Goal: Complete application form: Complete application form

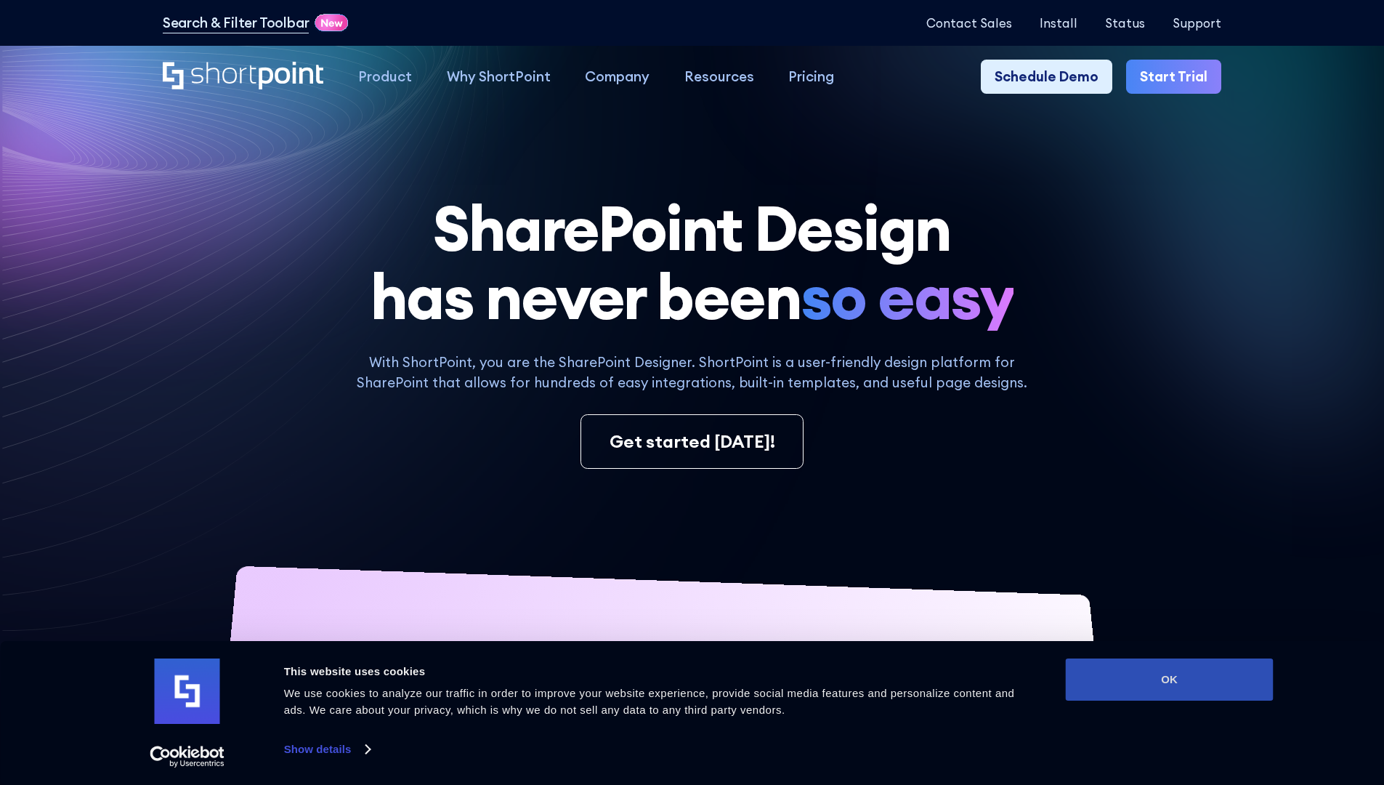
click at [1169, 679] on button "OK" at bounding box center [1170, 679] width 208 height 42
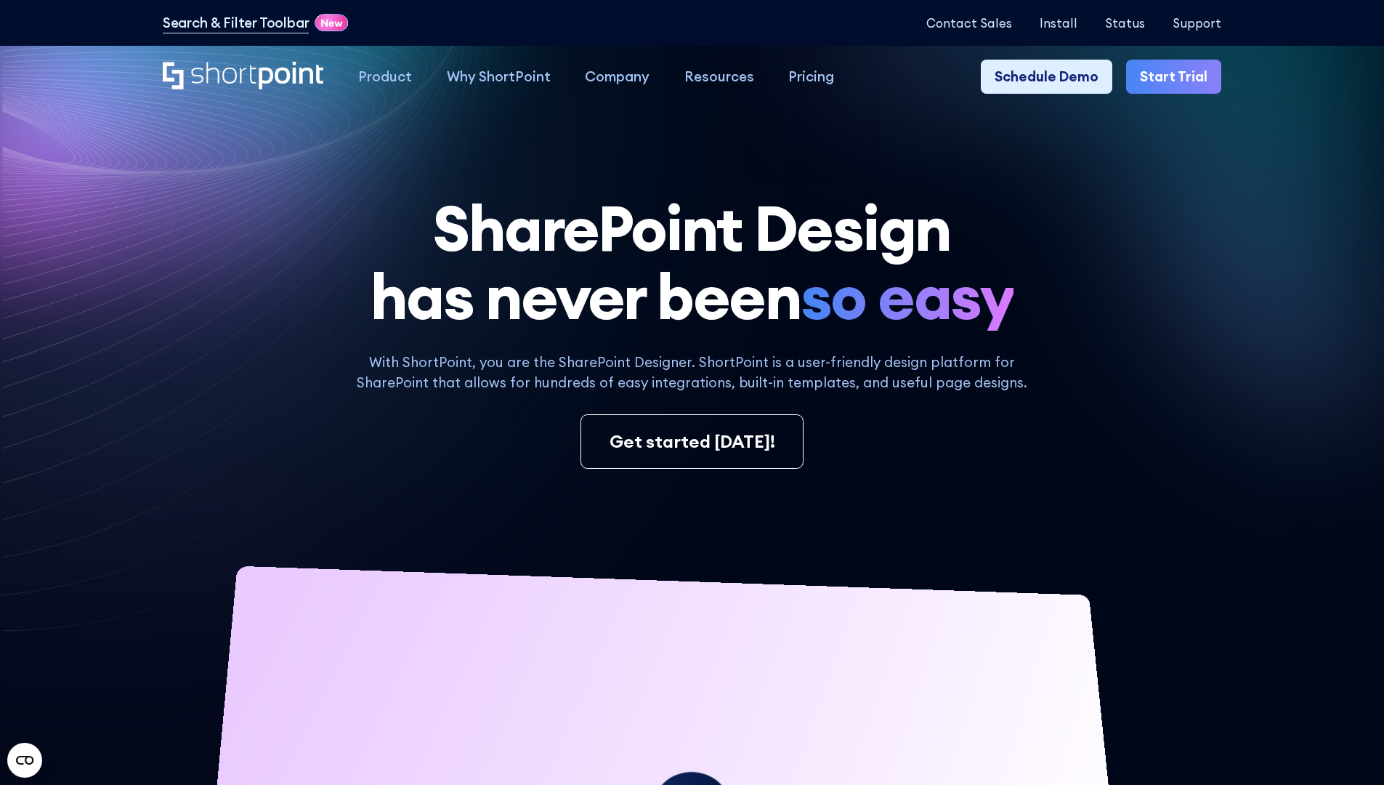
click at [1179, 77] on link "Start Trial" at bounding box center [1173, 77] width 95 height 35
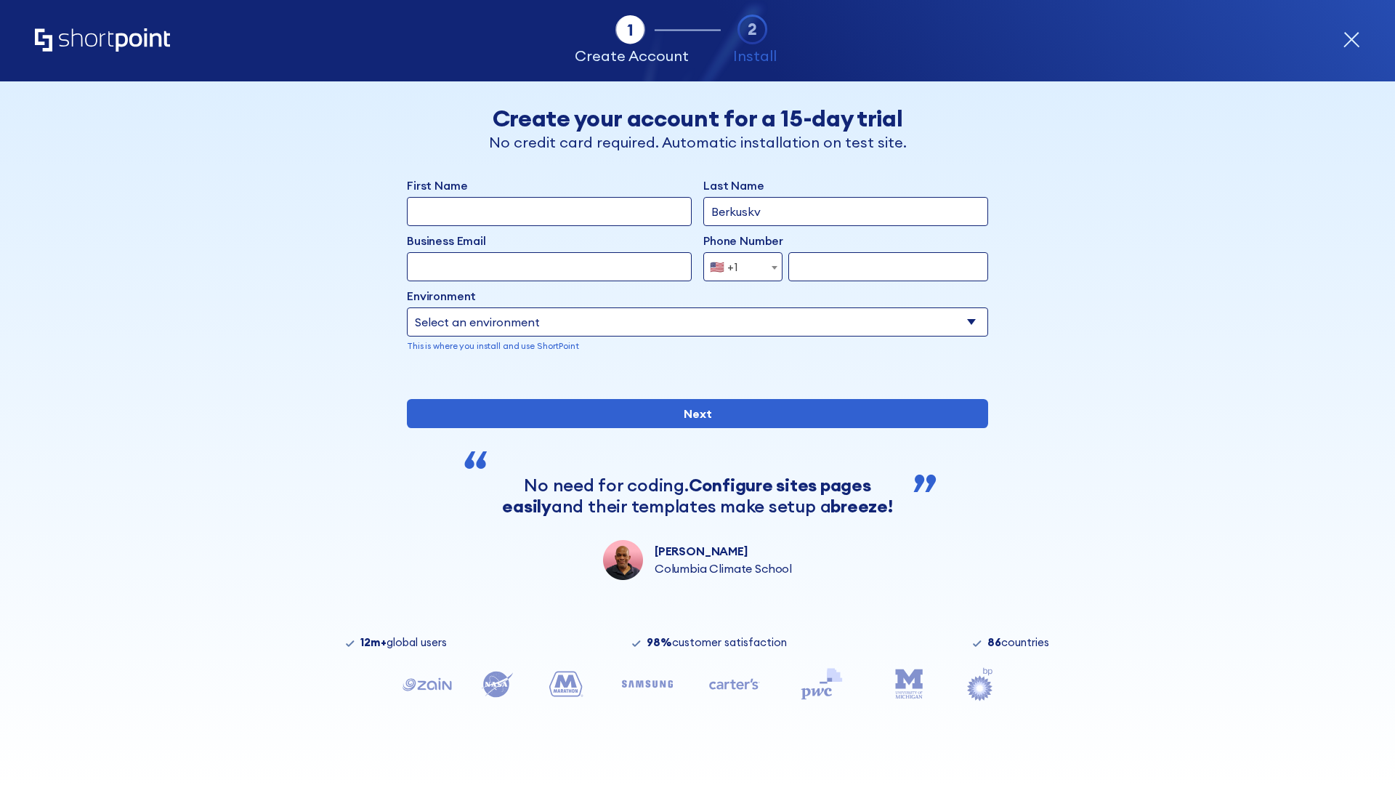
type input "Berkuskv"
type input "test@shortpoint.com"
type input "2125556789"
select select "Microsoft 365"
type input "2125556789"
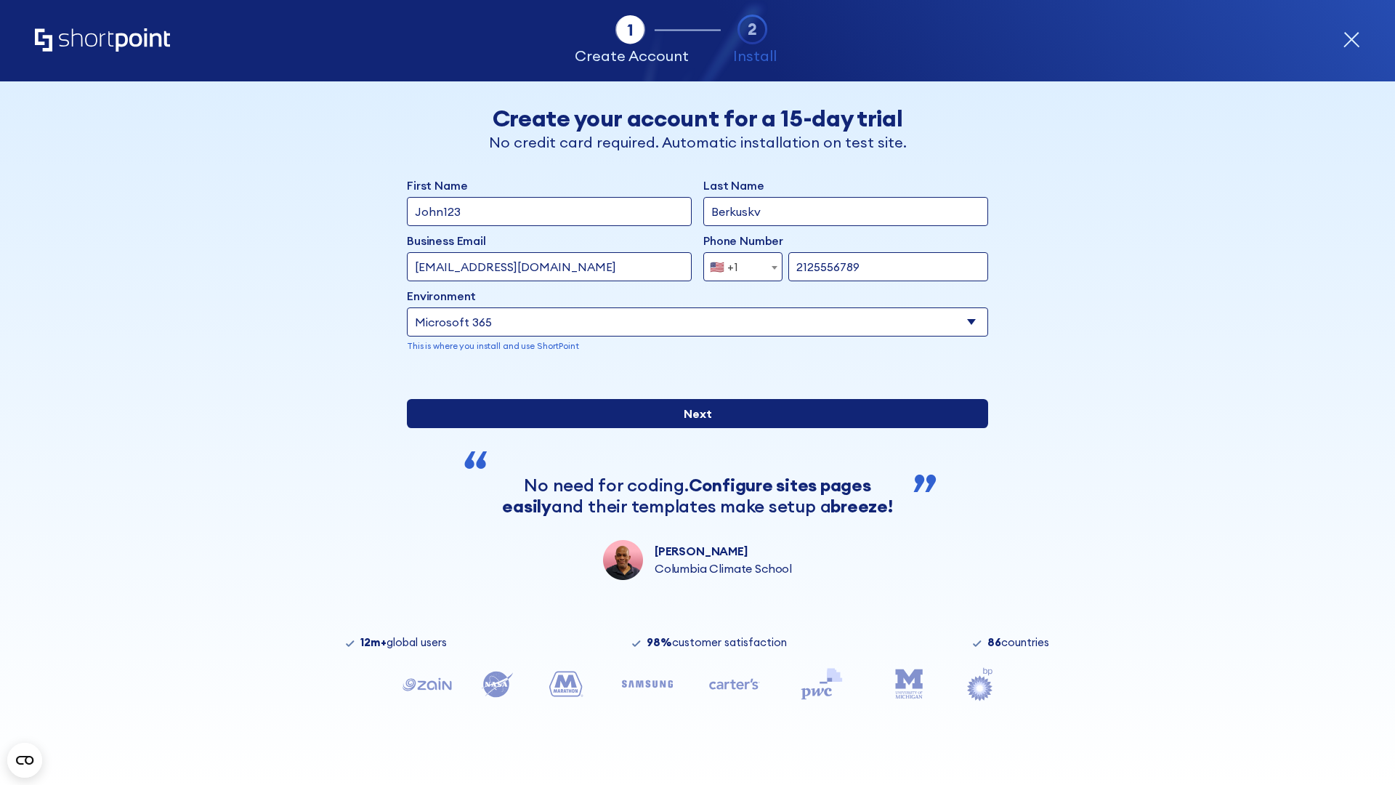
scroll to position [4, 0]
click at [692, 428] on input "Next" at bounding box center [697, 413] width 581 height 29
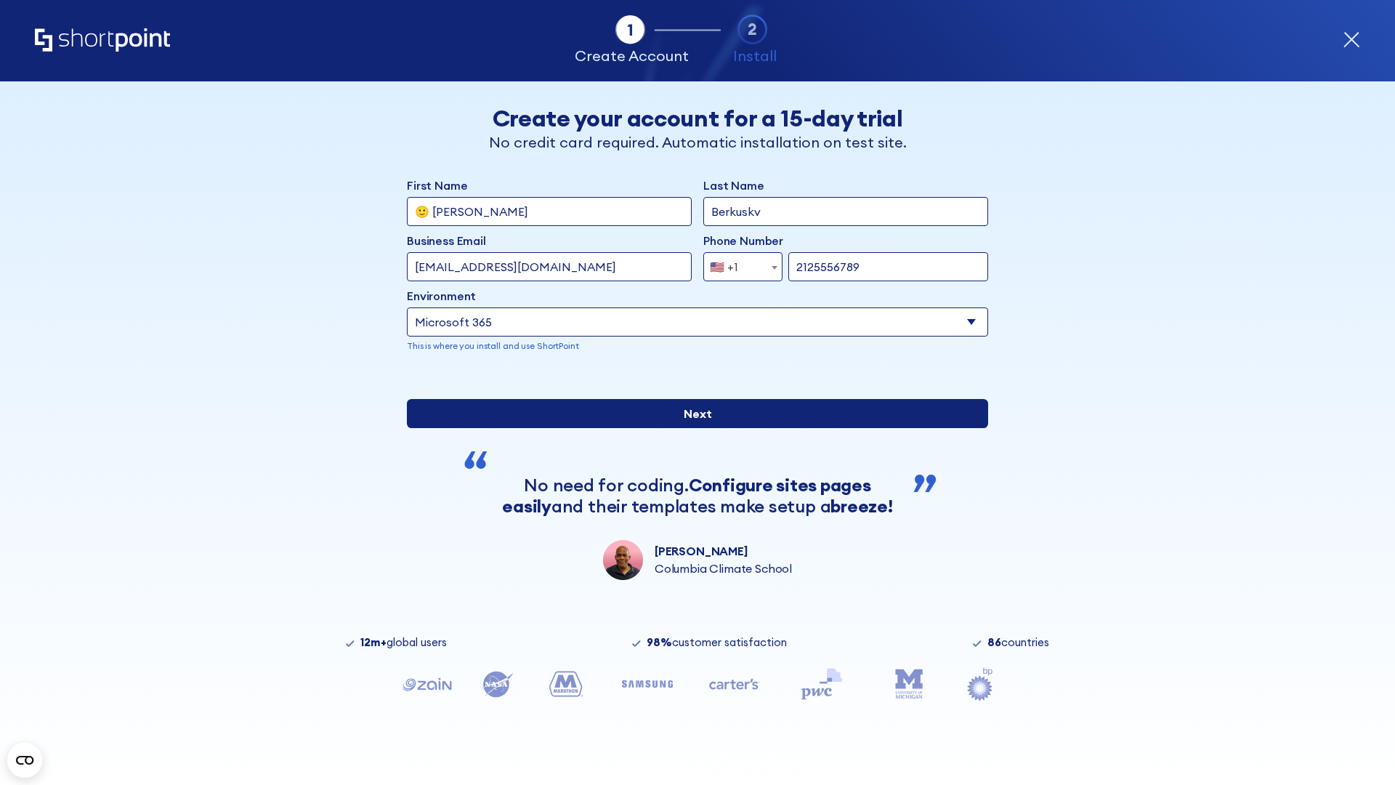
click at [692, 428] on input "Next" at bounding box center [697, 413] width 581 height 29
type input "Archebald"
click at [692, 428] on input "Next" at bounding box center [697, 413] width 581 height 29
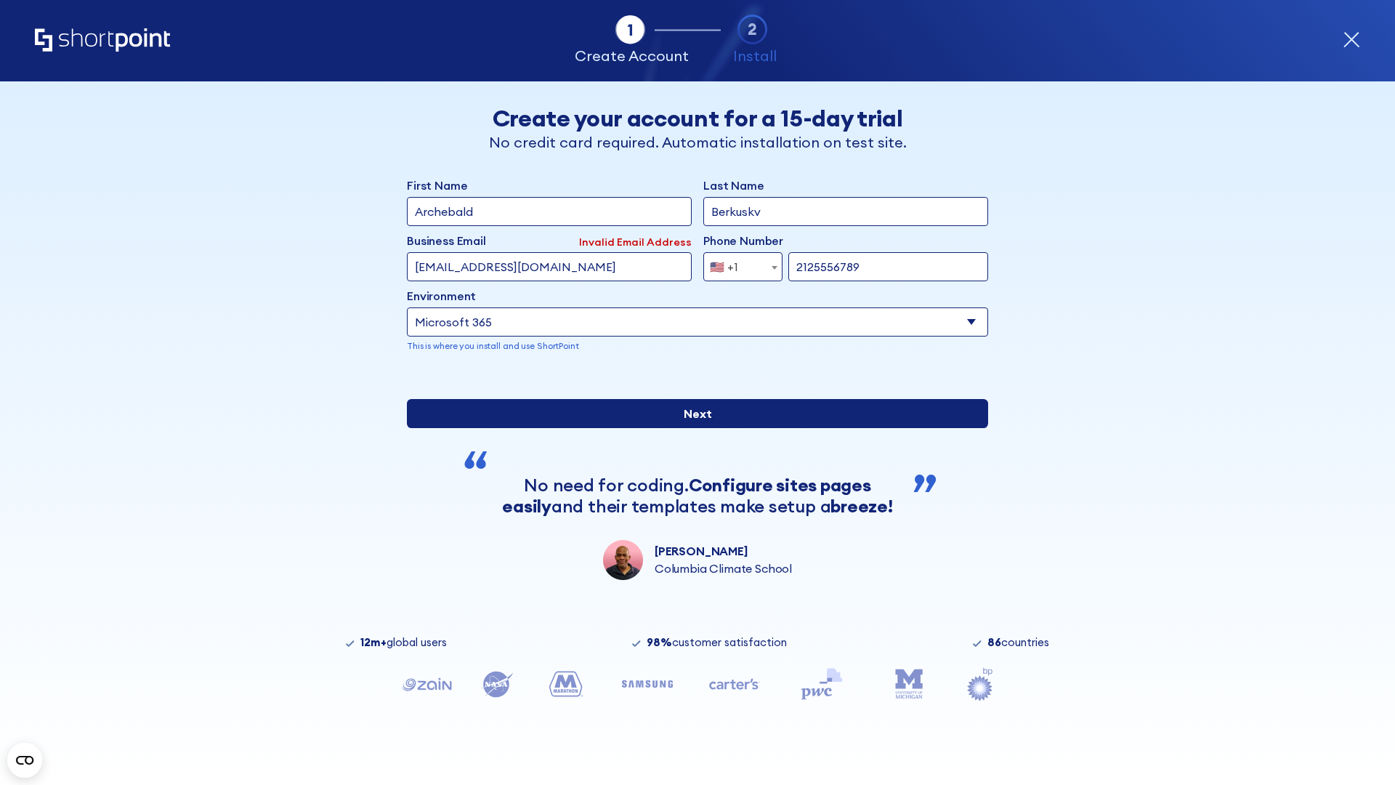
click at [692, 428] on input "Next" at bounding box center [697, 413] width 581 height 29
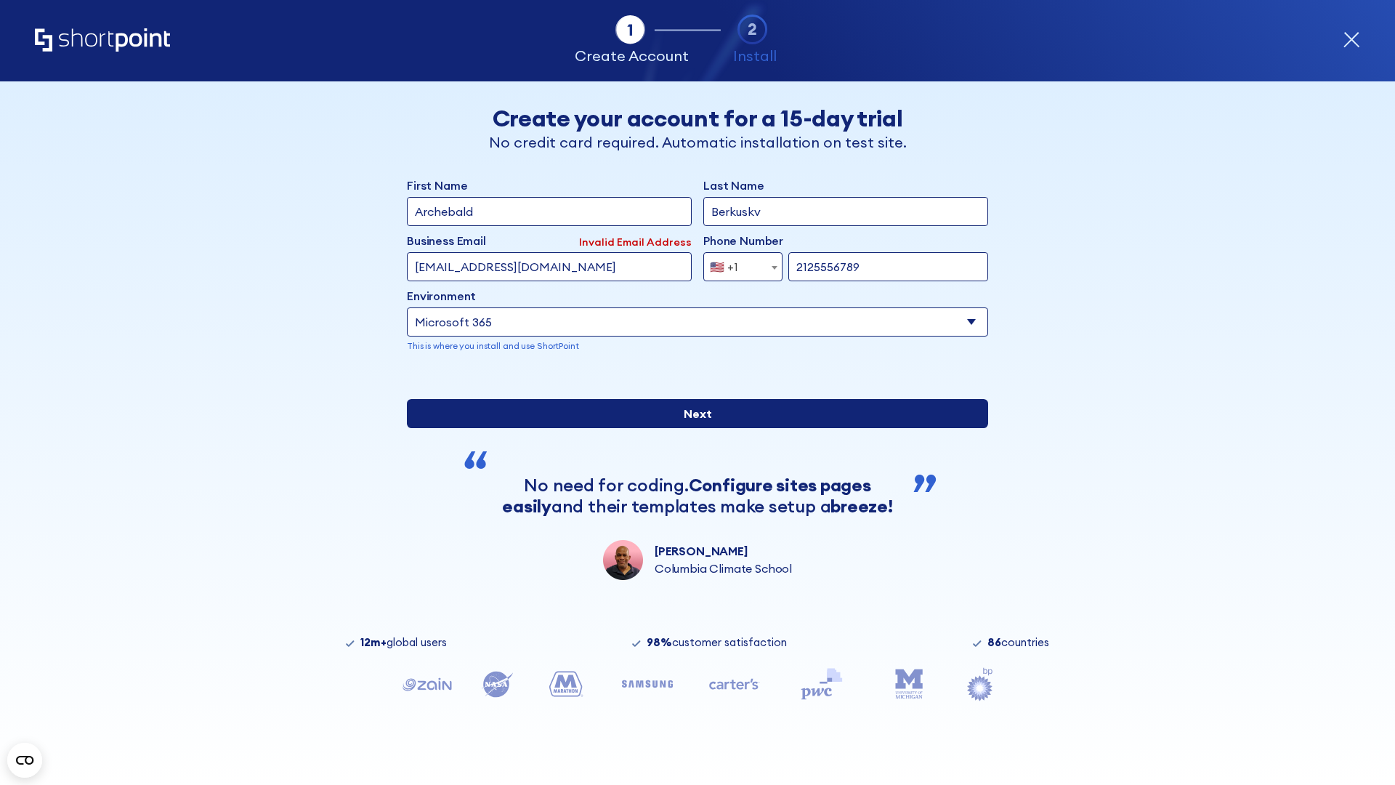
click at [692, 428] on input "Next" at bounding box center [697, 413] width 581 height 29
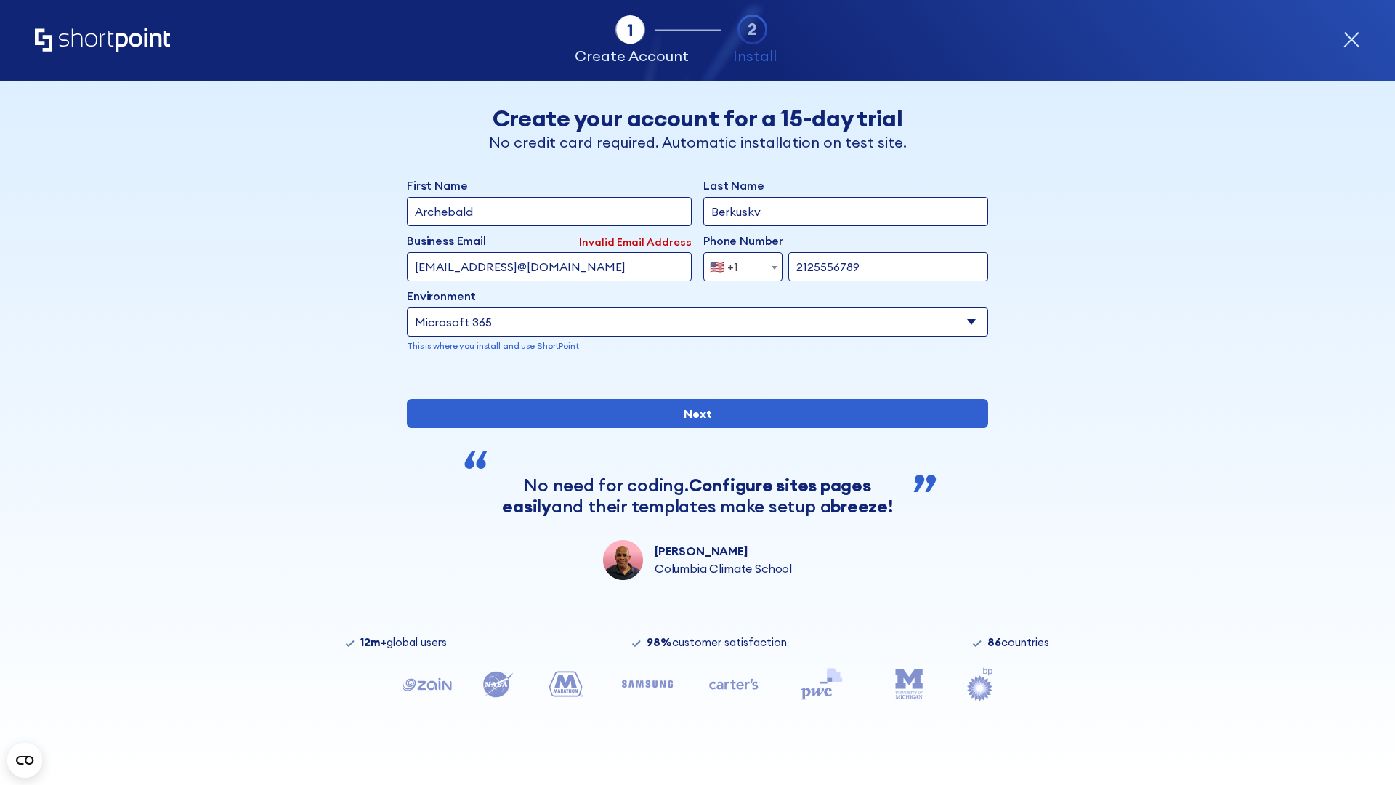
type input "testEmail@protonmail.comtest@shortpoint.com"
click at [738, 263] on span "🇺🇸 +1" at bounding box center [728, 266] width 49 height 29
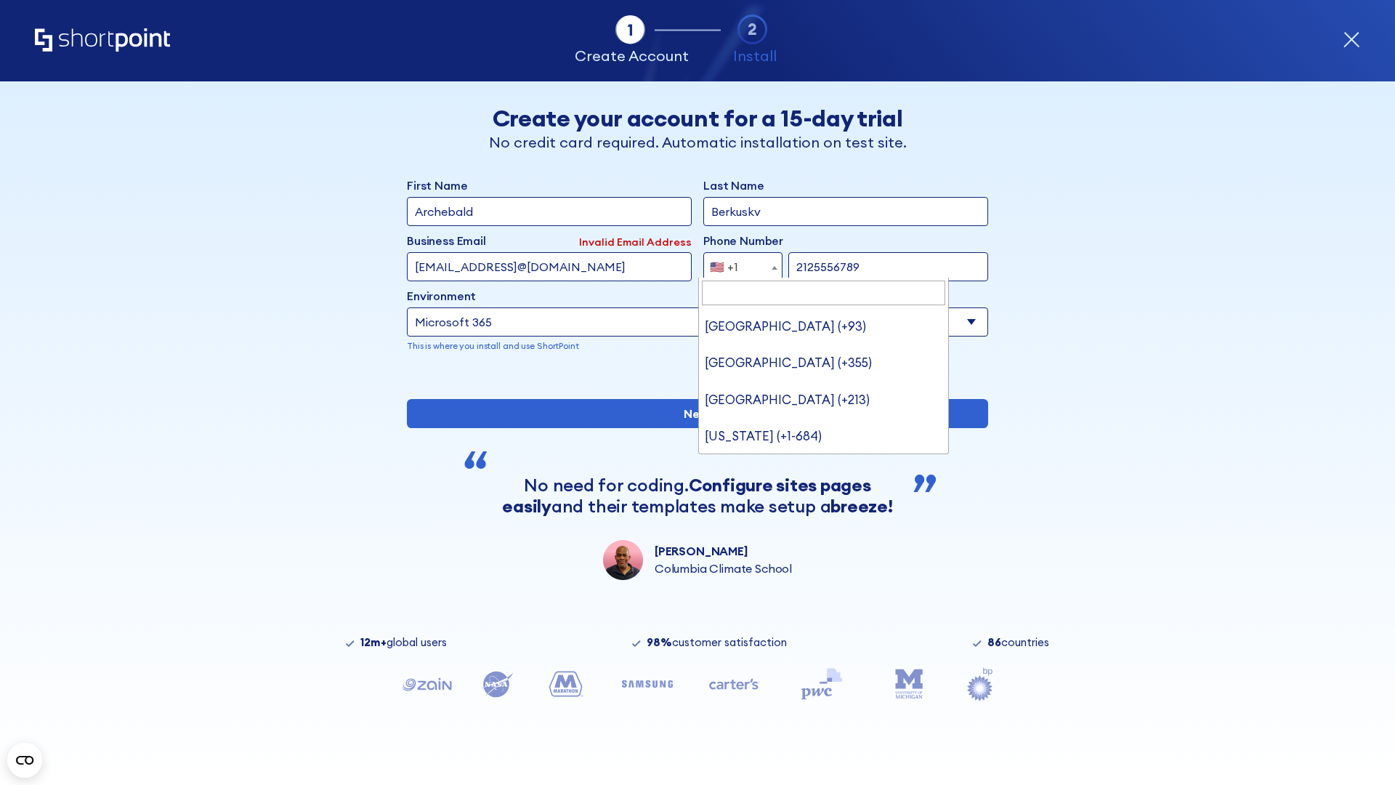
type input "[GEOGRAPHIC_DATA] (+966)"
select select "+966"
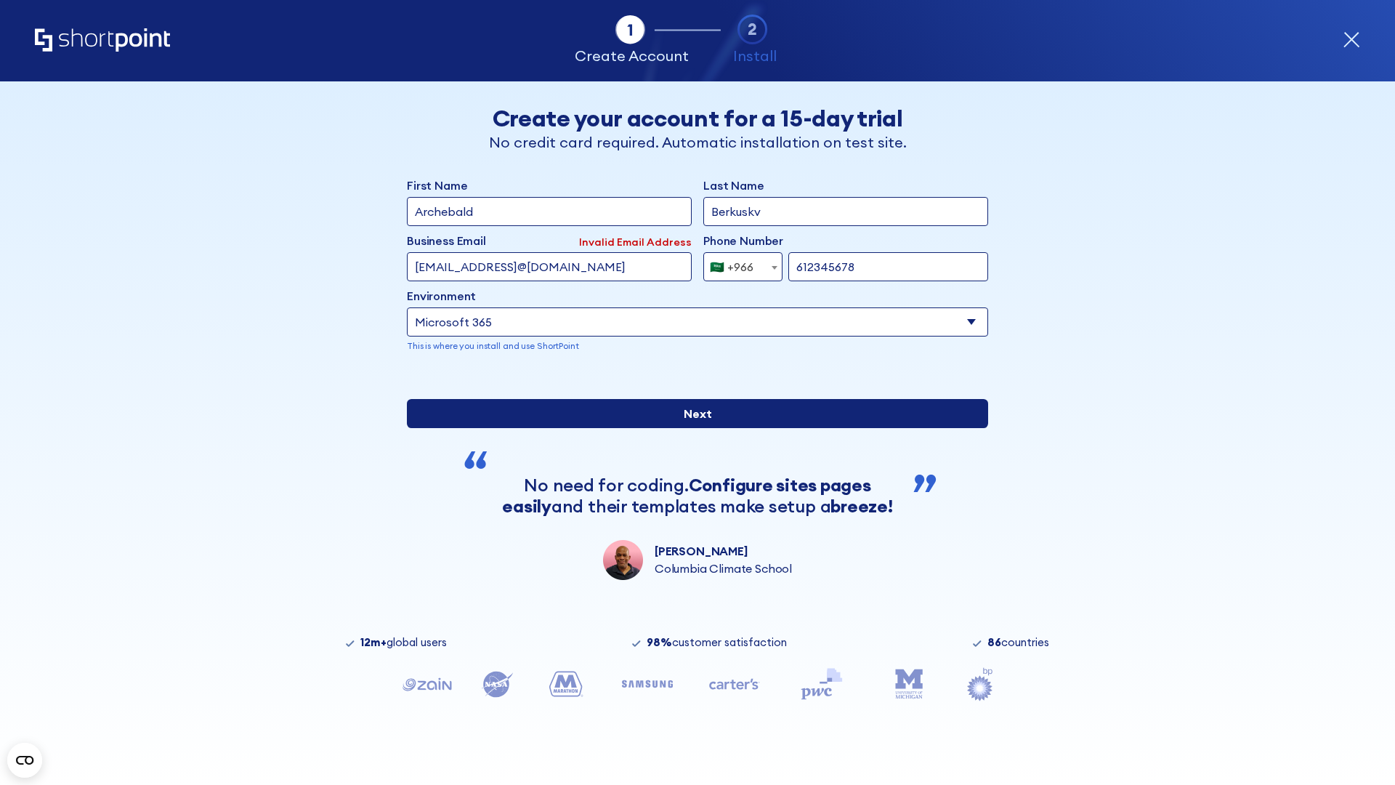
type input "612345678"
click at [692, 428] on input "Next" at bounding box center [697, 413] width 581 height 29
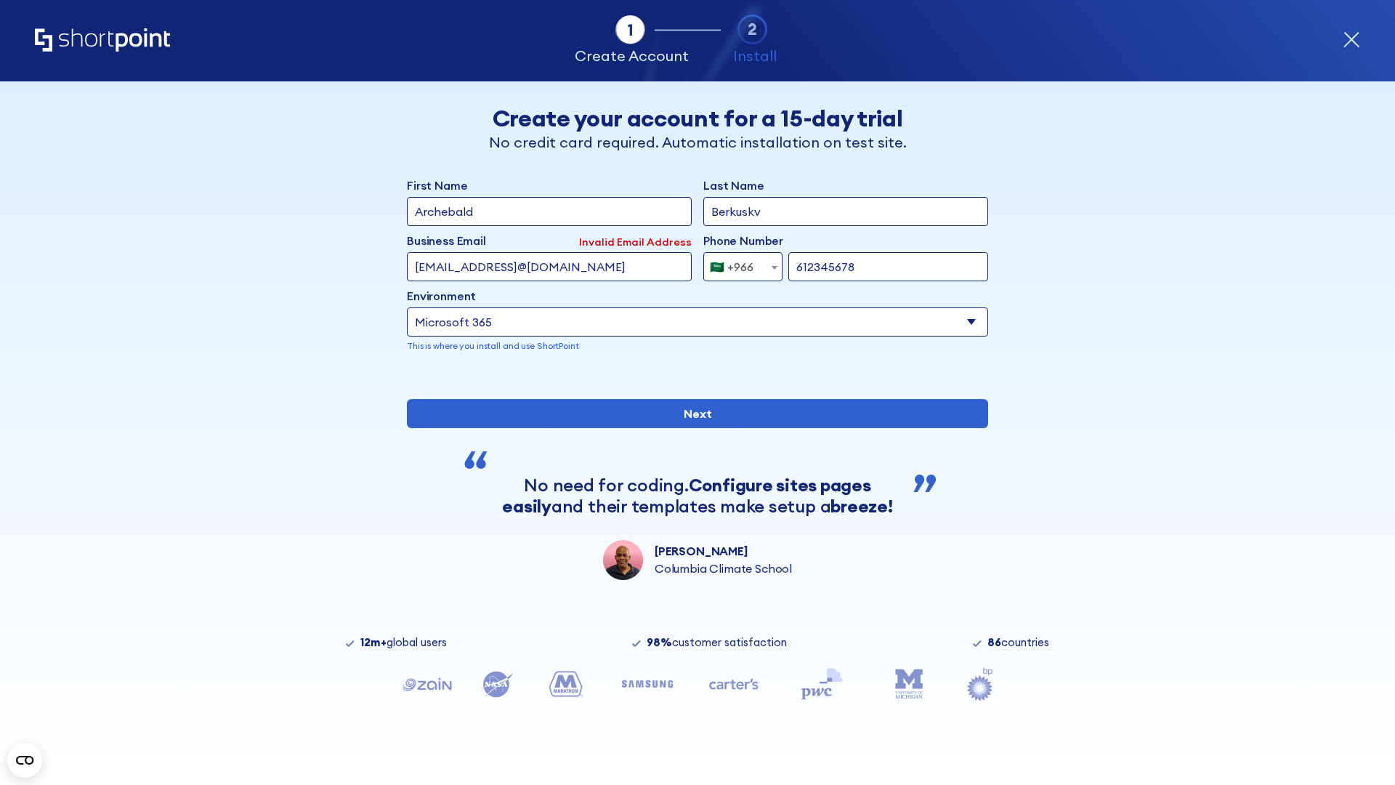
click at [738, 263] on div "🇸🇦 +966" at bounding box center [732, 266] width 44 height 29
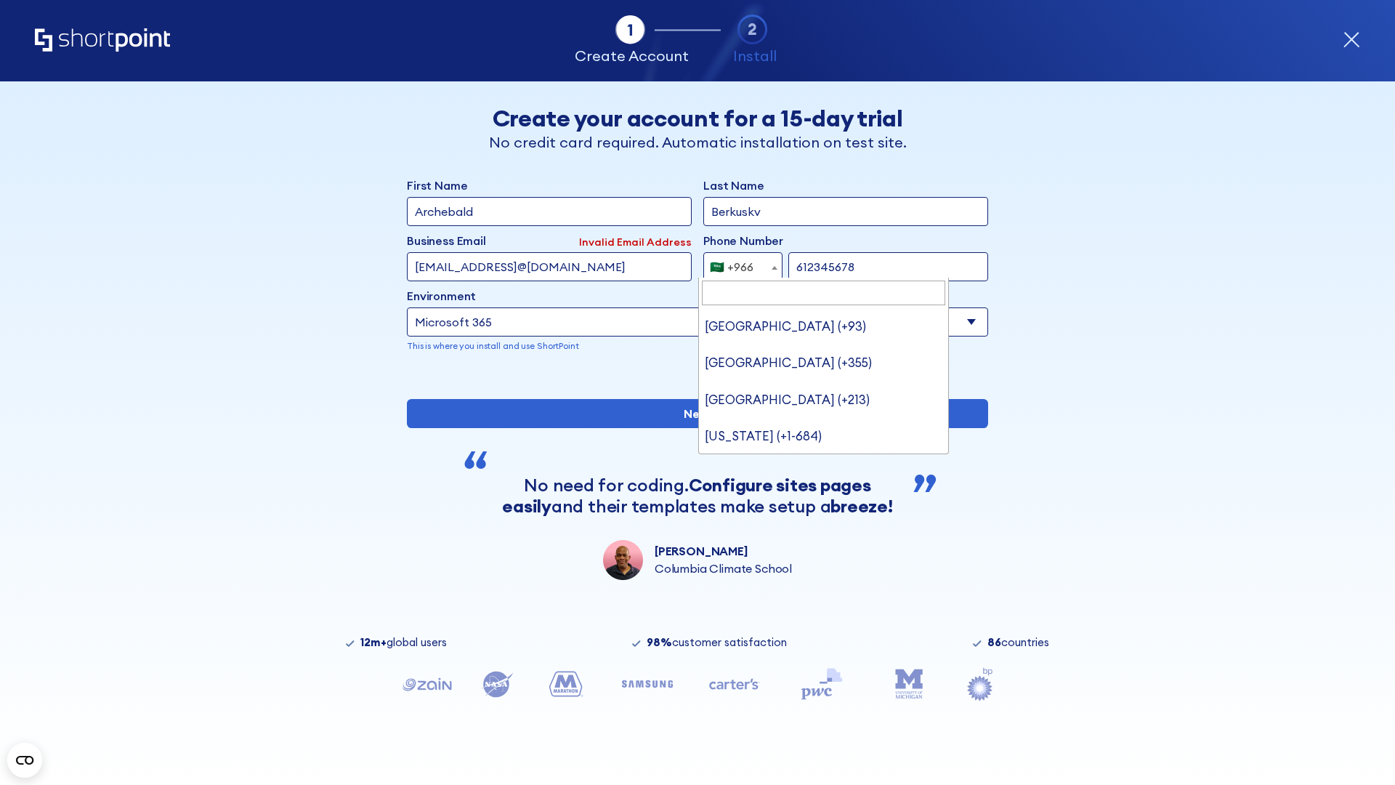
type input "[GEOGRAPHIC_DATA] (+971)"
select select "+971"
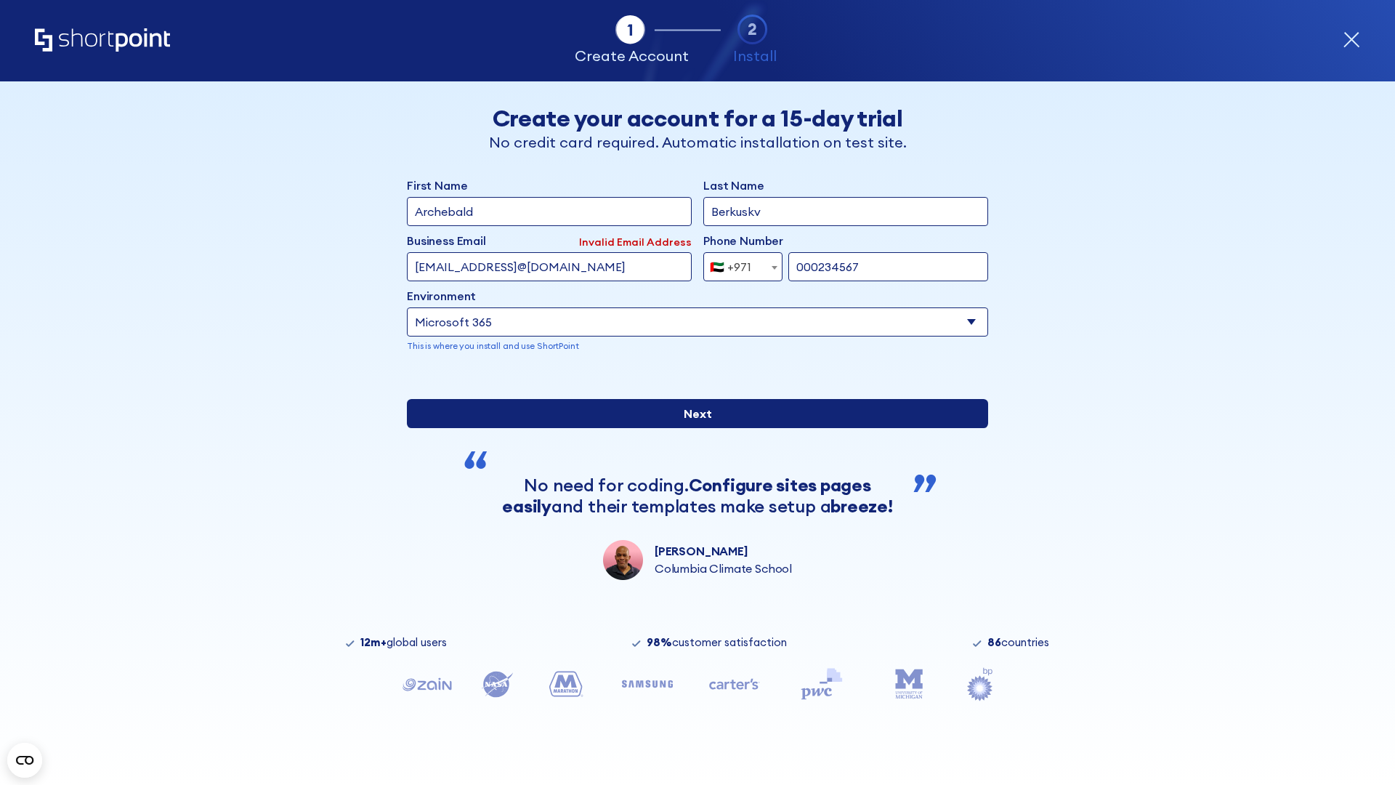
type input "000234567"
click at [692, 428] on input "Next" at bounding box center [697, 413] width 581 height 29
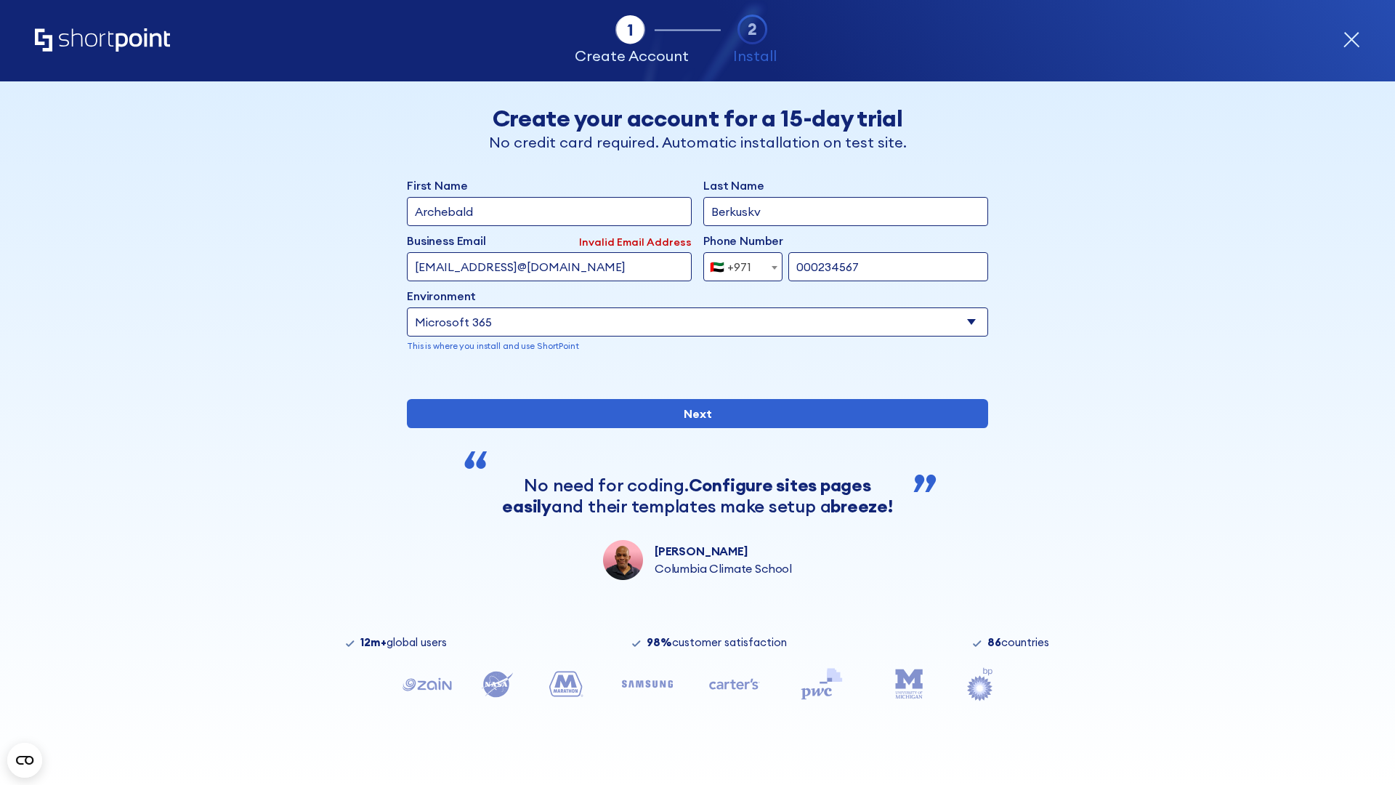
click at [738, 263] on div "🇦🇪 +971" at bounding box center [730, 266] width 41 height 29
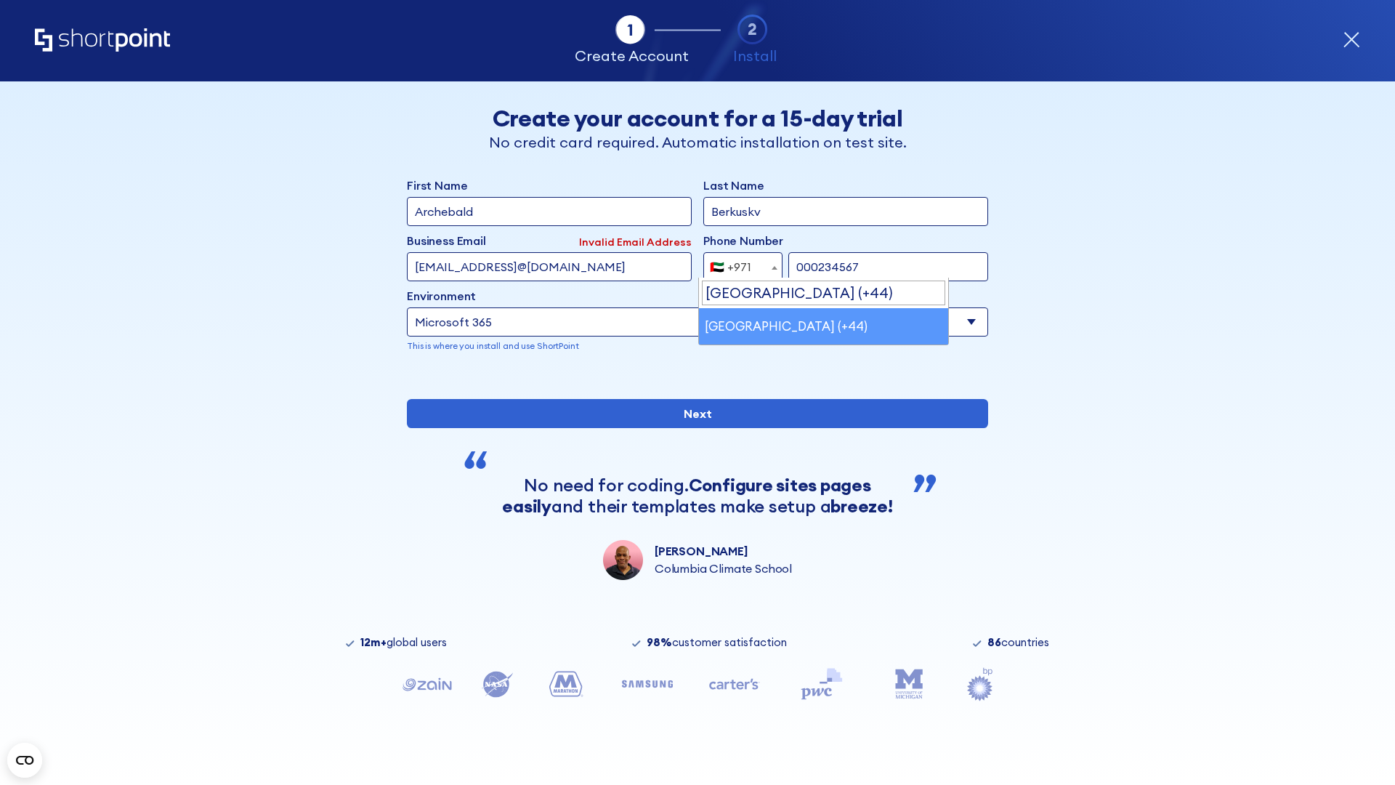
select select "+44"
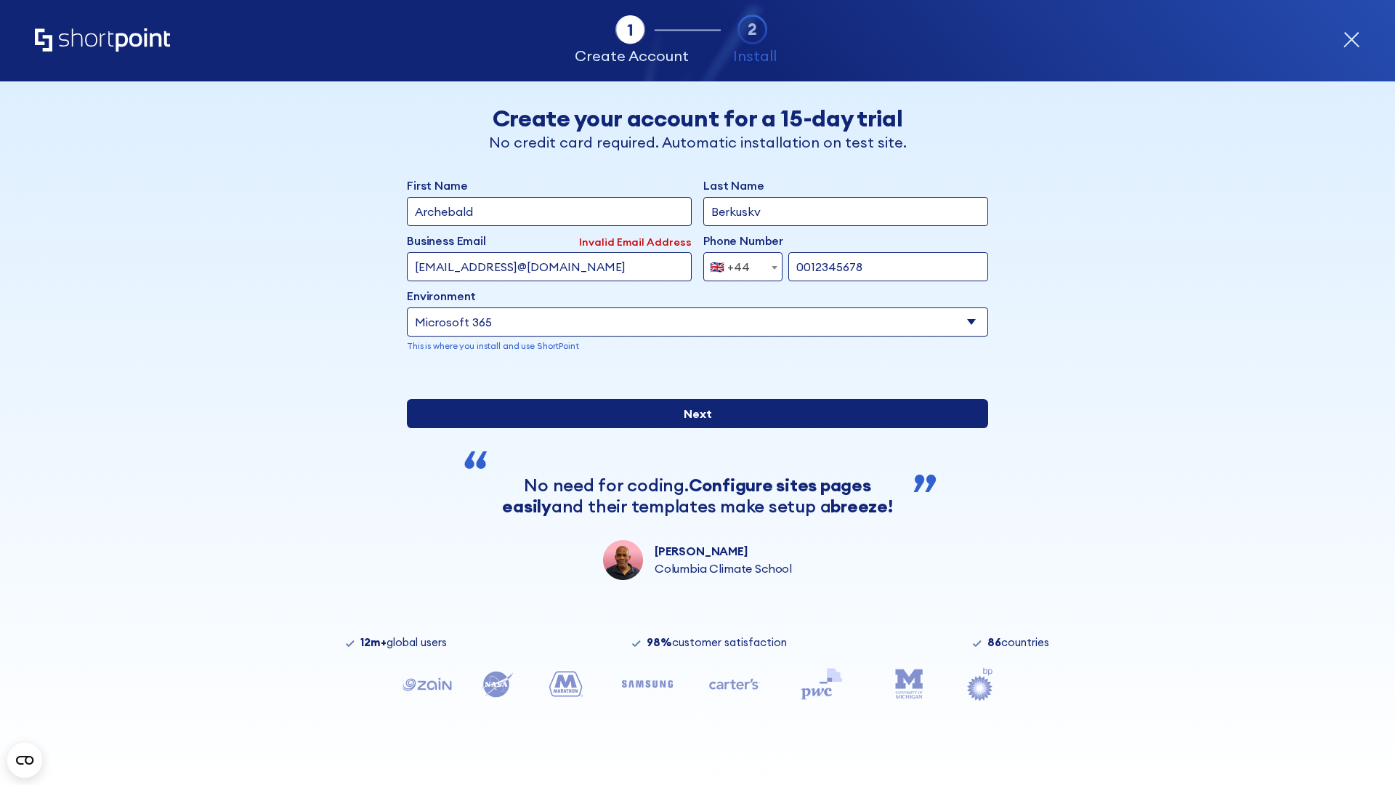
type input "0012345678"
click at [692, 428] on input "Next" at bounding box center [697, 413] width 581 height 29
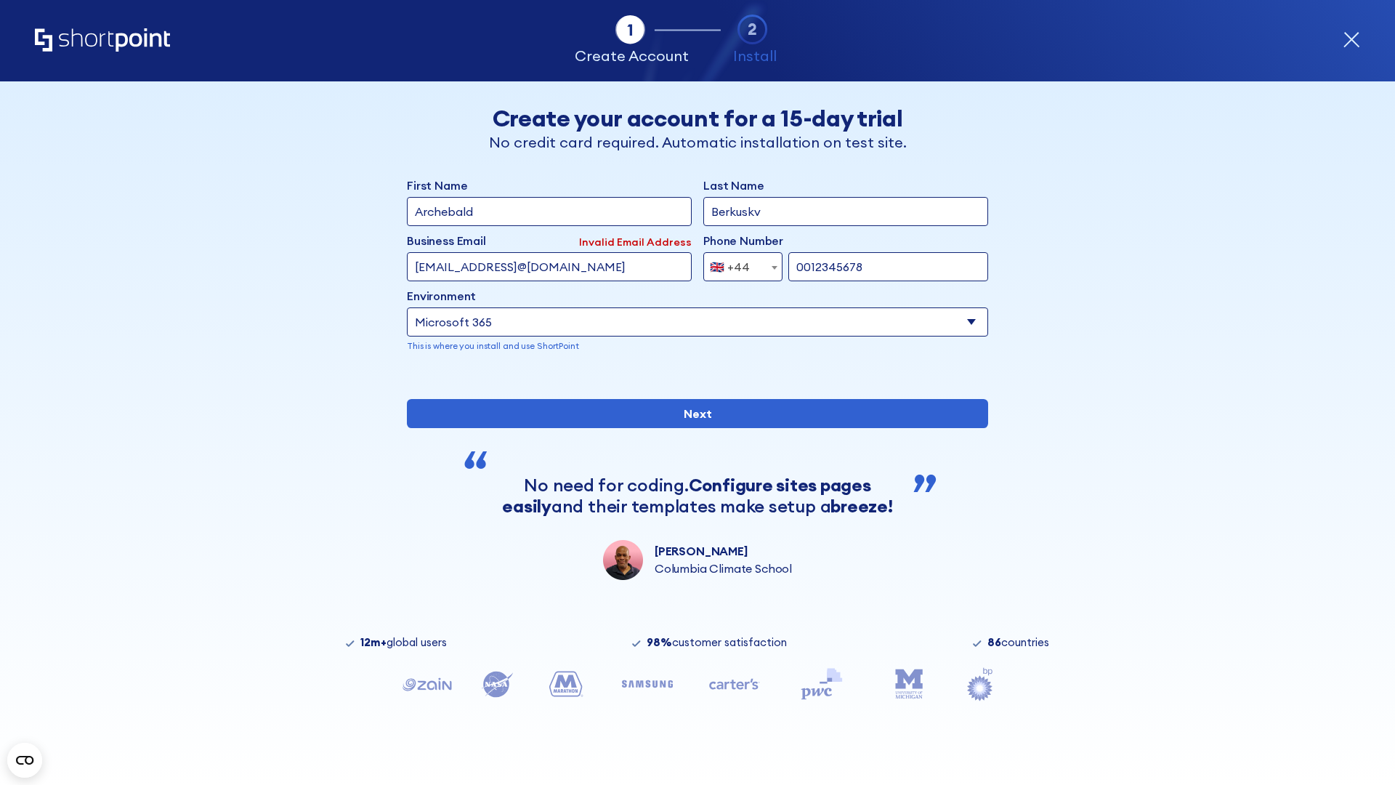
click at [738, 263] on div "🇬🇧 +44" at bounding box center [730, 266] width 40 height 29
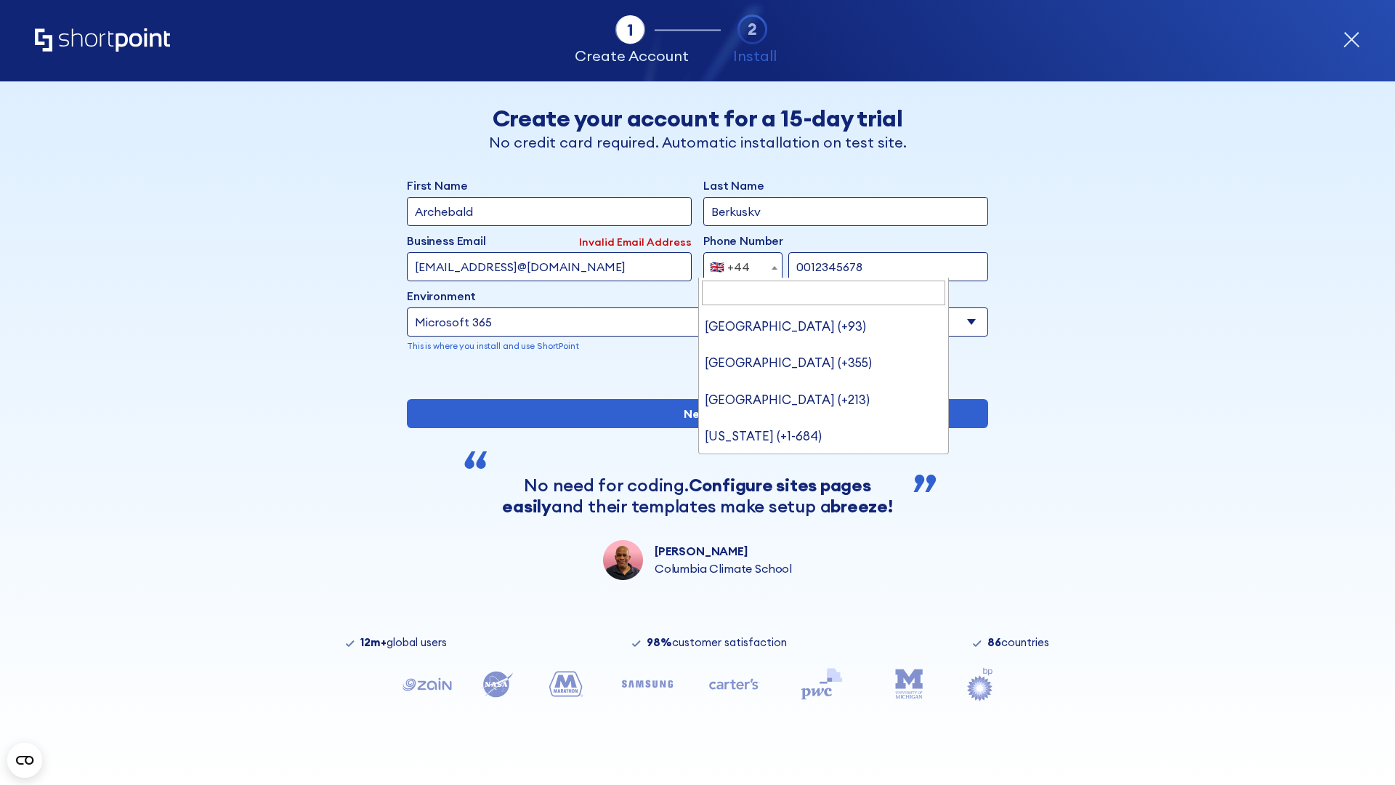
type input "Ukraine (+380)"
select select "+380"
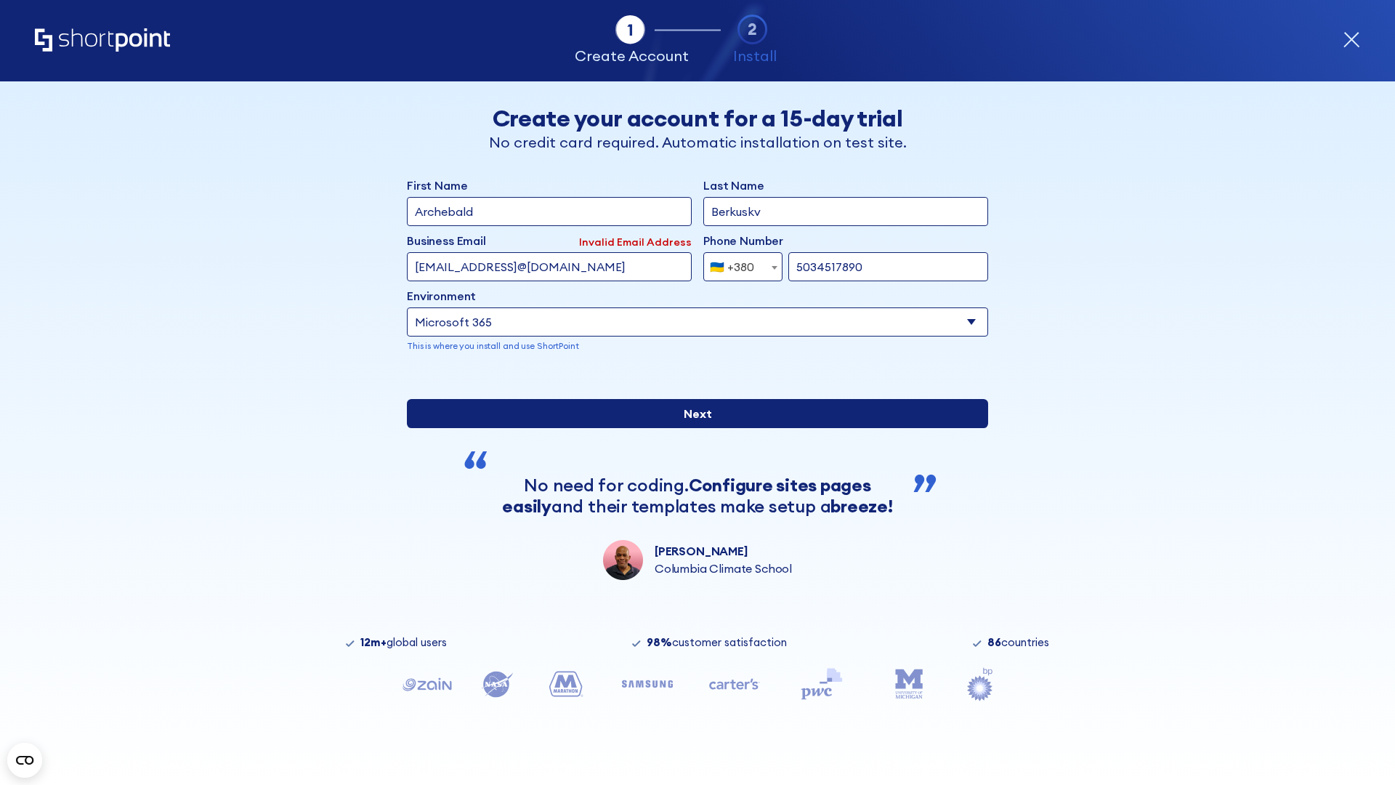
type input "5034517890"
click at [692, 428] on input "Next" at bounding box center [697, 413] width 581 height 29
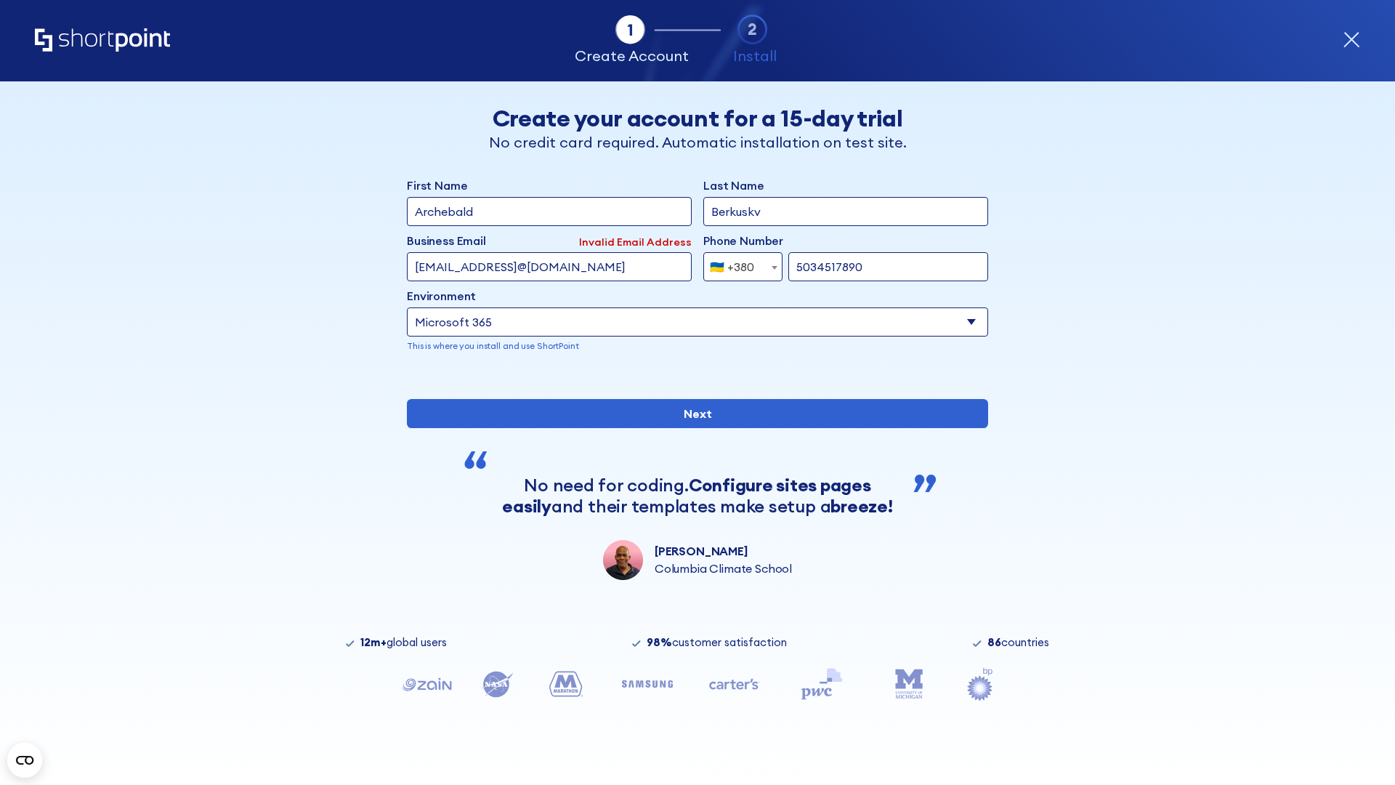
click at [738, 263] on div "🇺🇦 +380" at bounding box center [732, 266] width 44 height 29
select select "+1"
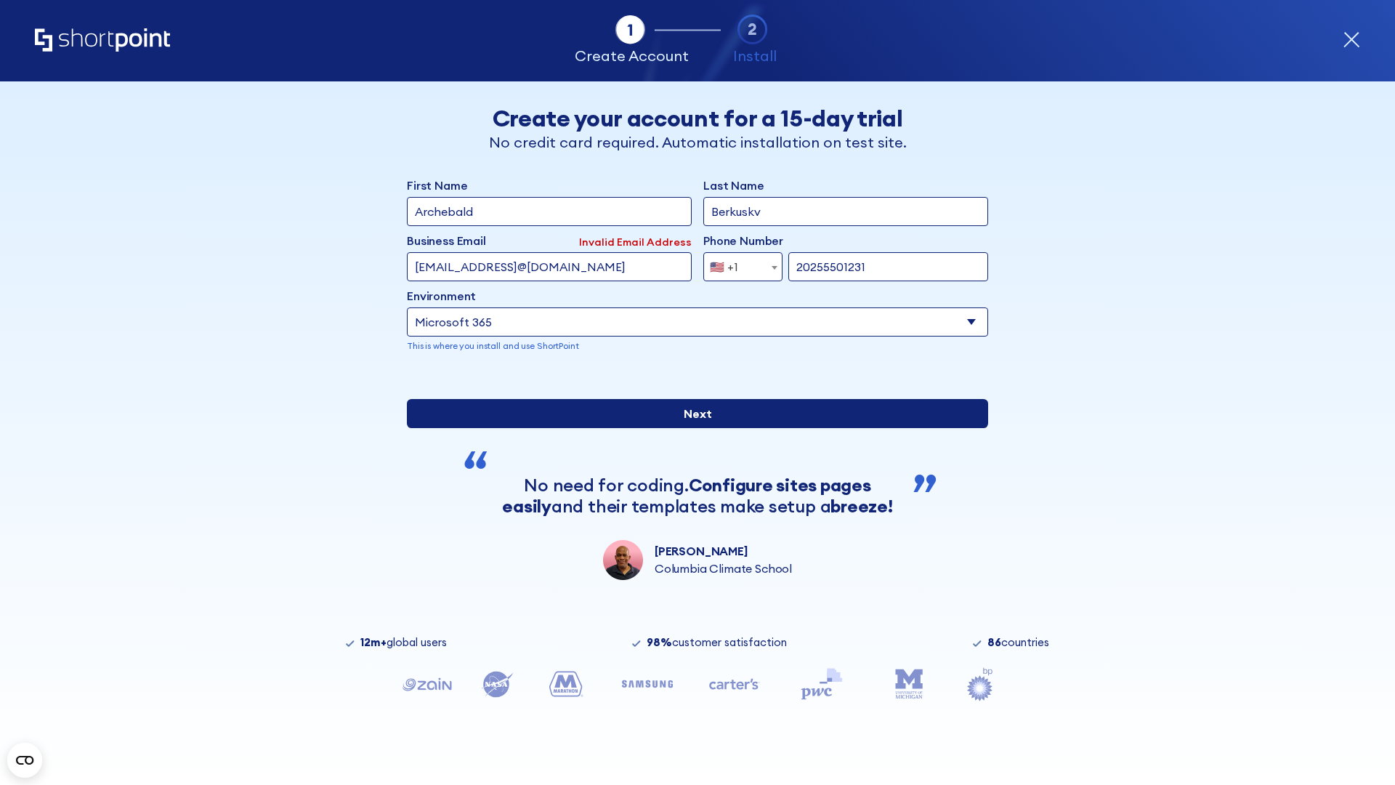
type input "20255501231"
click at [692, 428] on input "Next" at bounding box center [697, 413] width 581 height 29
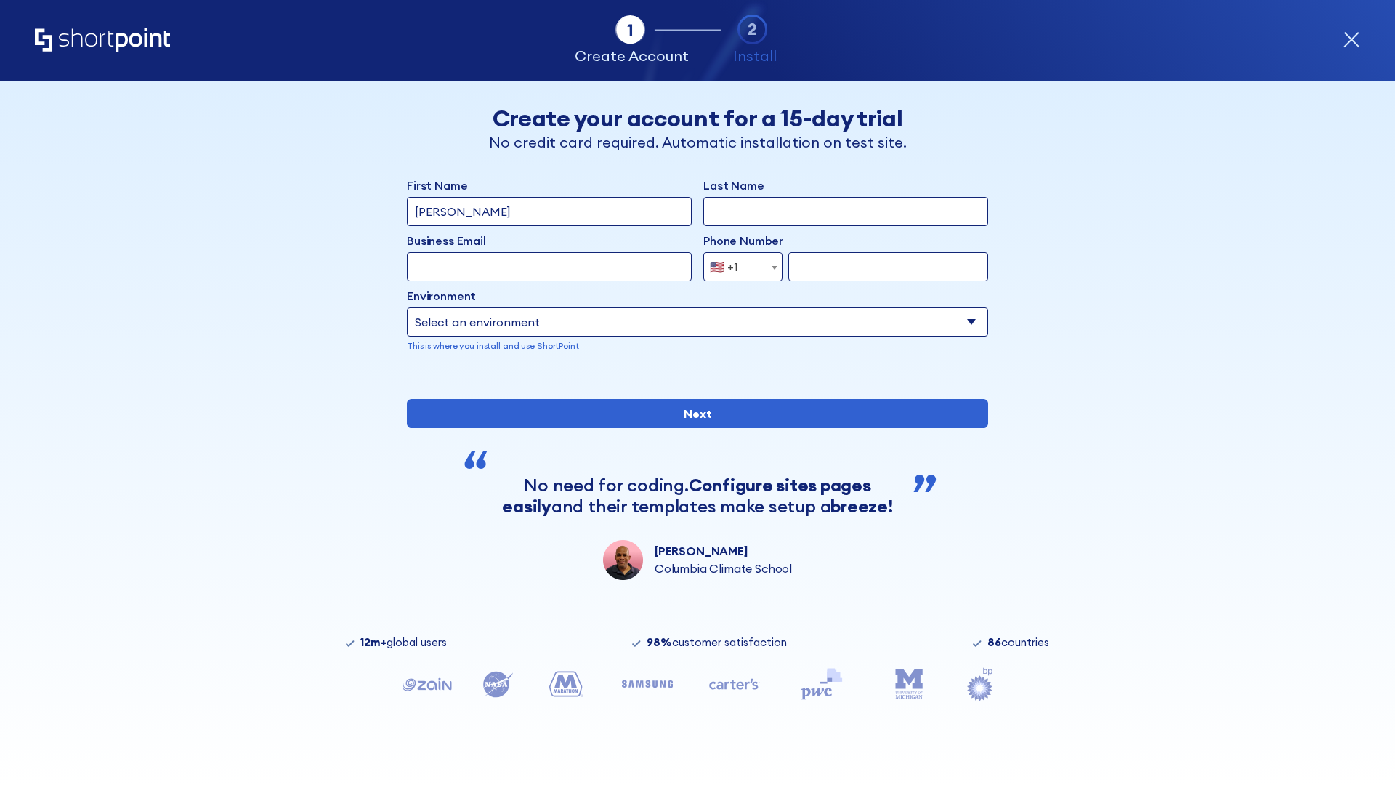
type input "Mary-Jane"
type input "Berkuskv"
type input "john@company.com"
click at [738, 263] on span "🇺🇸 +1" at bounding box center [728, 266] width 49 height 29
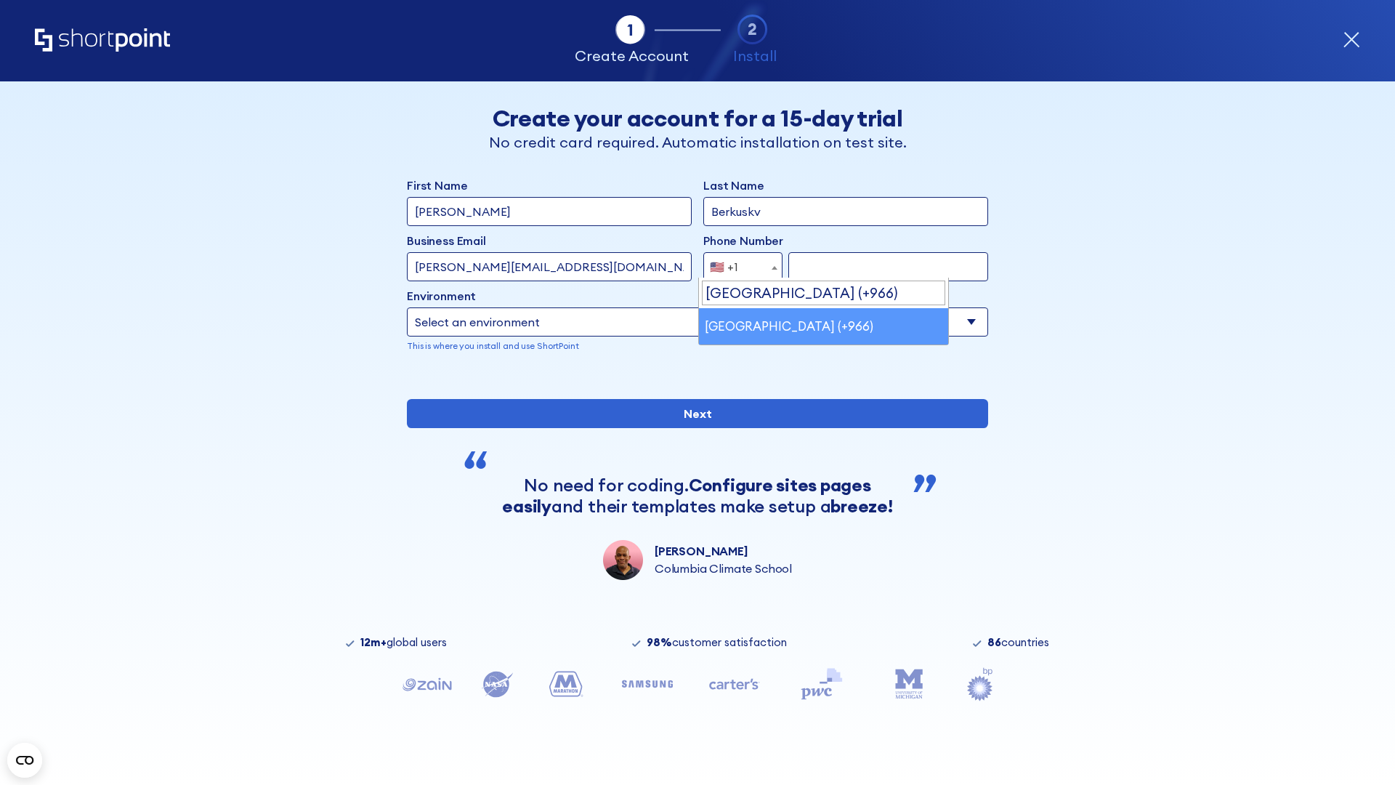
select select "+966"
type input "512345678"
select select "Microsoft 365"
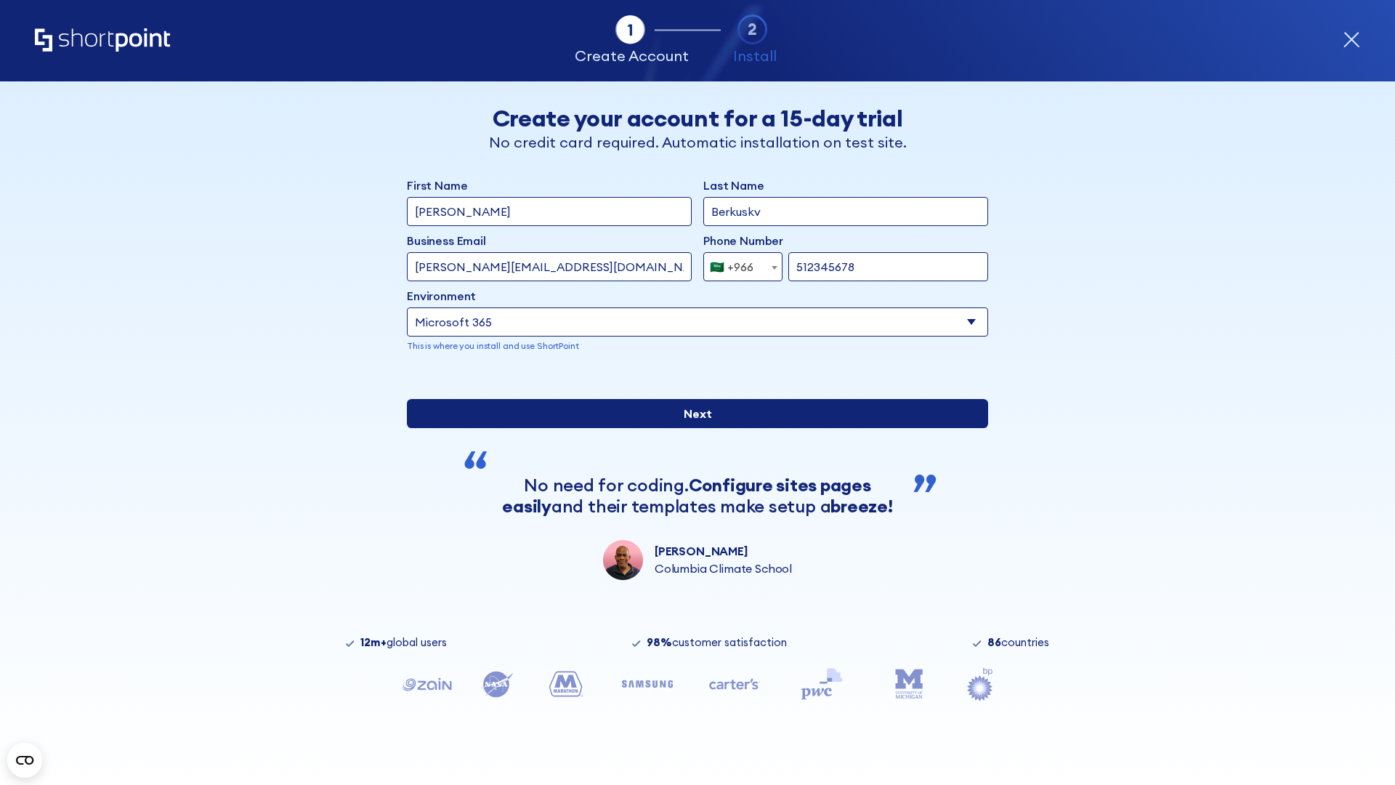
type input "512345678"
click at [692, 428] on input "Next" at bounding box center [697, 413] width 581 height 29
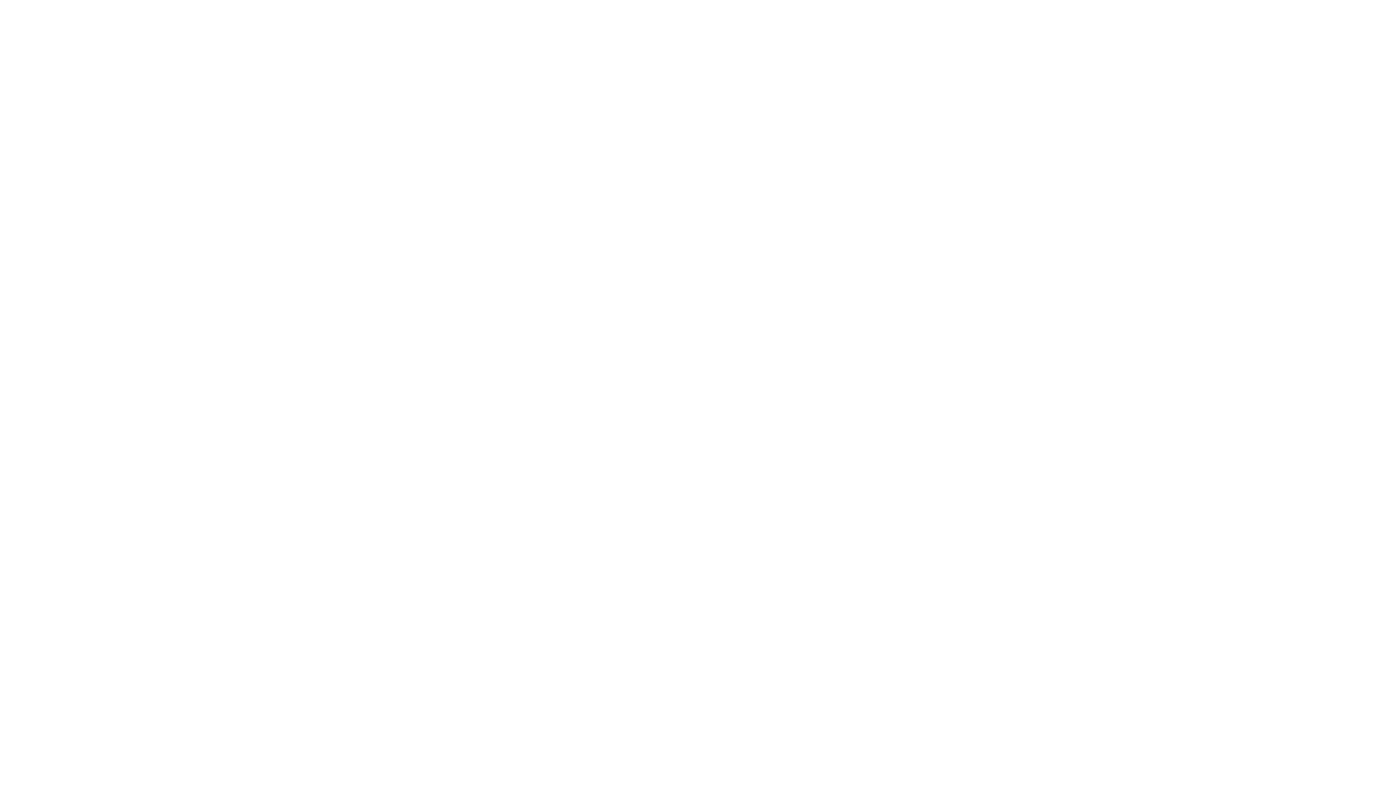
select select "+966"
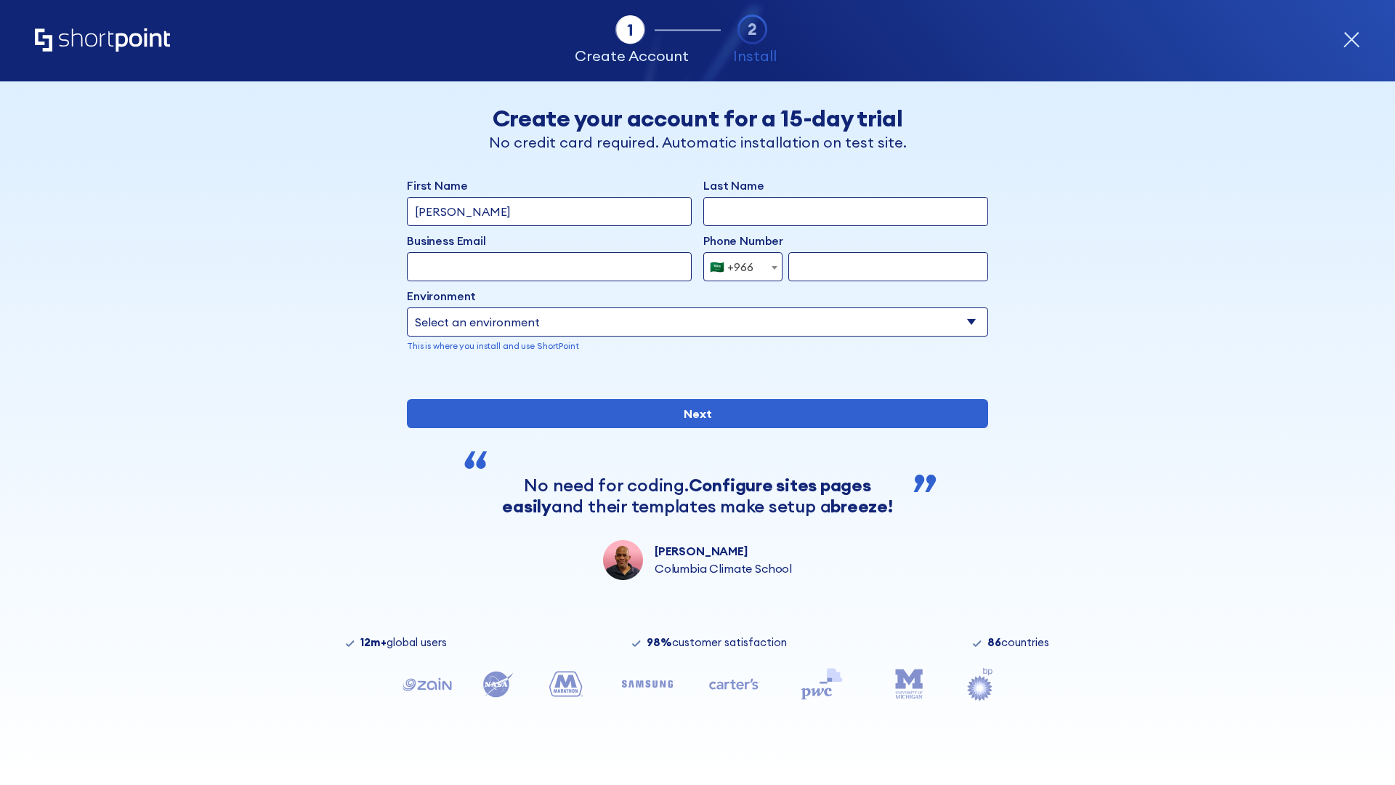
type input "D'Souza"
type input "Berkuskv"
type input "hr@mybusiness.org"
click at [738, 263] on div "🇸🇦 +966" at bounding box center [732, 266] width 44 height 29
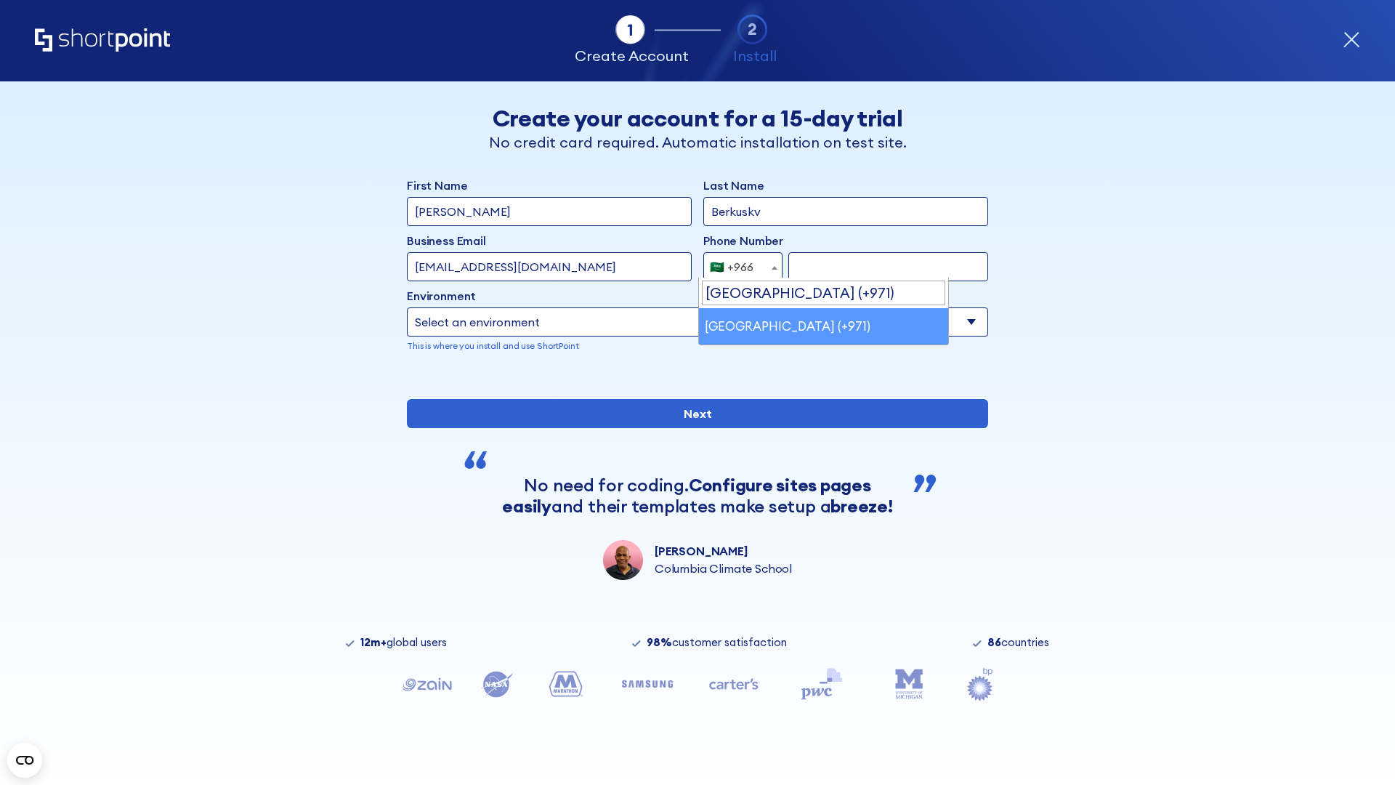
select select "+971"
type input "501234567"
select select "Microsoft 365"
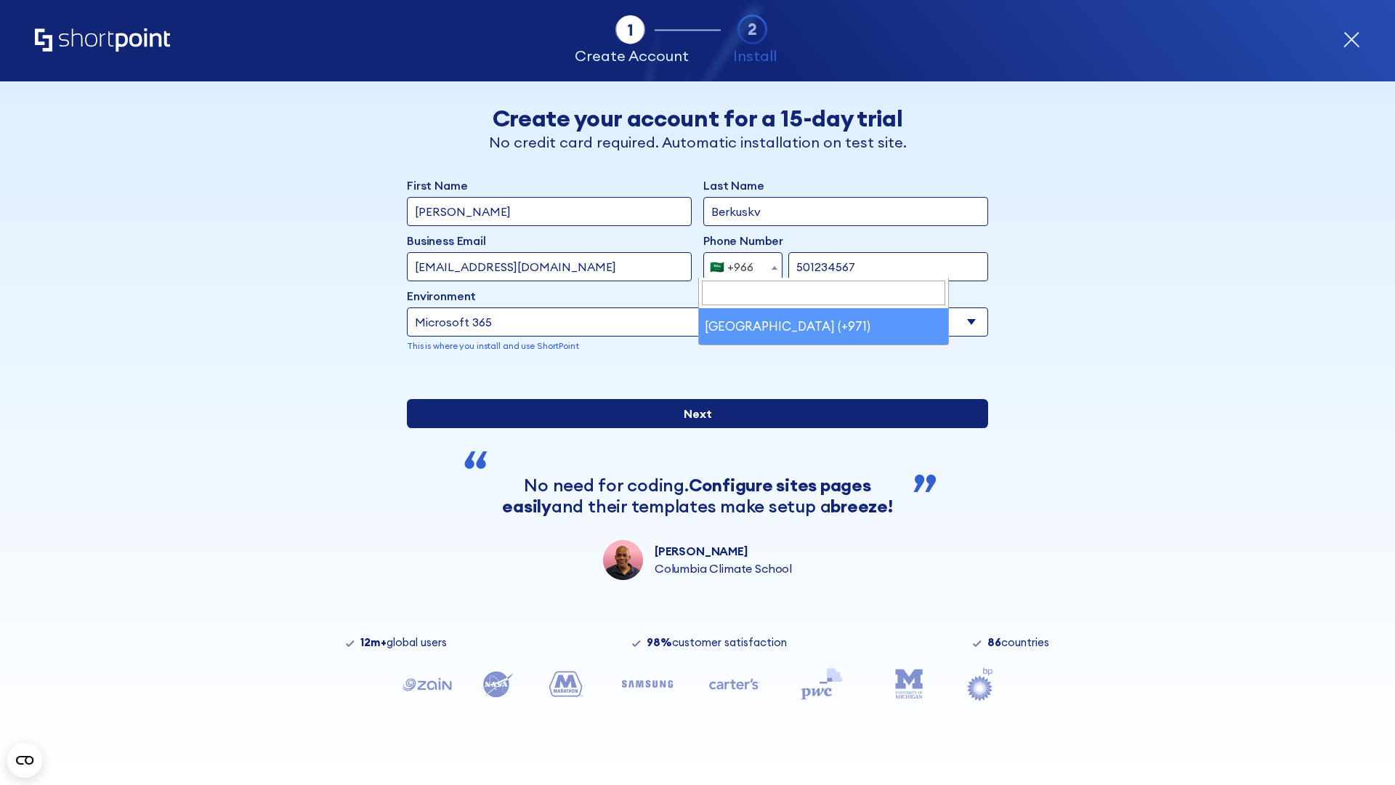
type input "501234567"
click at [692, 428] on input "Next" at bounding box center [697, 413] width 581 height 29
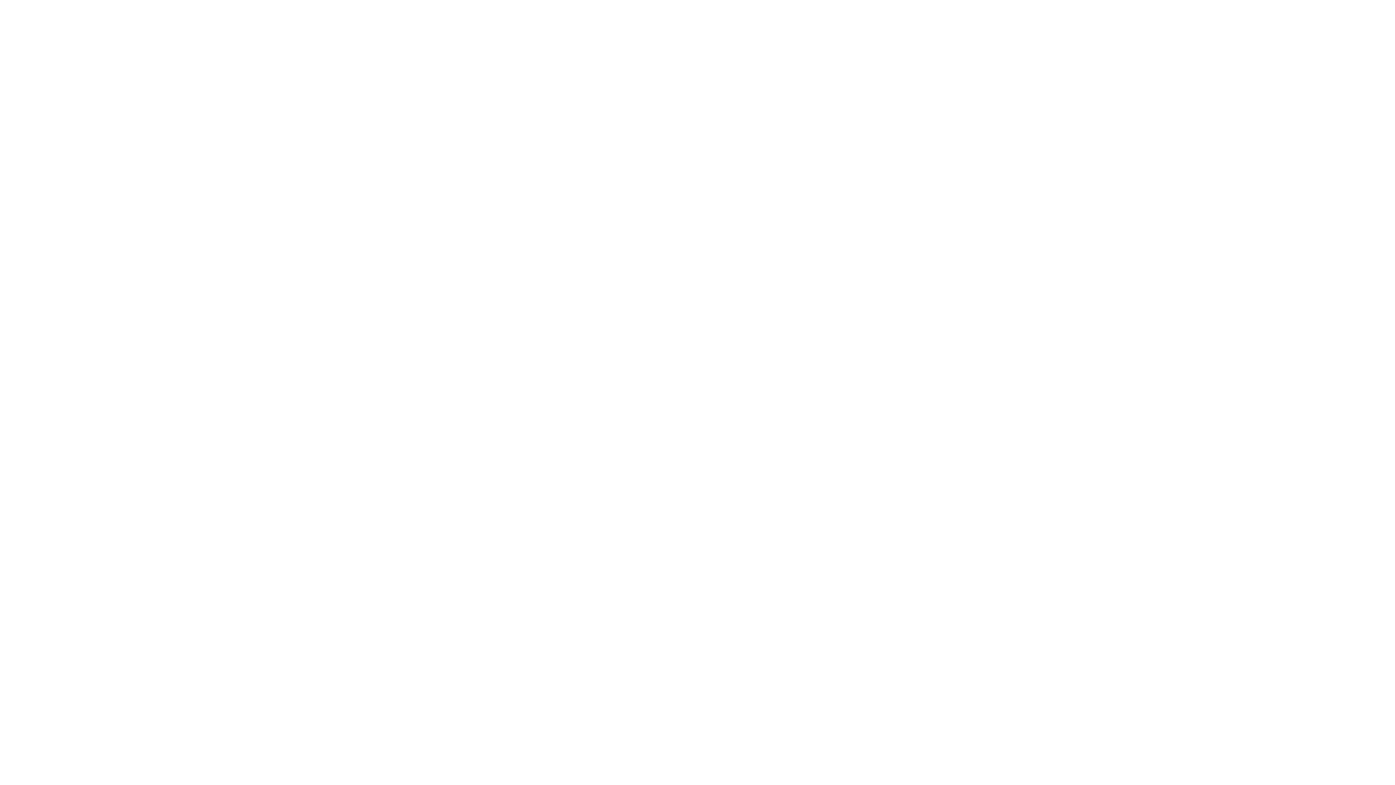
select select "+971"
type input "[PERSON_NAME]"
type input "Berkuskv"
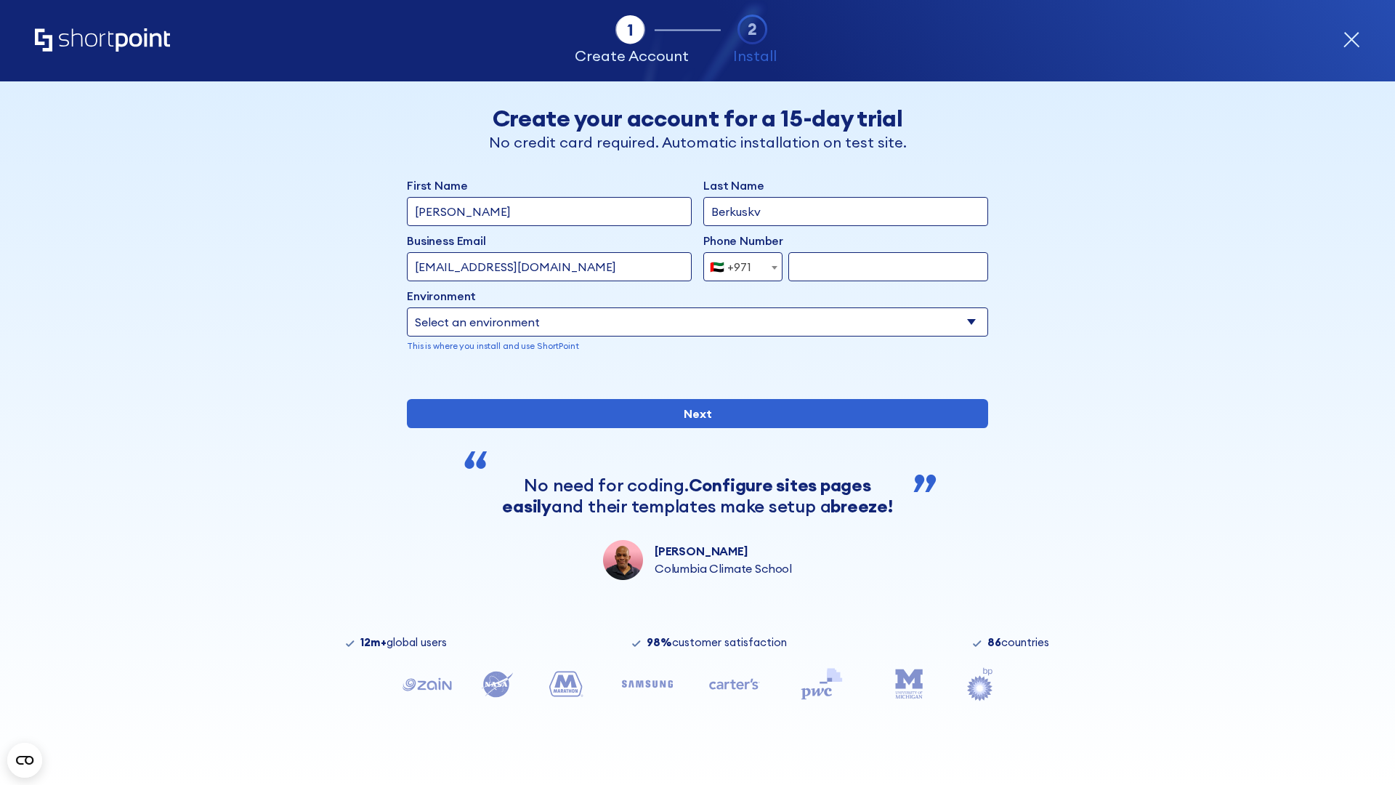
type input "support@university.edu"
click at [738, 267] on div "🇦🇪 +971" at bounding box center [730, 266] width 41 height 29
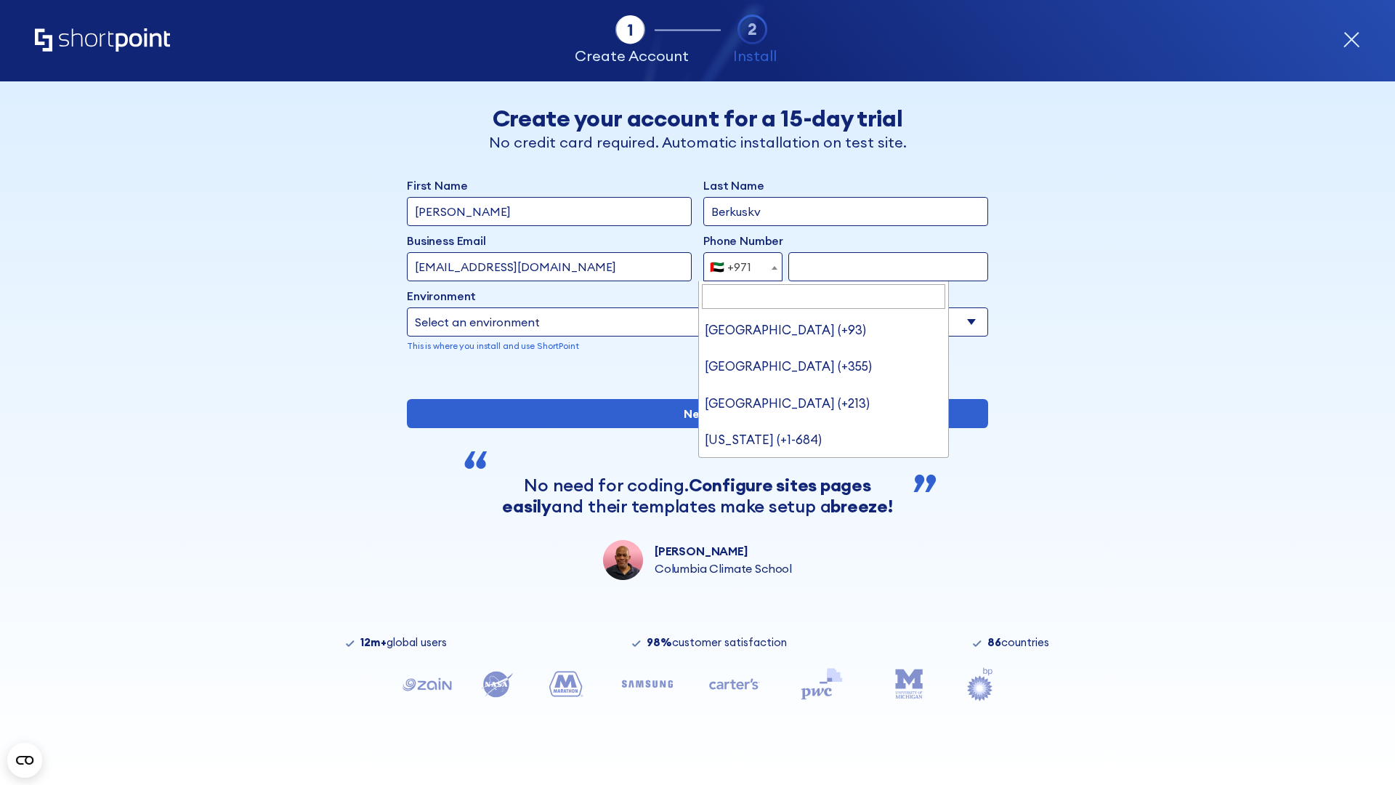
type input "[GEOGRAPHIC_DATA] (+44)"
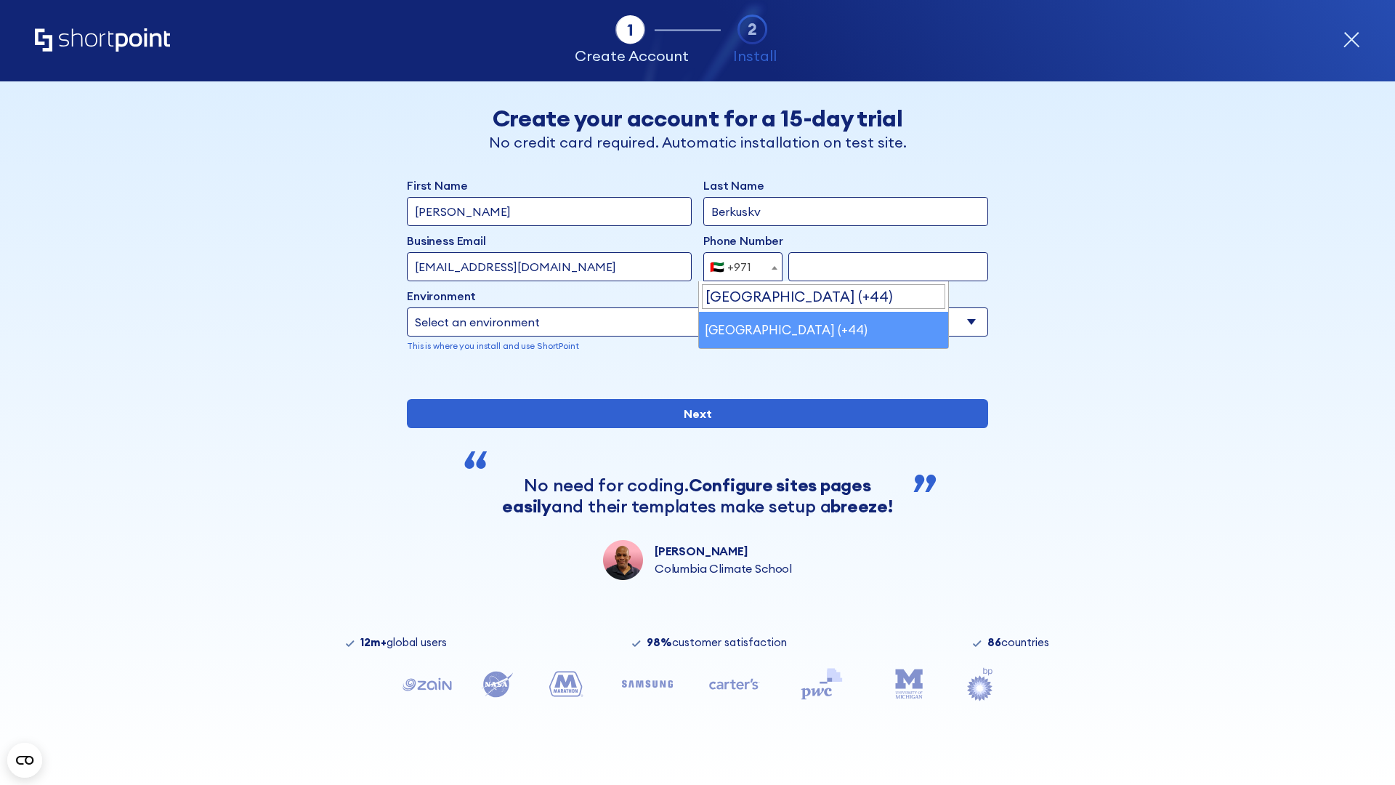
select select "+44"
type input "7912345678"
select select "Microsoft 365"
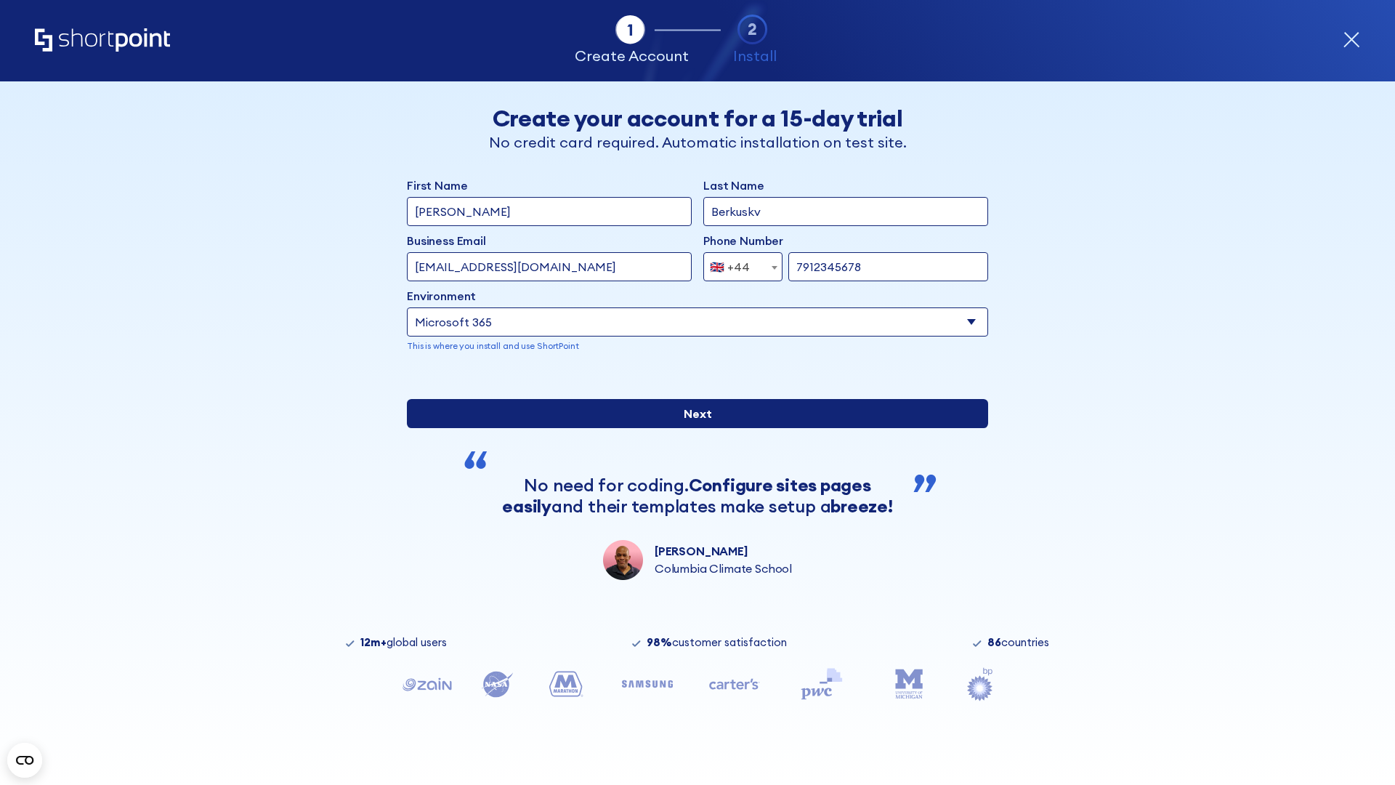
type input "7912345678"
click at [692, 428] on input "Next" at bounding box center [697, 413] width 581 height 29
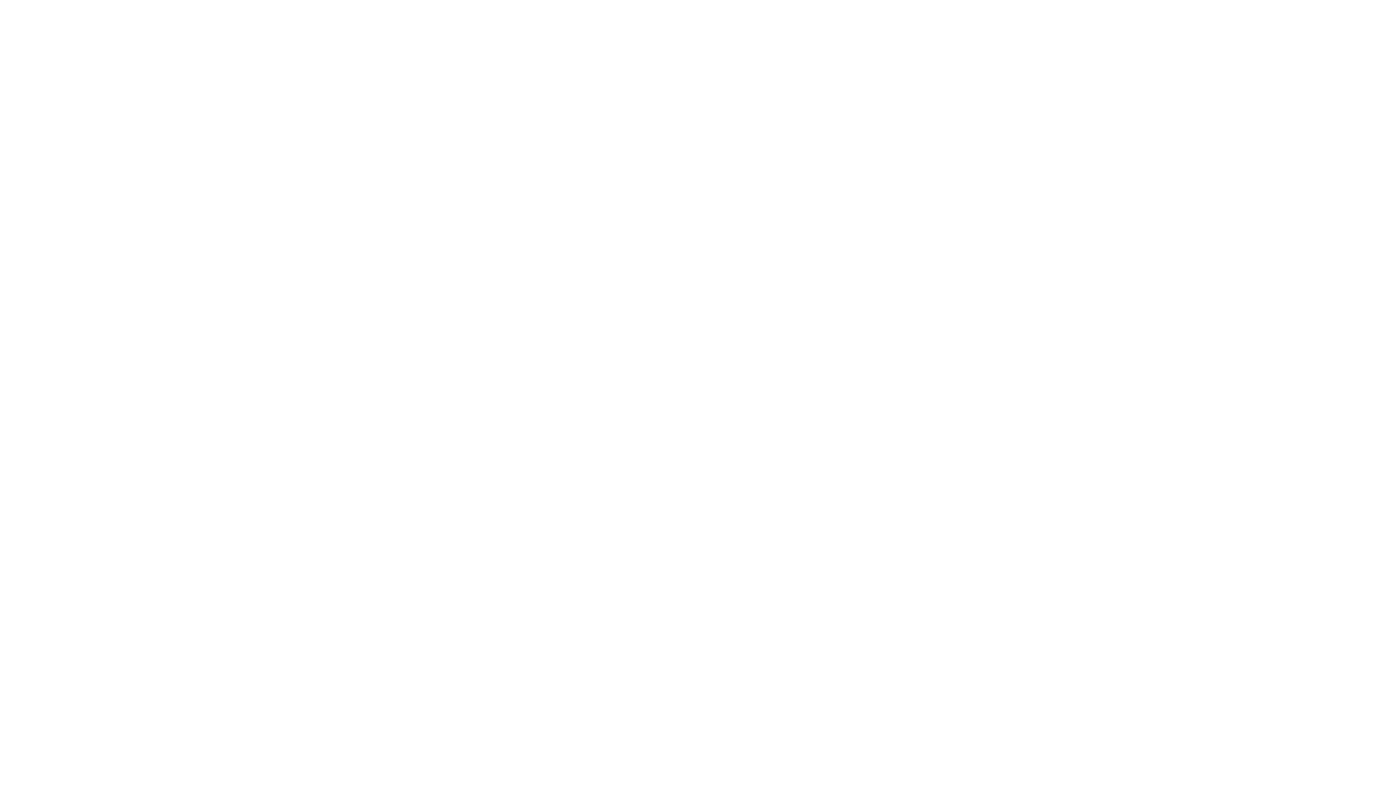
select select "+44"
type input "[PERSON_NAME]"
type input "Berkuskv"
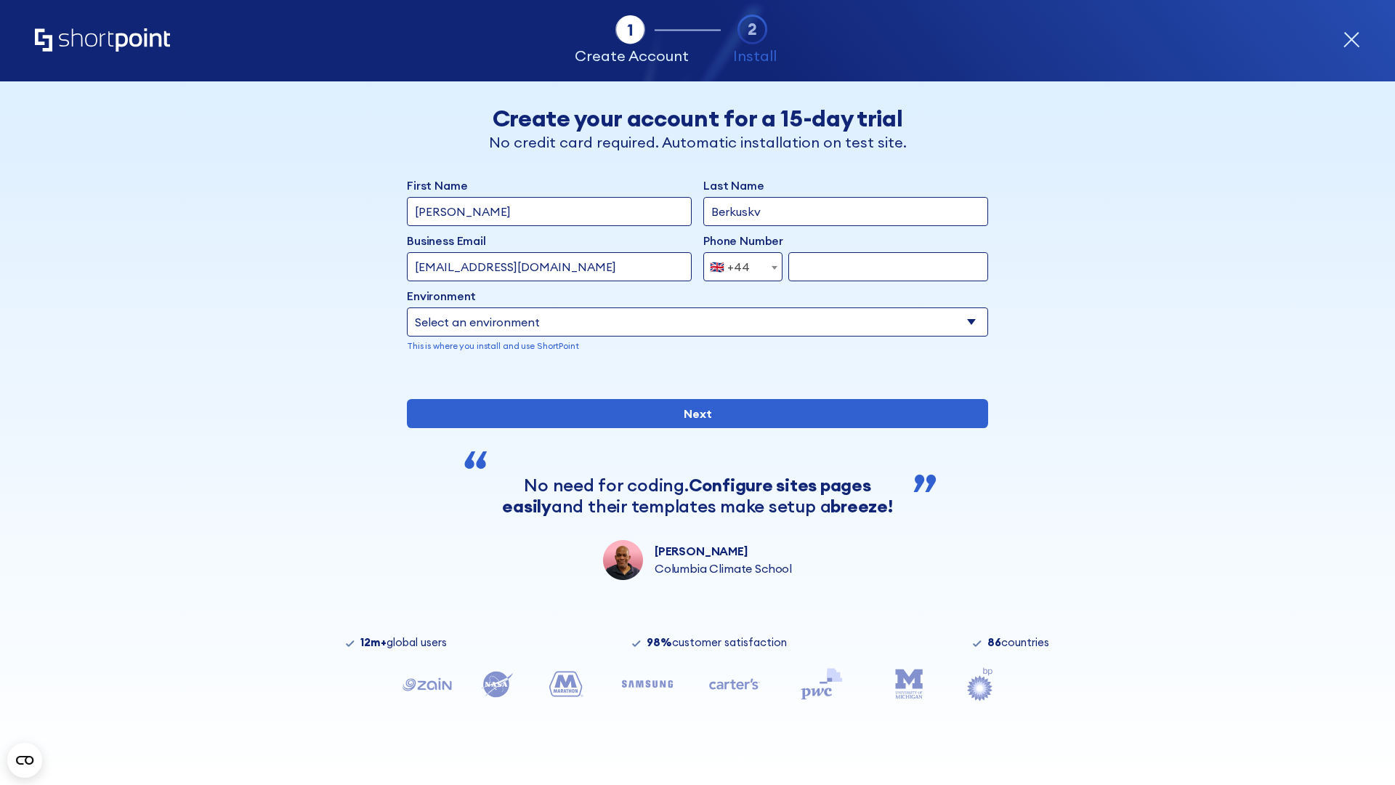
type input "info@startup.tech"
click at [738, 267] on div "🇬🇧 +44" at bounding box center [730, 266] width 40 height 29
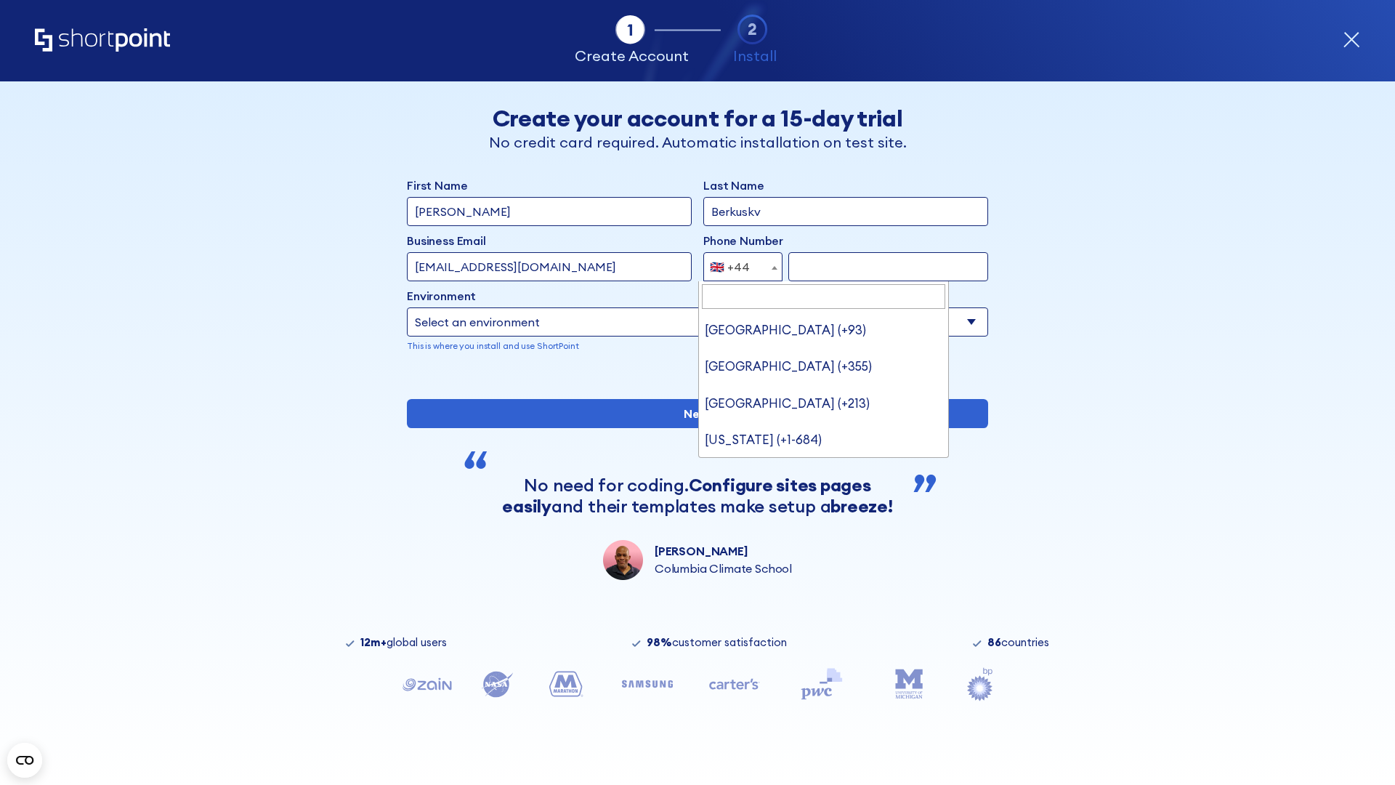
type input "Ukraine (+380)"
select select "+380"
type input "663451789"
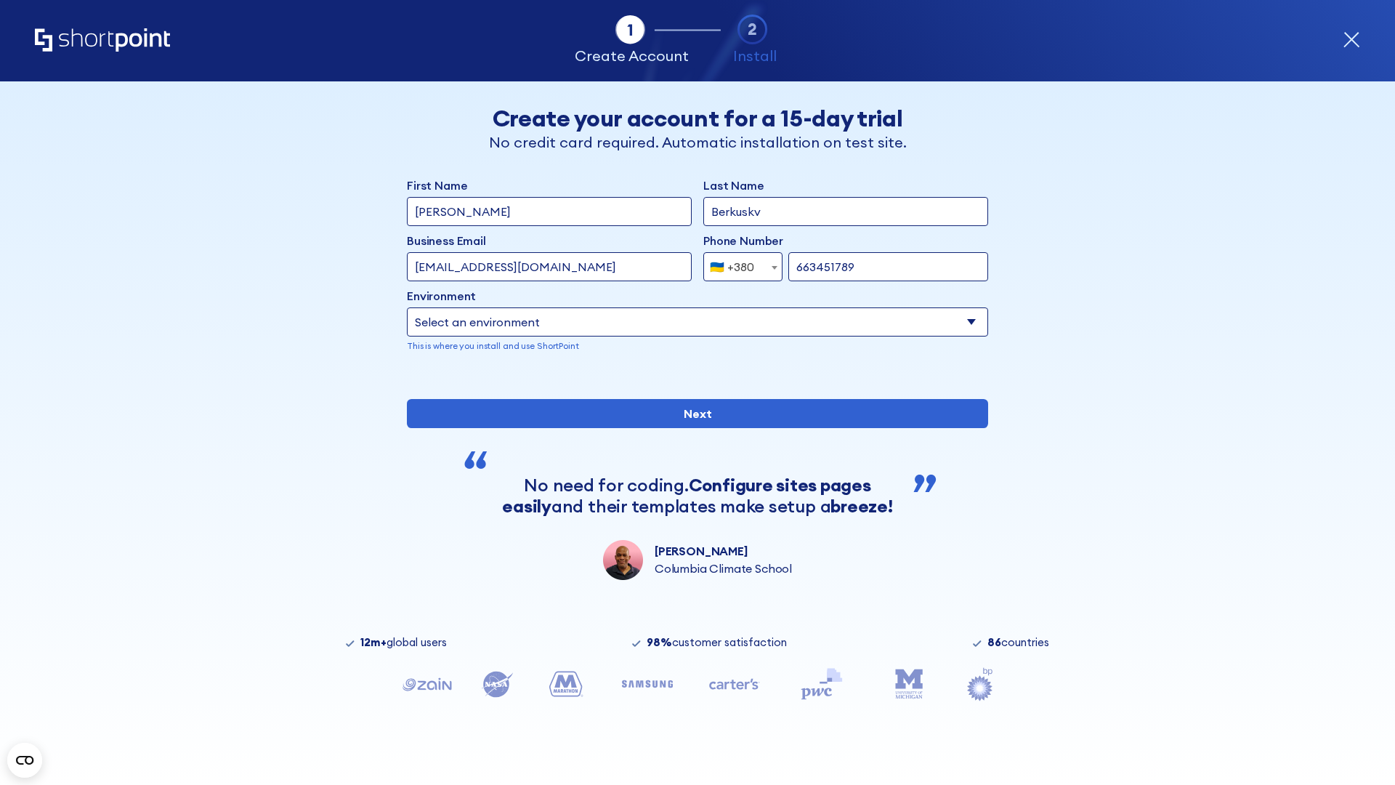
select select "Microsoft 365"
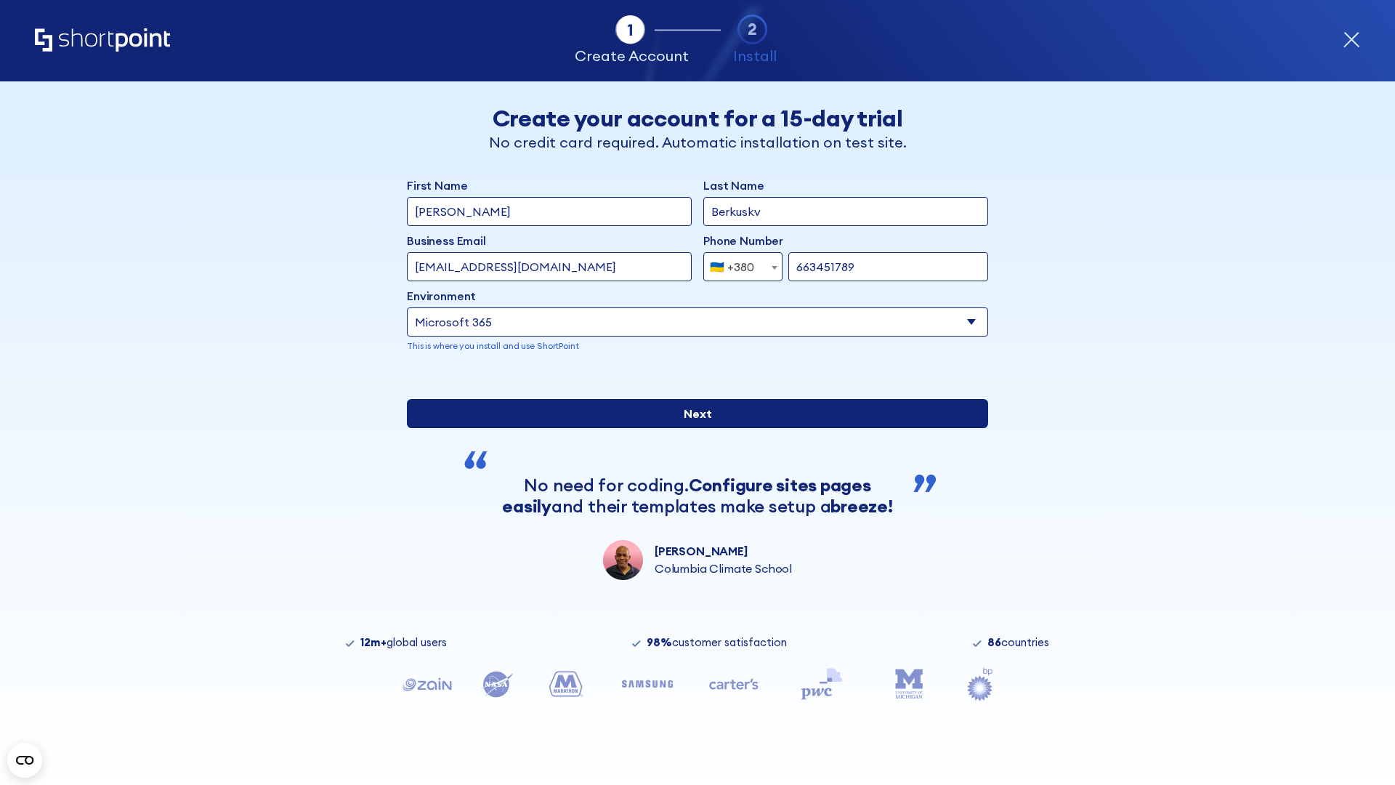
type input "663451789"
click at [692, 428] on input "Next" at bounding box center [697, 413] width 581 height 29
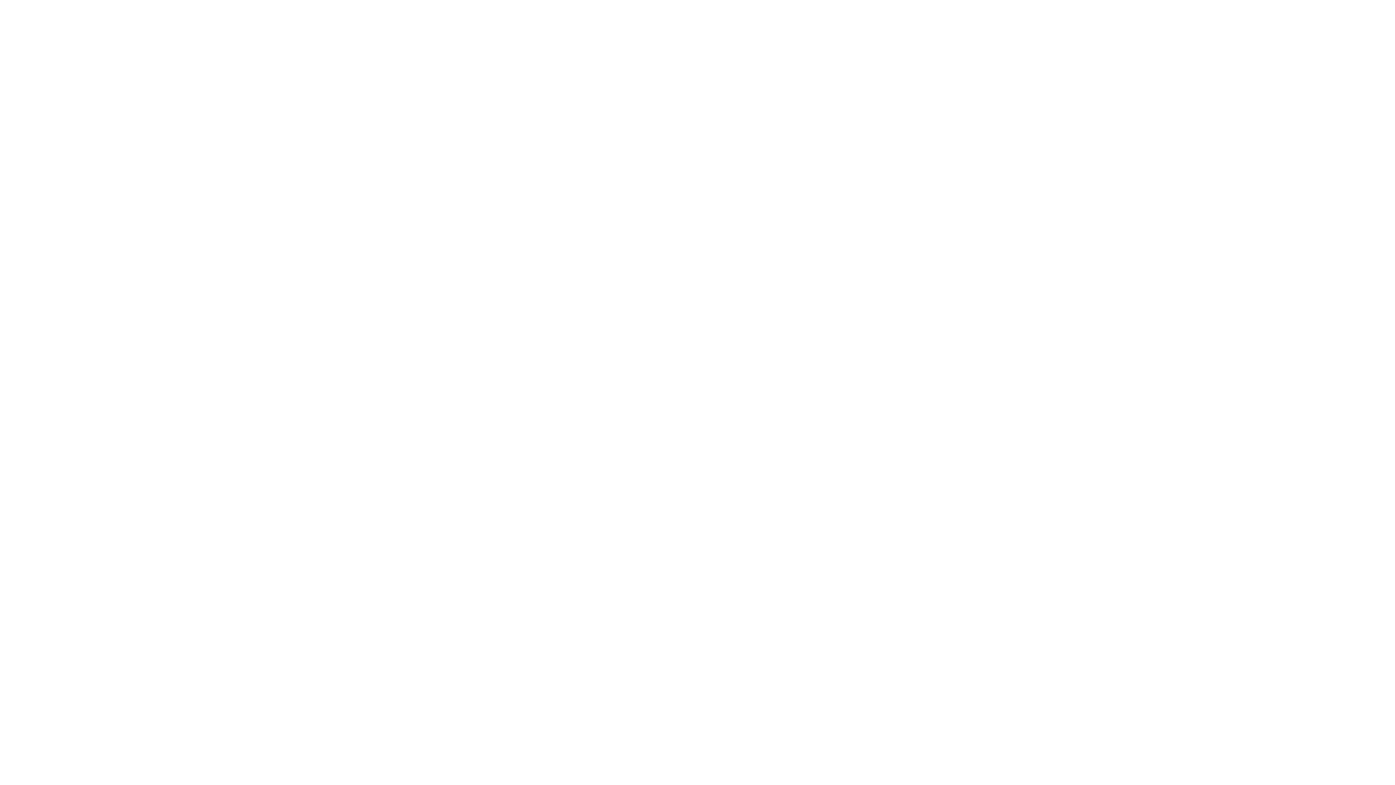
select select "+380"
type input "[PERSON_NAME]"
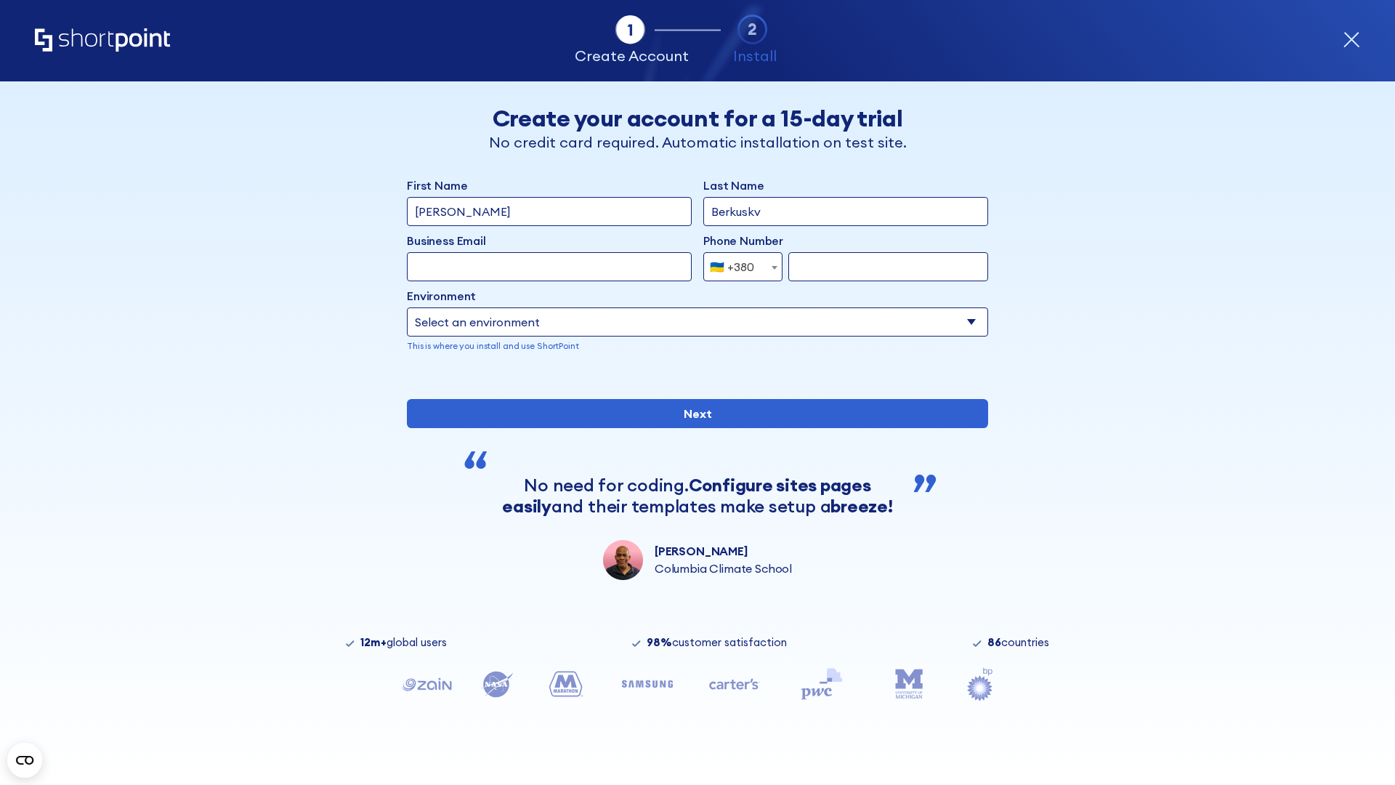
type input "Berkuskv"
type input "[EMAIL_ADDRESS][DOMAIN_NAME]"
click at [738, 267] on div "🇺🇦 +380" at bounding box center [732, 266] width 44 height 29
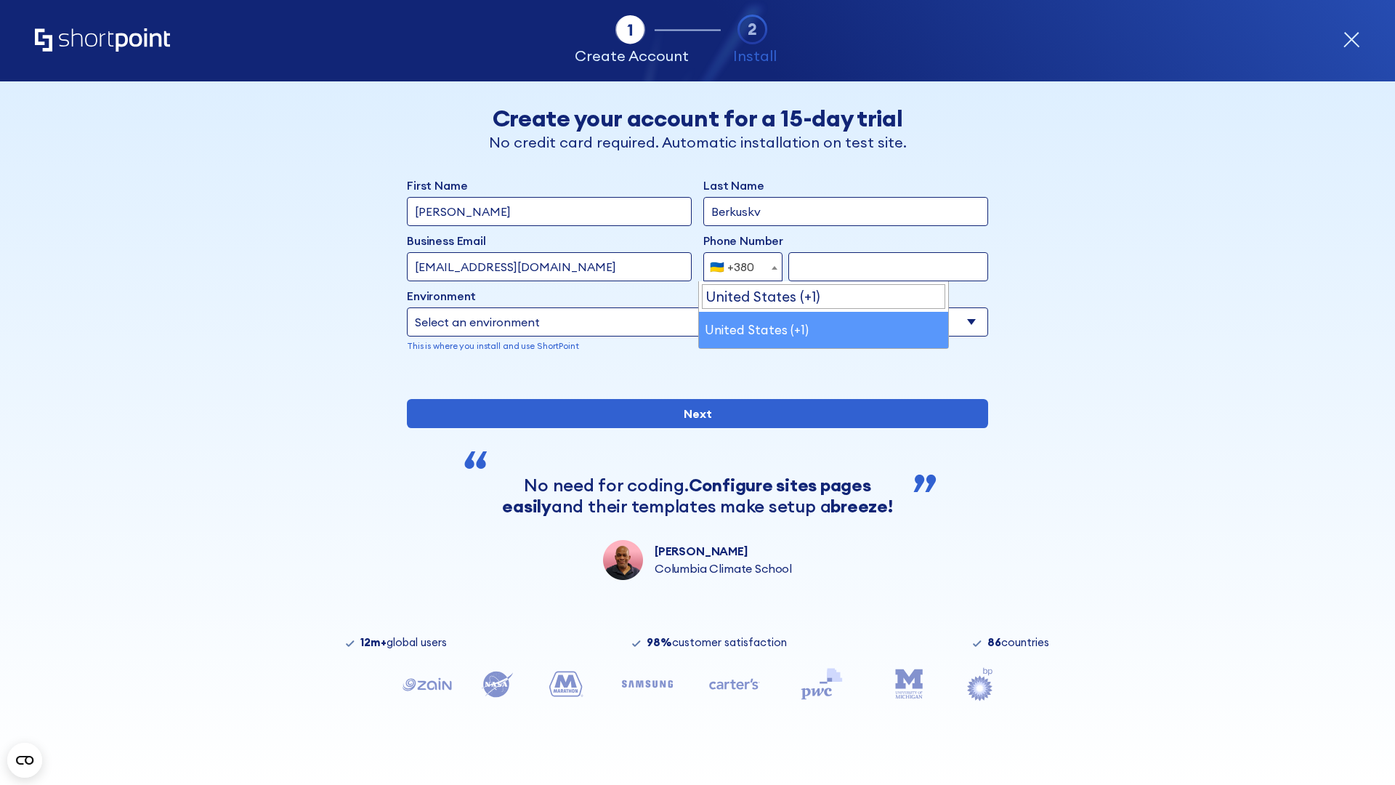
select select "+1"
type input "2025550123"
select select "Microsoft 365"
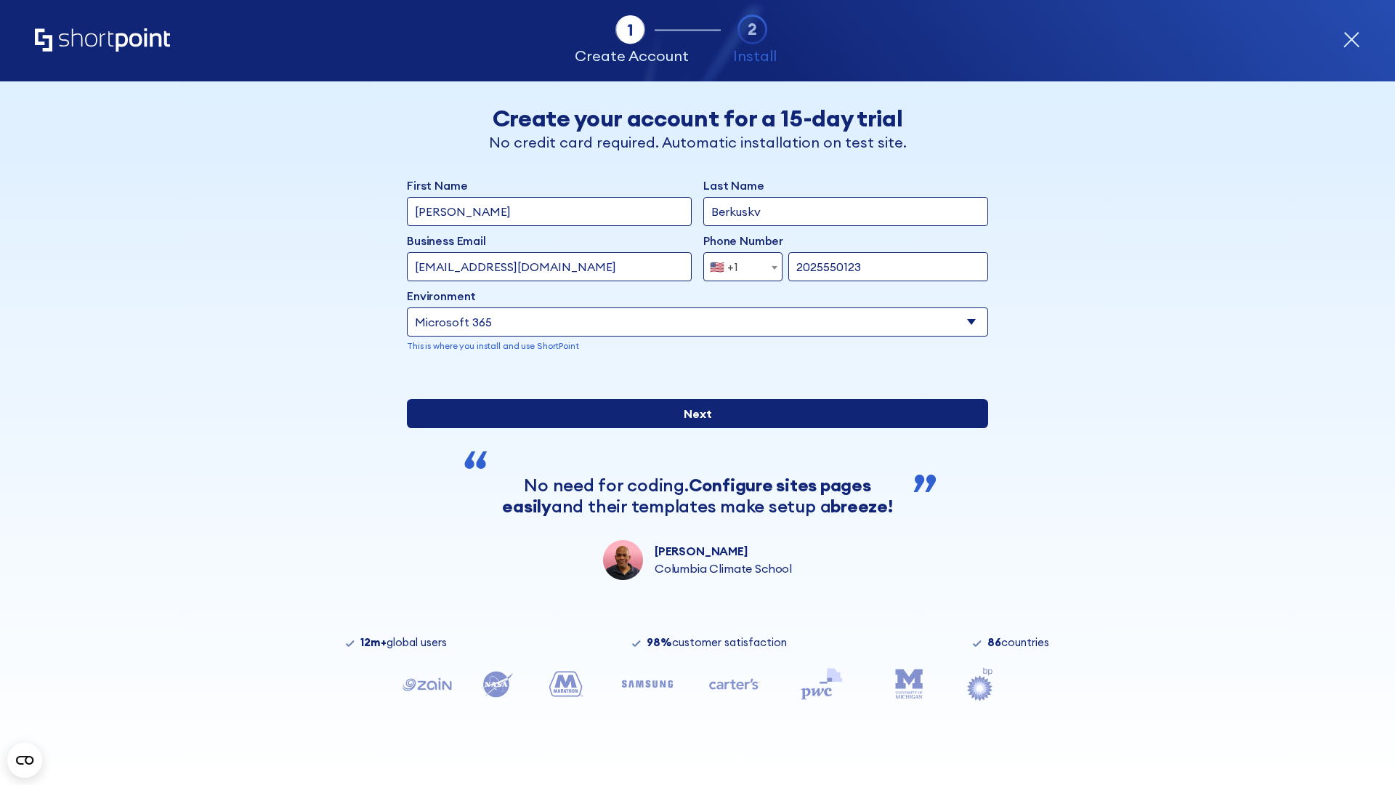
type input "2025550123"
click at [692, 428] on input "Next" at bounding box center [697, 413] width 581 height 29
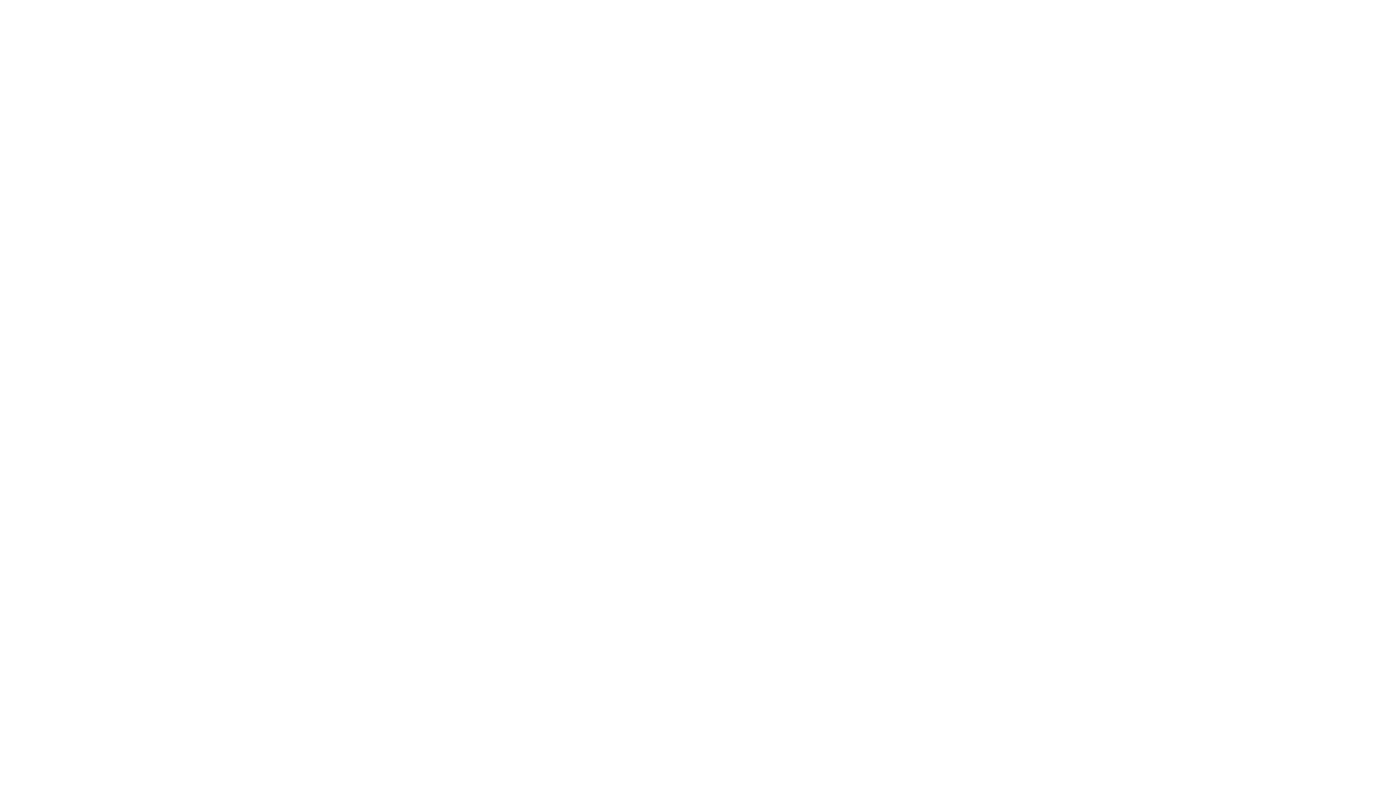
type input "Archebald"
type input "Berkuskv"
type input "[EMAIL_ADDRESS][DOMAIN_NAME]"
type input "2125556789"
select select "SharePoint 2019 (On-Premise)"
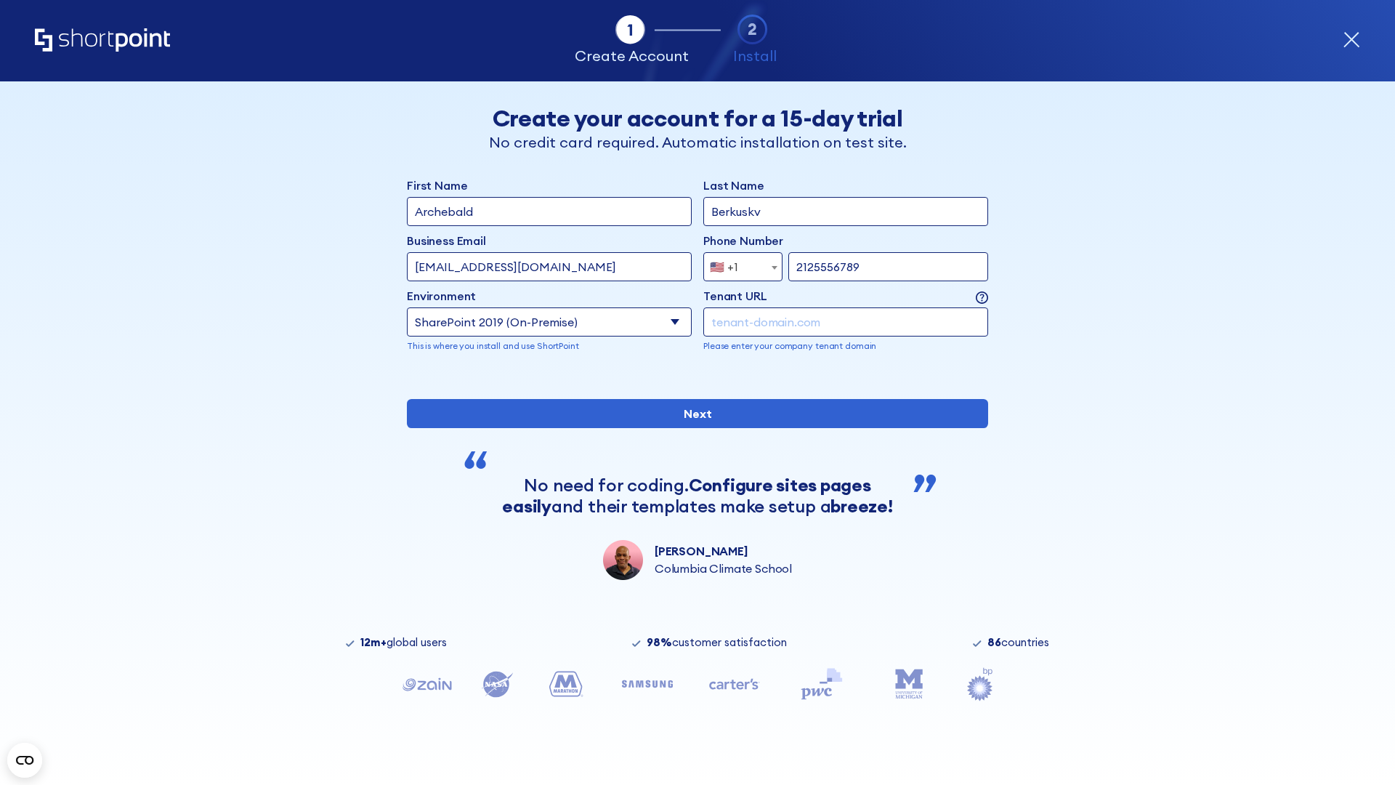
type input "2125556789"
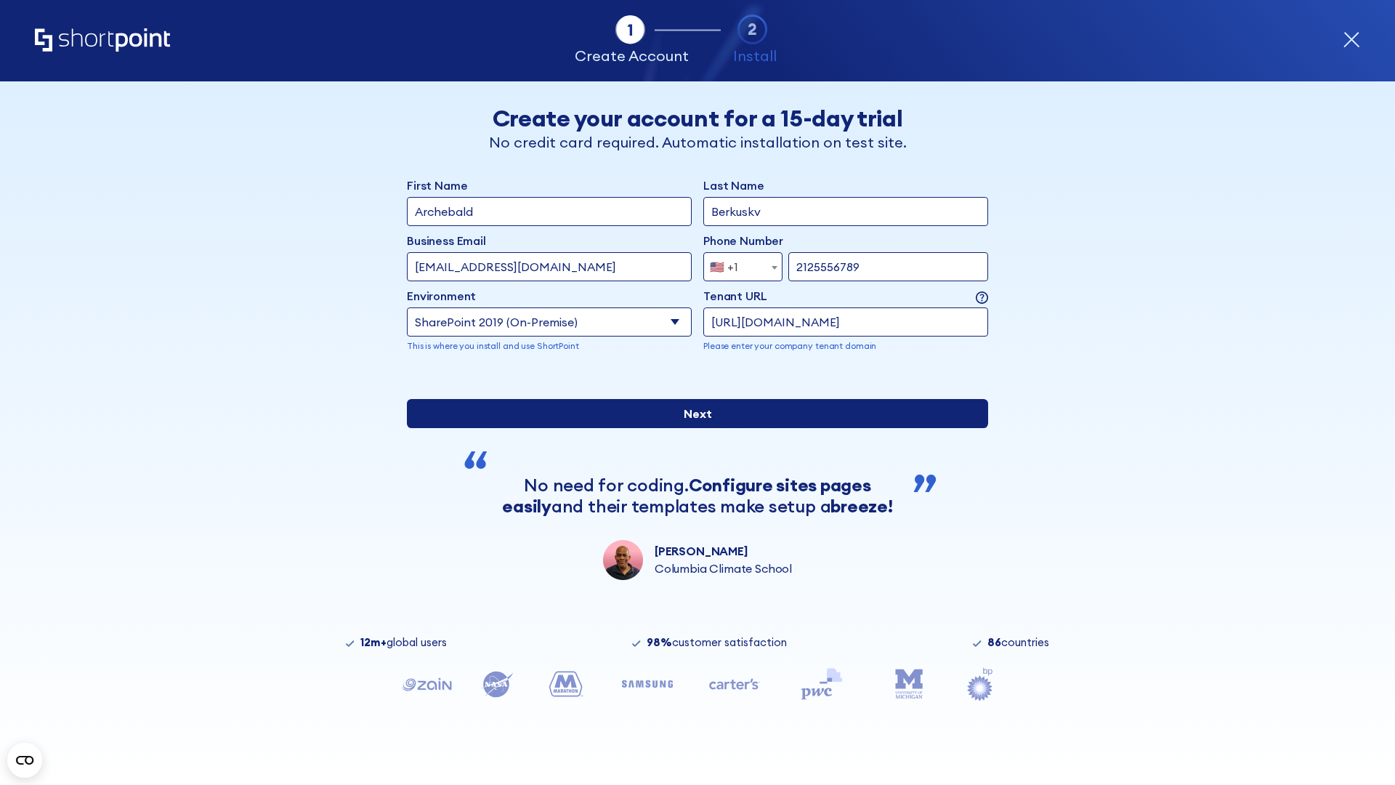
type input "[URL][DOMAIN_NAME]"
click at [692, 509] on div "First Name Archebald Last Name Berkuskv Business Email Invalid Email Address te…" at bounding box center [697, 378] width 581 height 403
click at [692, 428] on input "Next" at bounding box center [697, 413] width 581 height 29
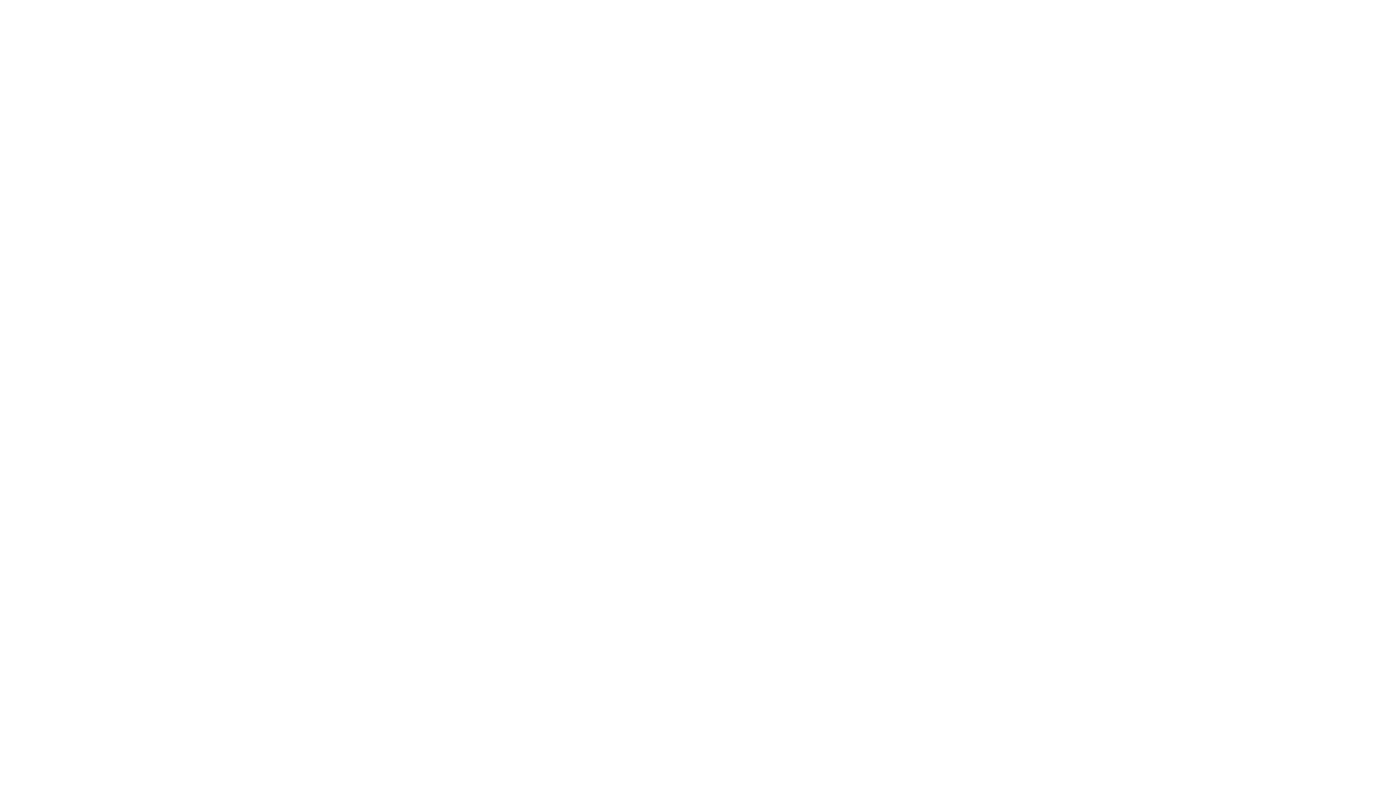
type input "Archebald"
type input "Berkuskv"
type input "[EMAIL_ADDRESS][DOMAIN_NAME]"
type input "2125556789"
select select "SharePoint 2019 (On-Premise)"
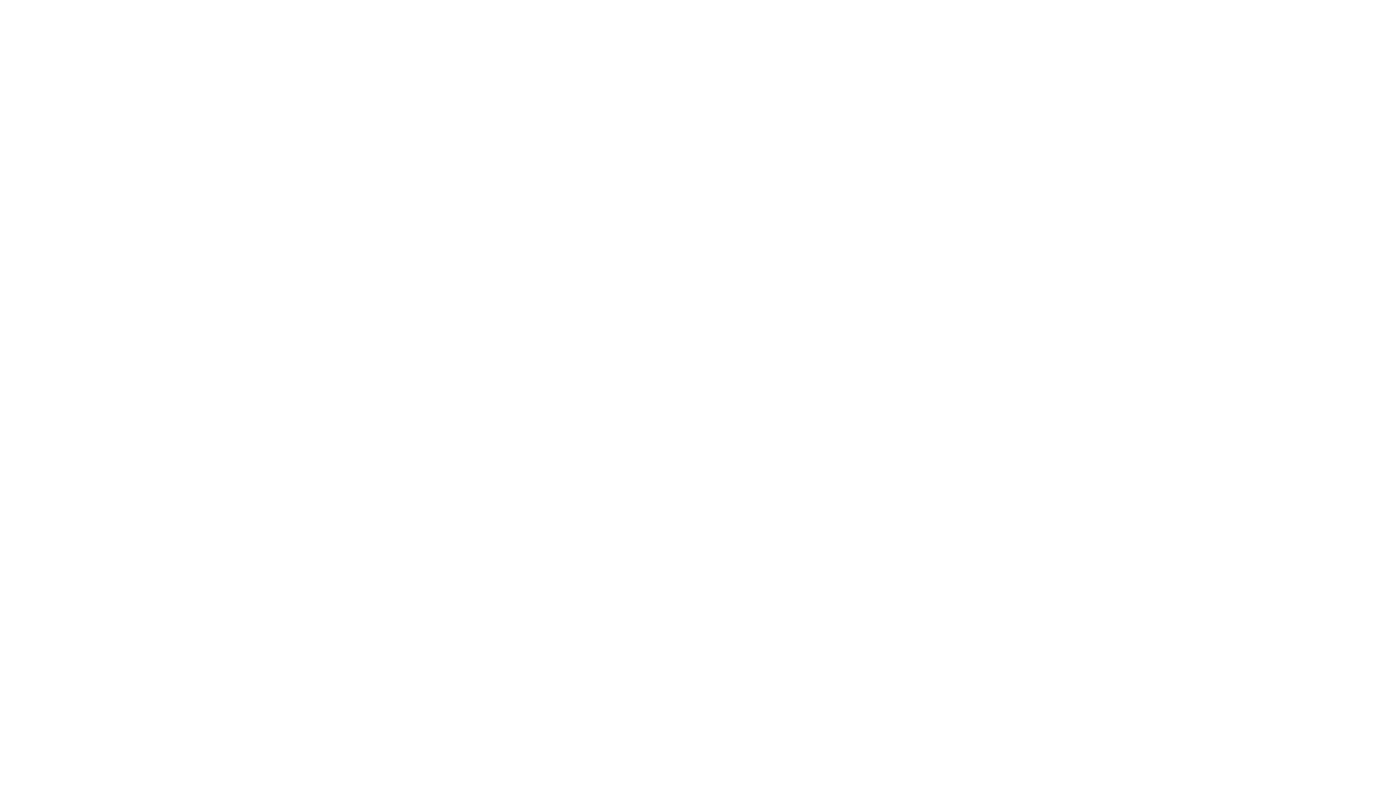
type input "2125556789"
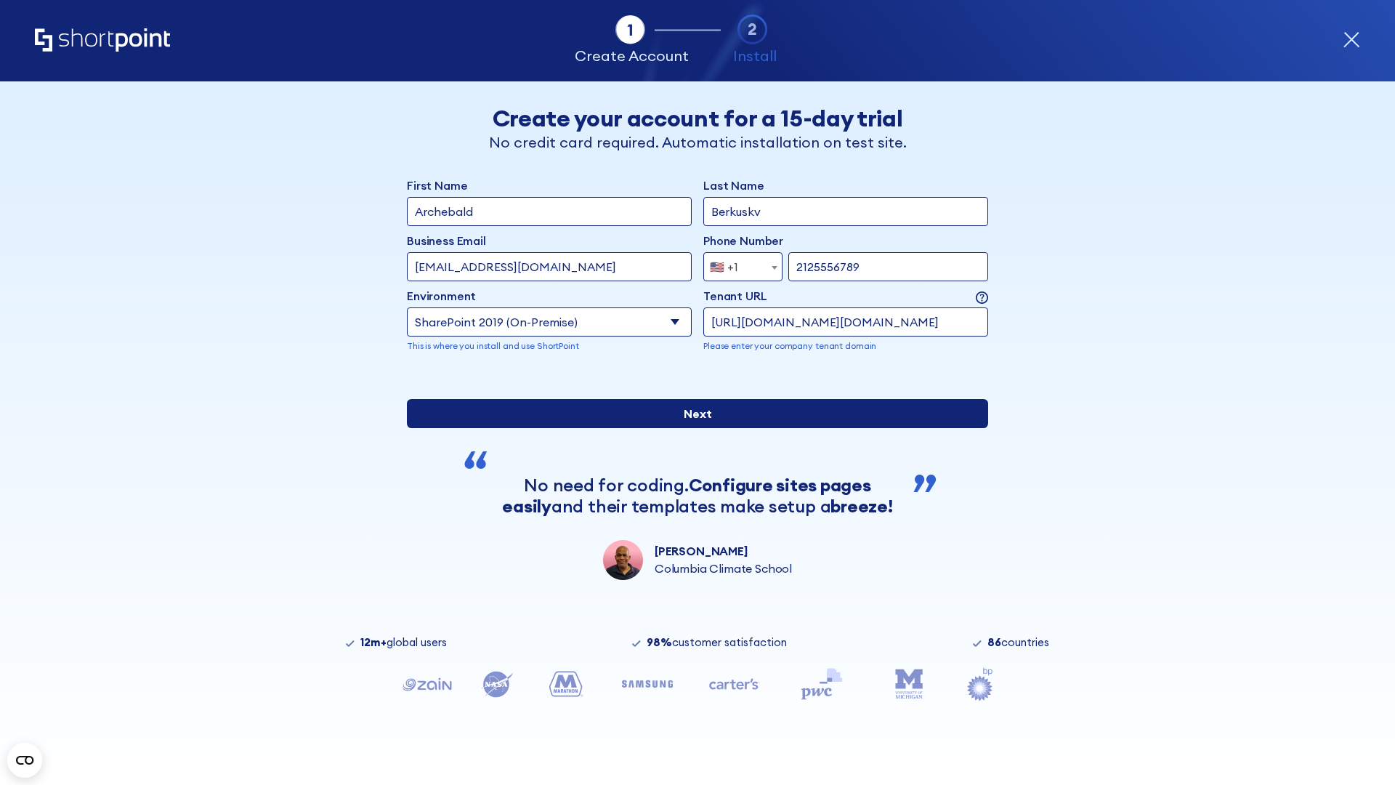
type input "http://malicious.com/sharepoint.com"
click at [692, 509] on div "First Name Archebald Last Name Berkuskv Business Email Invalid Email Address [E…" at bounding box center [697, 378] width 581 height 403
click at [692, 428] on input "Next" at bounding box center [697, 413] width 581 height 29
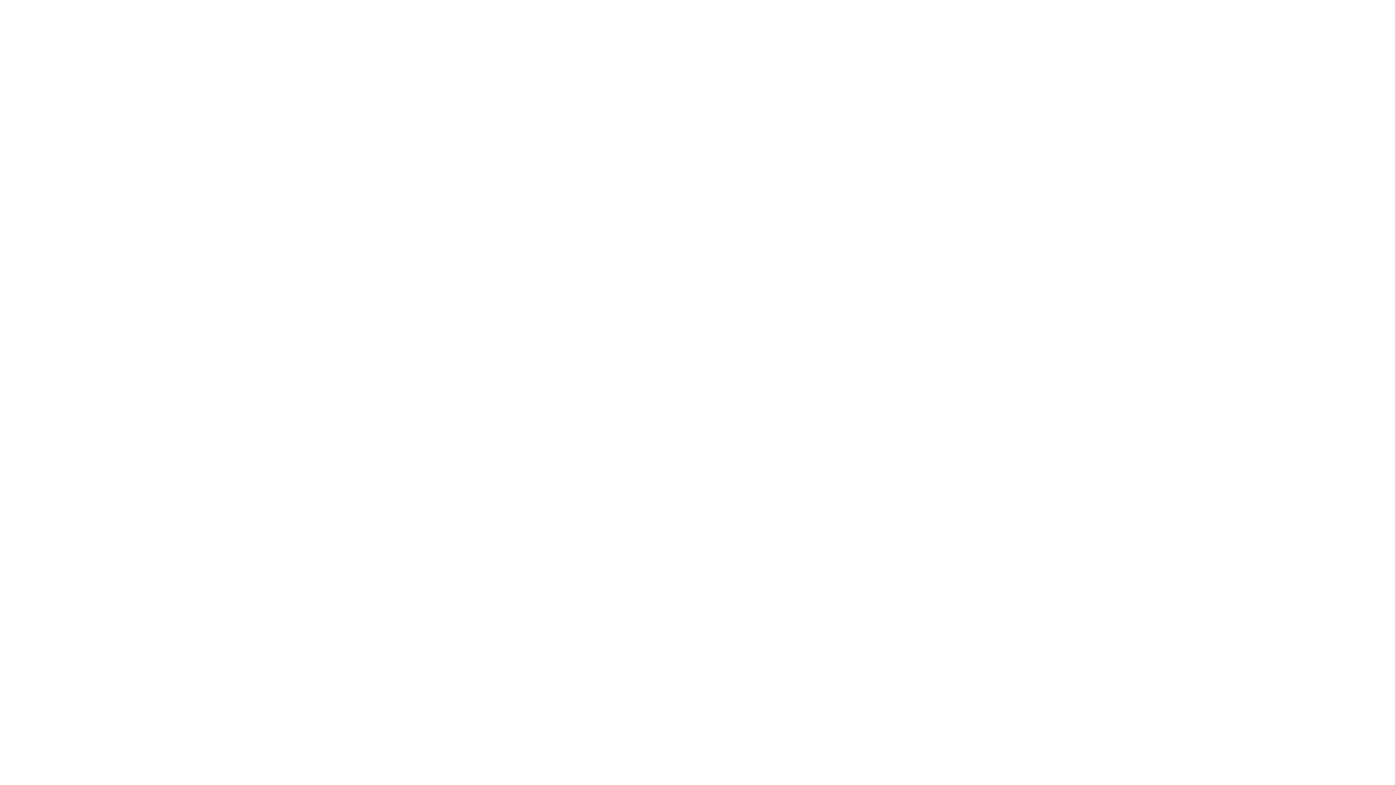
type input "Archebald"
type input "Berkuskv"
type input "[EMAIL_ADDRESS][DOMAIN_NAME]"
type input "2125556789"
select select "SharePoint 2019 (On-Premise)"
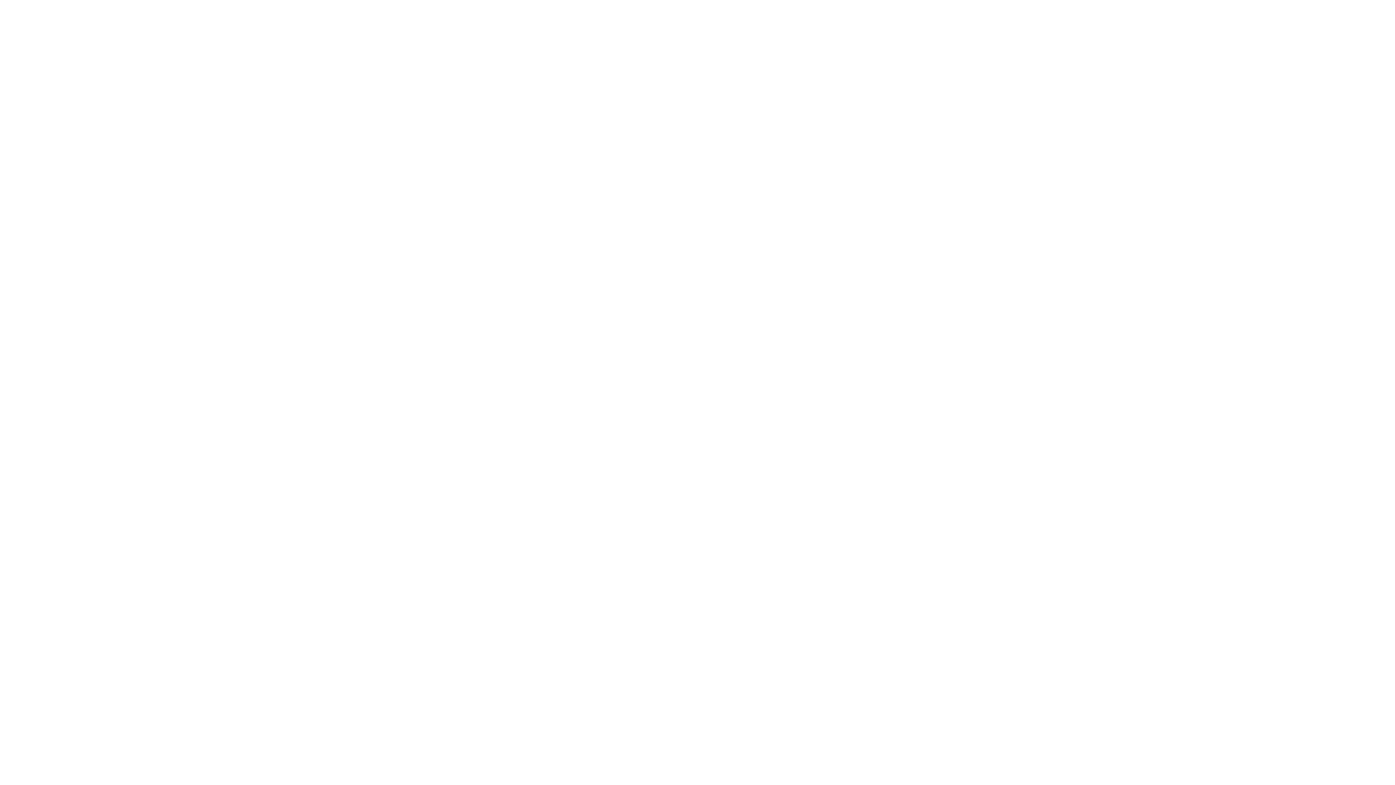
type input "2125556789"
type input "[URL]"
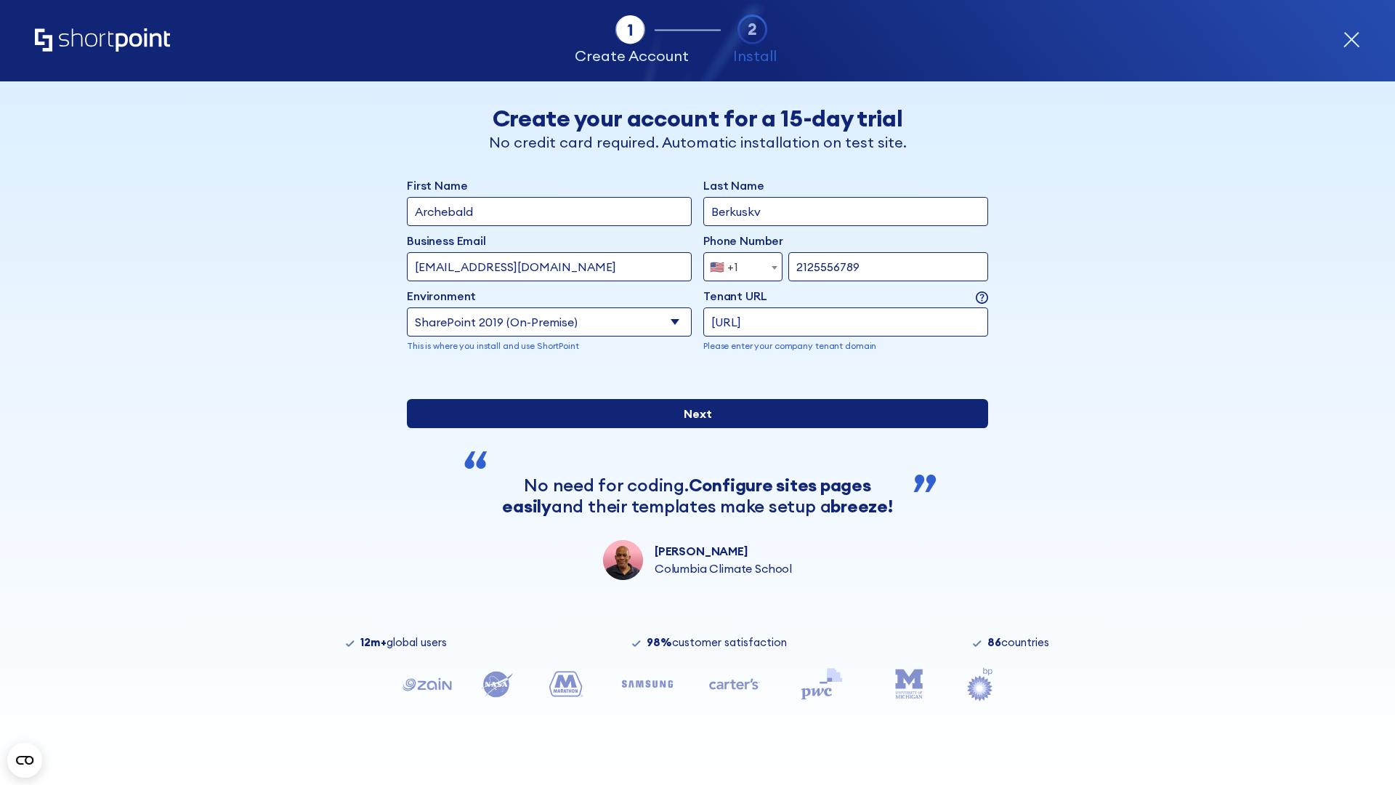
click at [692, 489] on div "First Name Archebald Last Name Berkuskv Business Email Invalid Email Address [E…" at bounding box center [697, 378] width 581 height 403
click at [692, 428] on input "Next" at bounding box center [697, 413] width 581 height 29
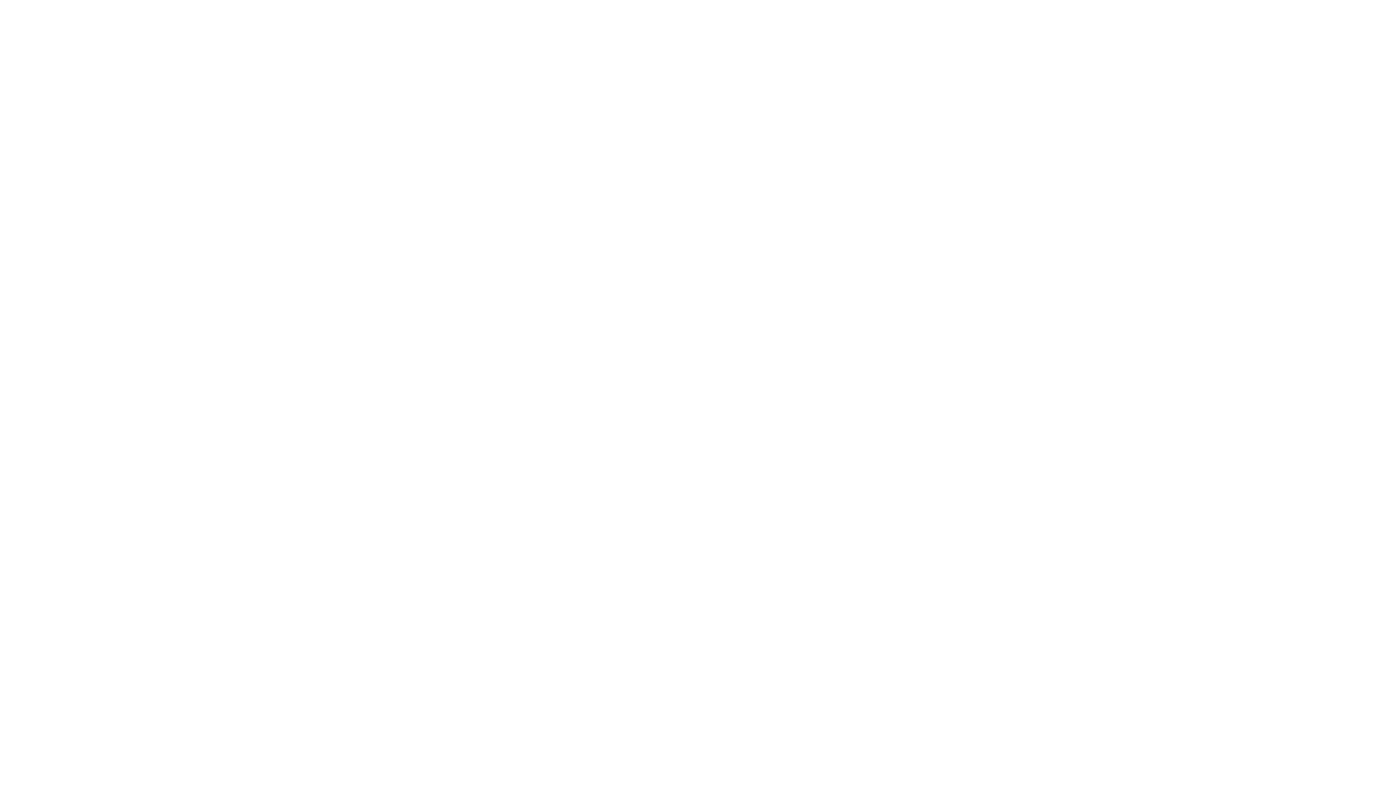
type input "Archebald"
type input "Berkuskv"
type input "[EMAIL_ADDRESS][DOMAIN_NAME]"
type input "2125556789"
select select "SharePoint 2019 (On-Premise)"
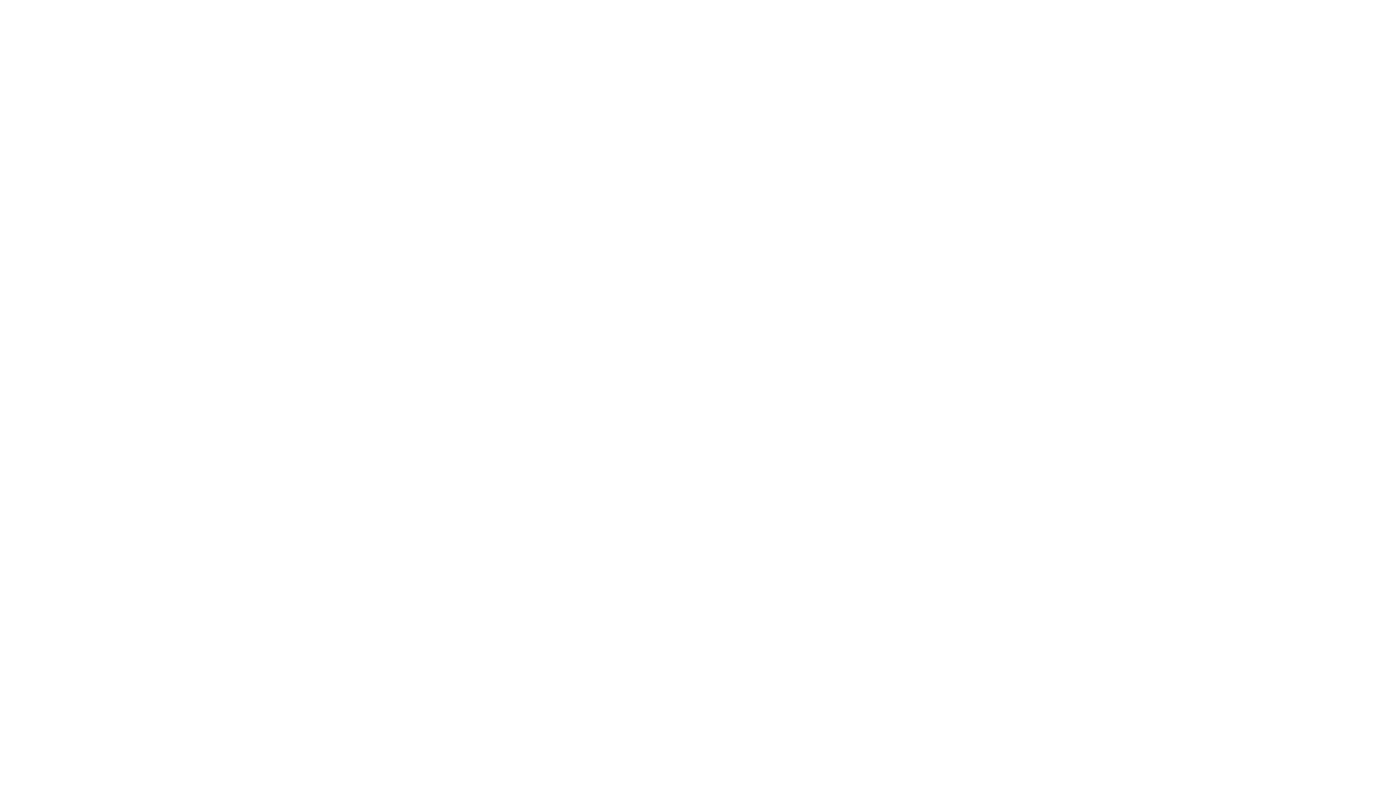
type input "2125556789"
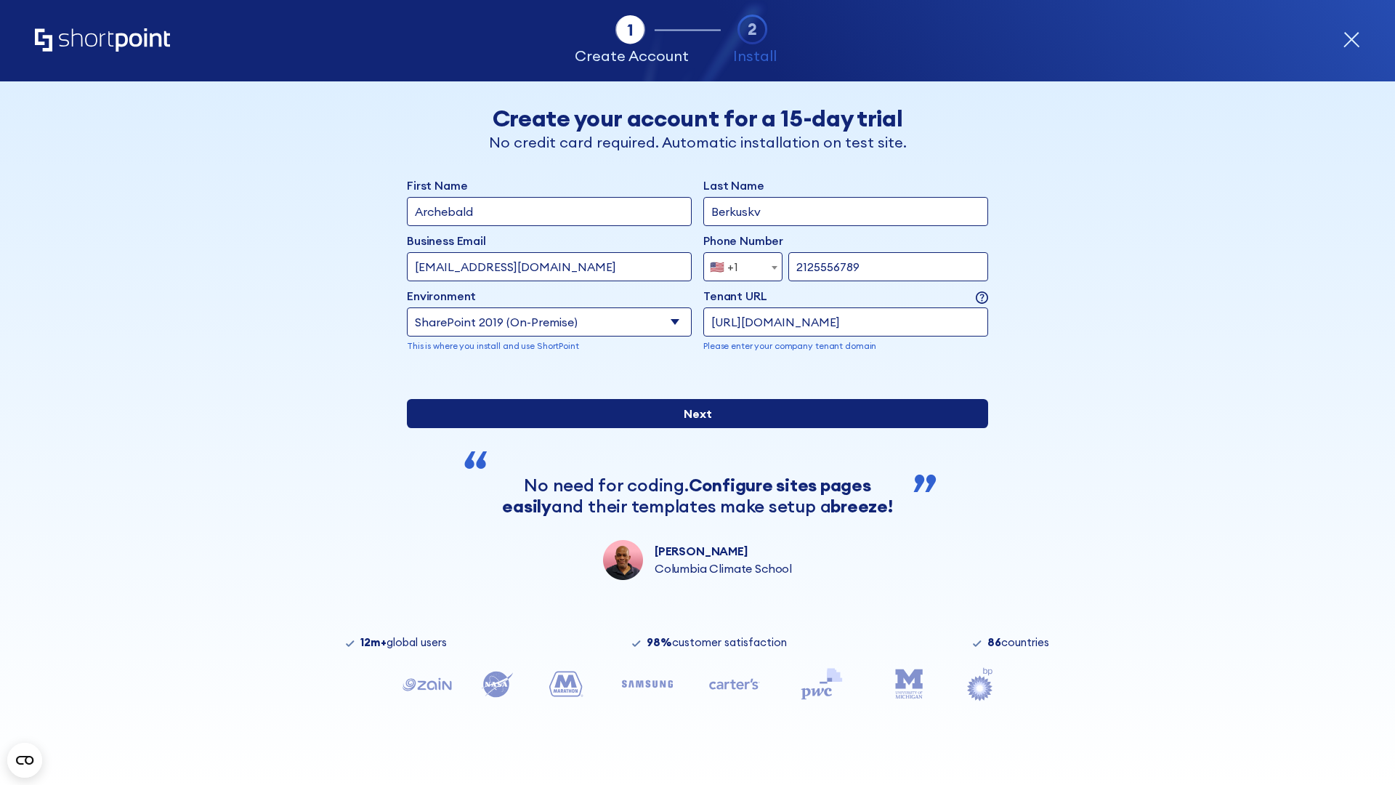
type input "[URL][DOMAIN_NAME]"
click at [692, 486] on div "First Name Archebald Last Name Berkuskv Business Email Invalid Email Address [E…" at bounding box center [697, 378] width 581 height 403
click at [692, 428] on input "Next" at bounding box center [697, 413] width 581 height 29
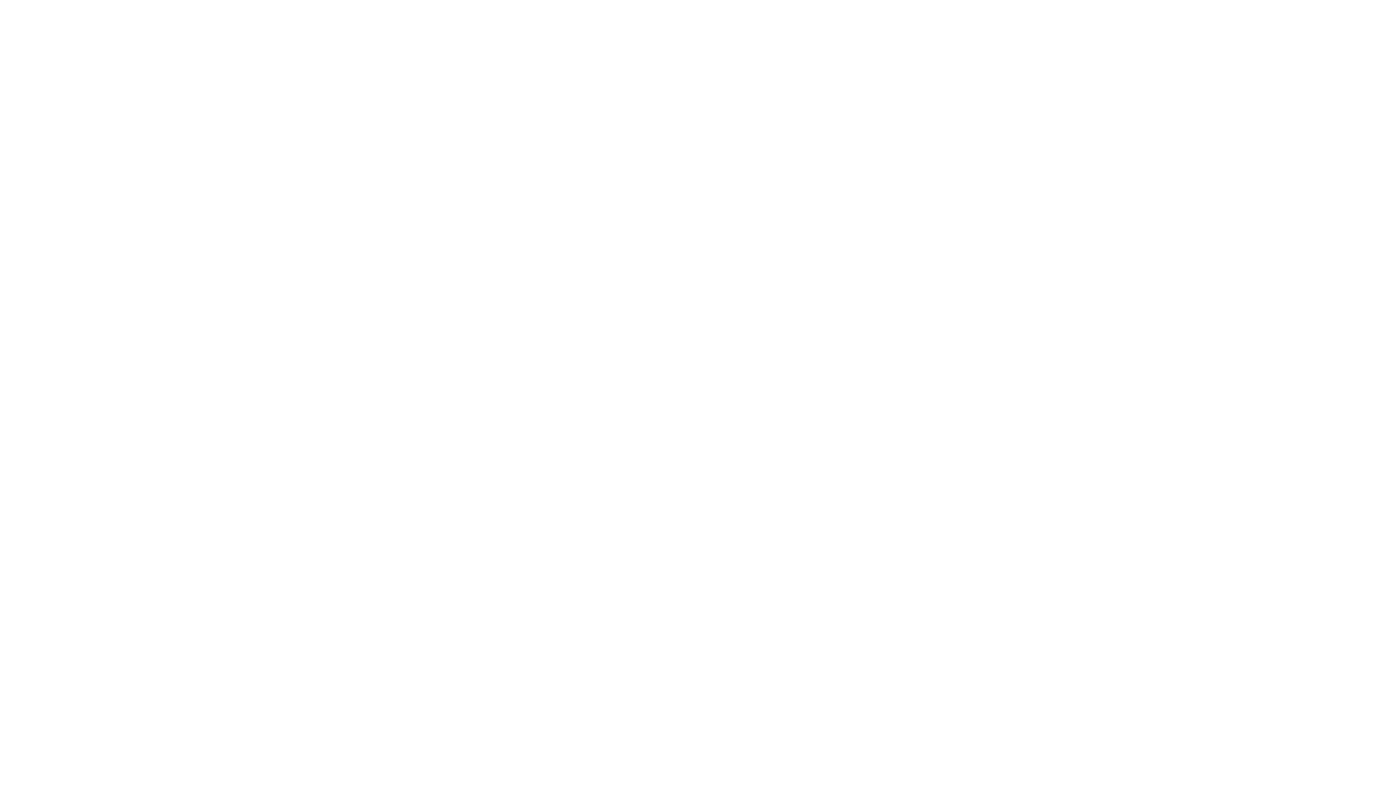
type input "Archebald"
type input "Berkuskv"
type input "[EMAIL_ADDRESS][DOMAIN_NAME]"
type input "2125556789"
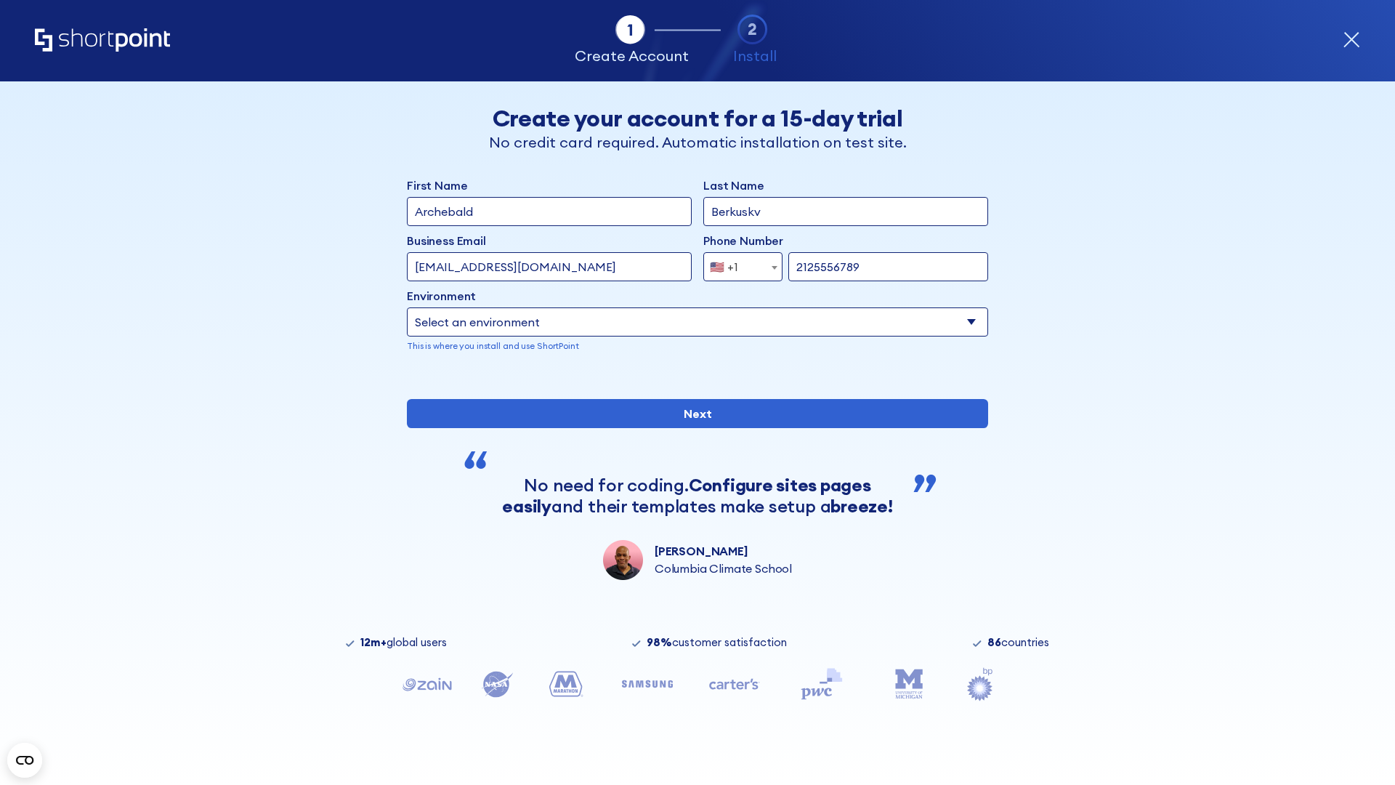
select select "SharePoint 2019 (On-Premise)"
type input "2125556789"
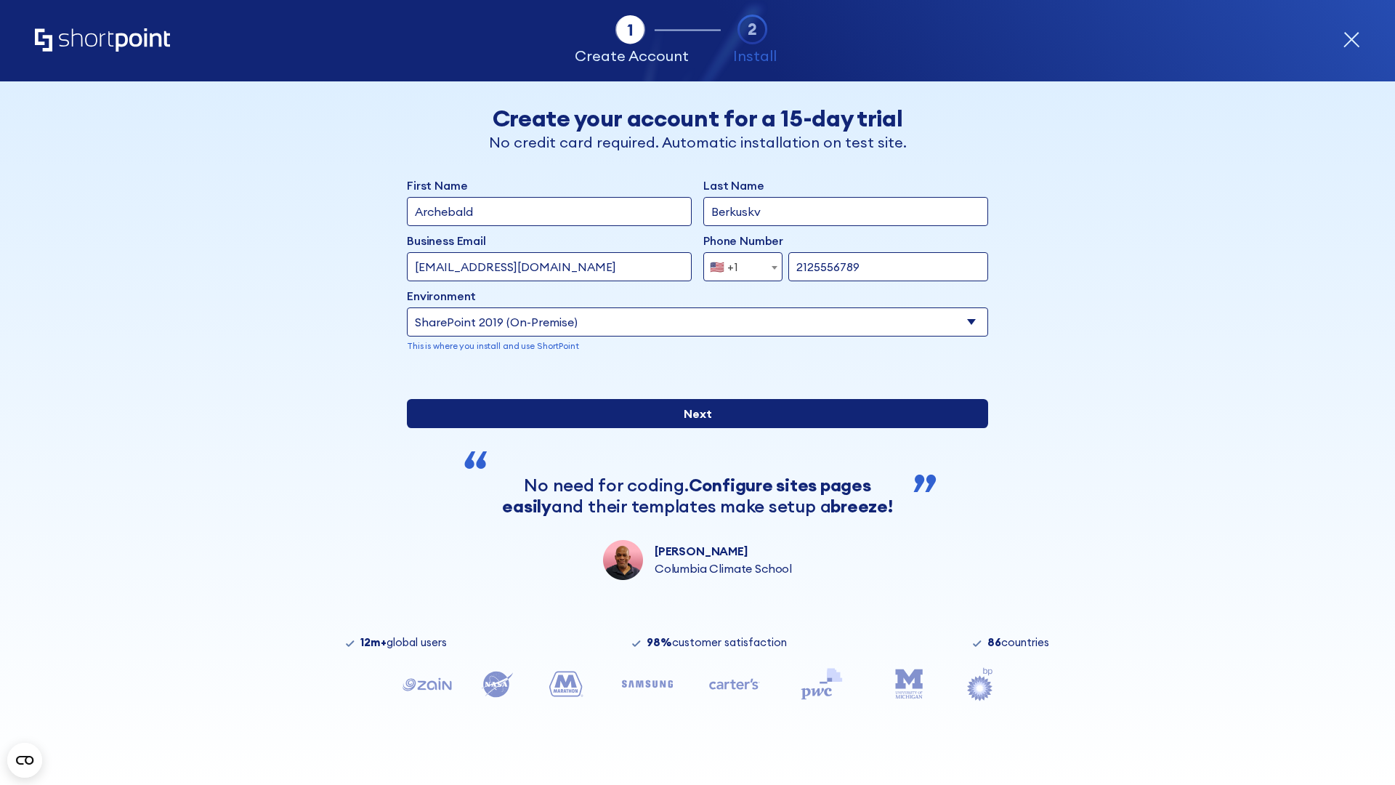
type input "https://yzrtre3nv.sharepoint.com"
click at [692, 505] on div "First Name Archebald Last Name Berkuskv Business Email Invalid Email Address [E…" at bounding box center [697, 378] width 581 height 403
click at [692, 428] on input "Next" at bounding box center [697, 413] width 581 height 29
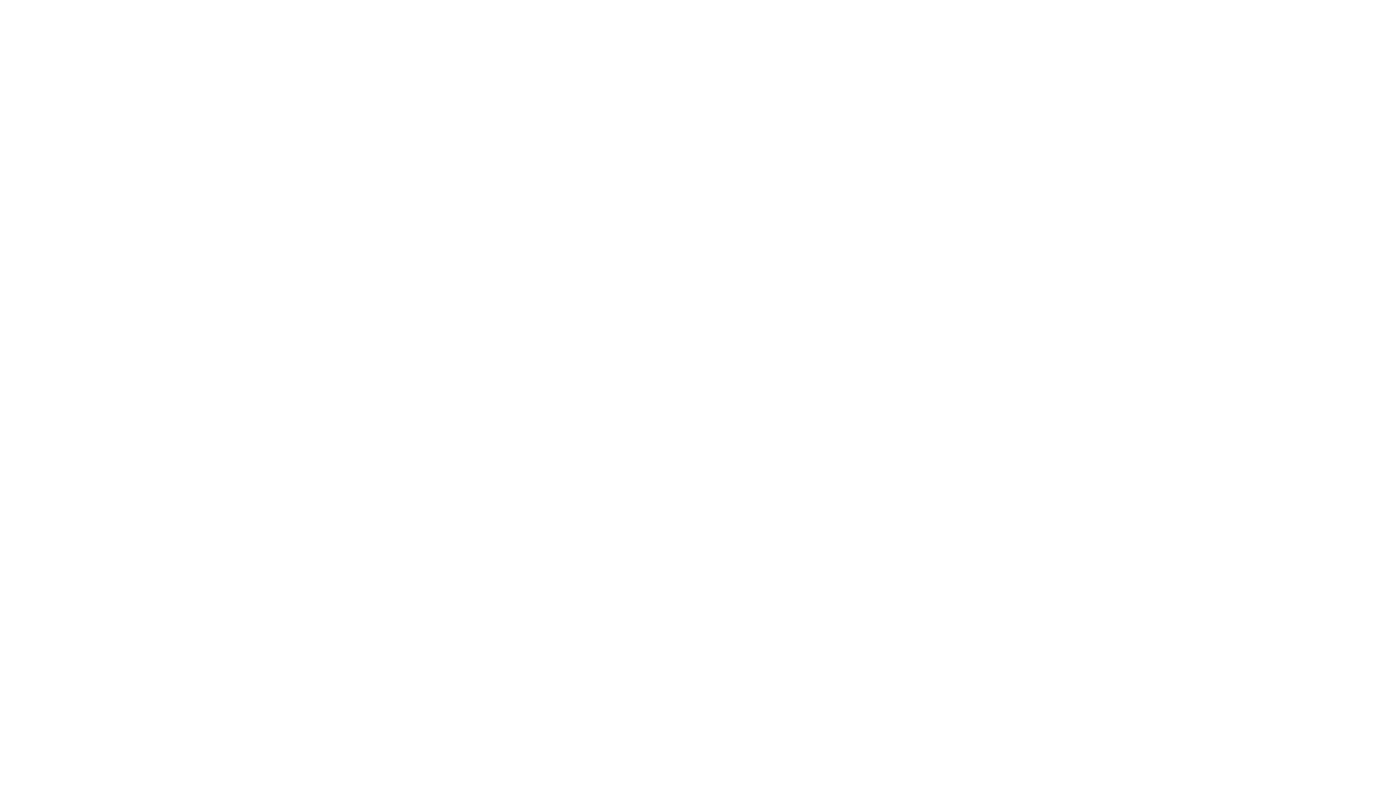
type input "Archebald"
type input "Berkuskv"
type input "[EMAIL_ADDRESS][DOMAIN_NAME]"
type input "2125556789"
select select "SharePoint 2019 (On-Premise)"
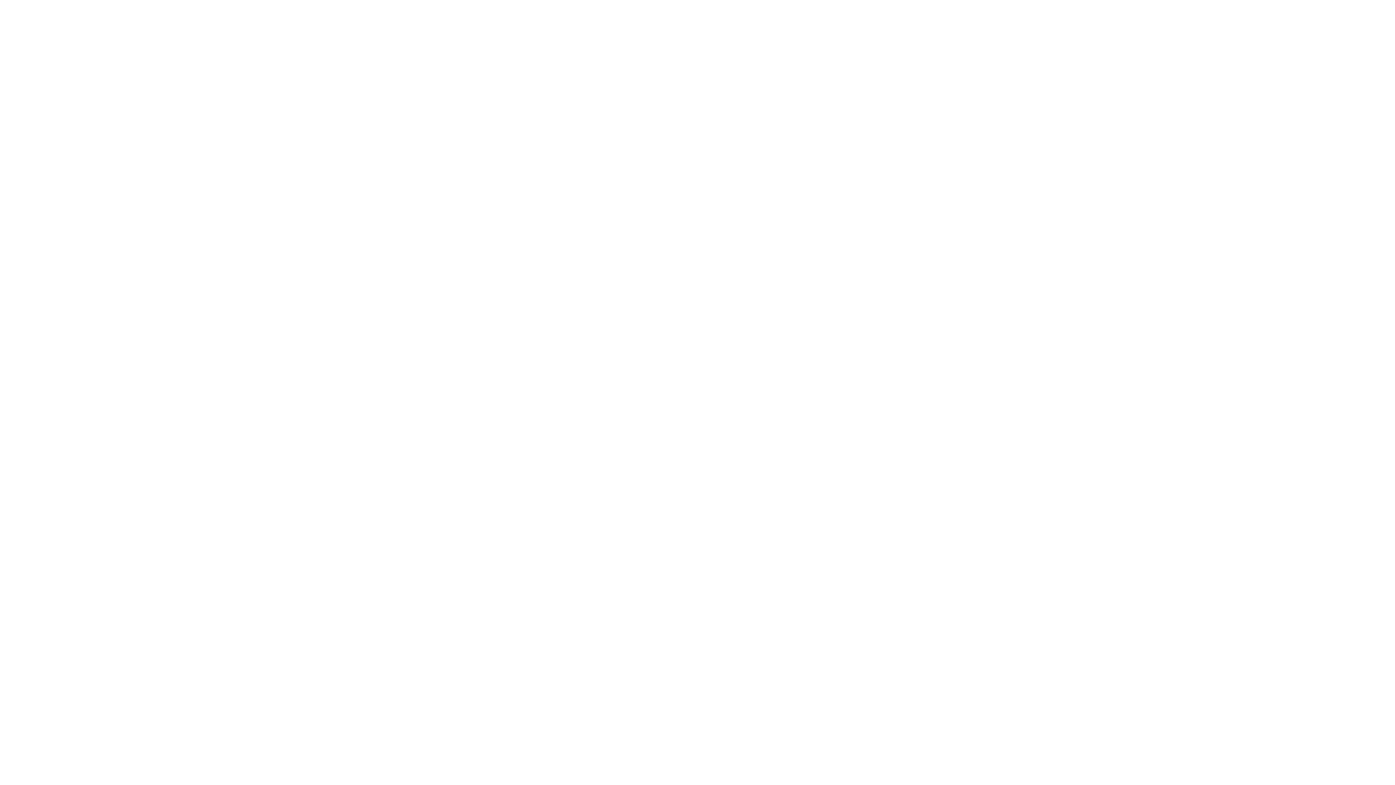
type input "2125556789"
type input "[URL][DOMAIN_NAME]"
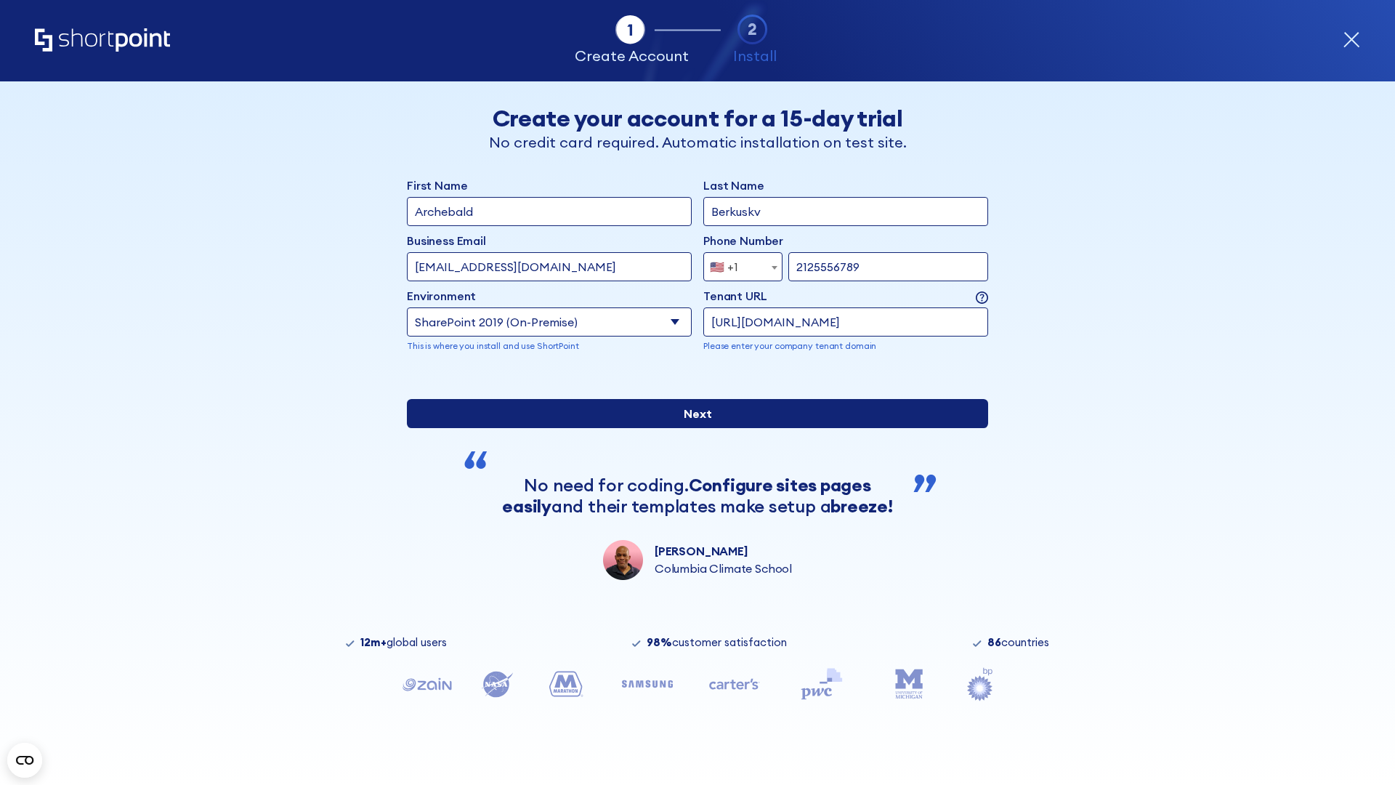
click at [692, 515] on div "First Name Archebald Last Name Berkuskv Business Email Invalid Email Address [E…" at bounding box center [697, 378] width 581 height 403
click at [692, 428] on input "Next" at bounding box center [697, 413] width 581 height 29
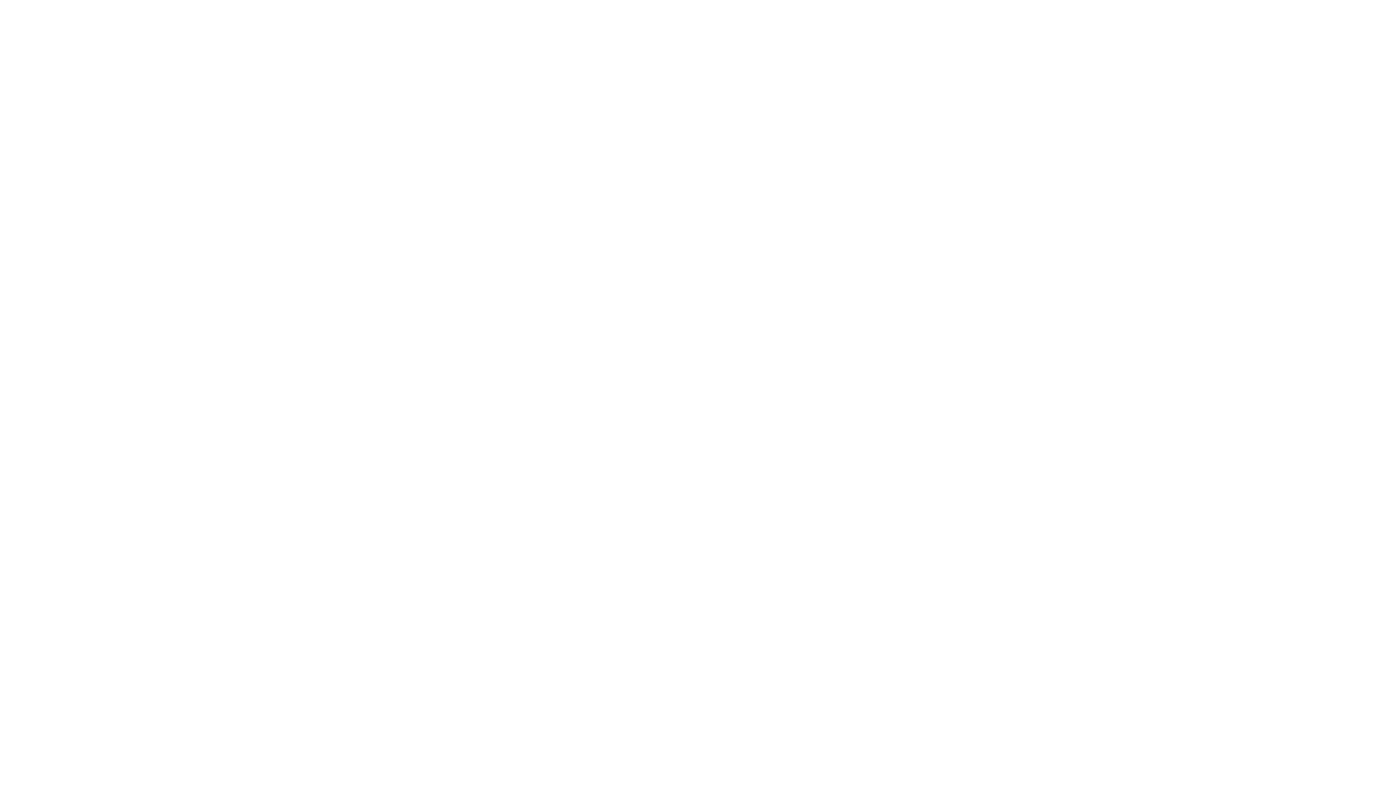
type input "Archebald"
type input "Berkuskv"
type input "[EMAIL_ADDRESS][DOMAIN_NAME]"
type input "2125556789"
select select "SharePoint 2019 (On-Premise)"
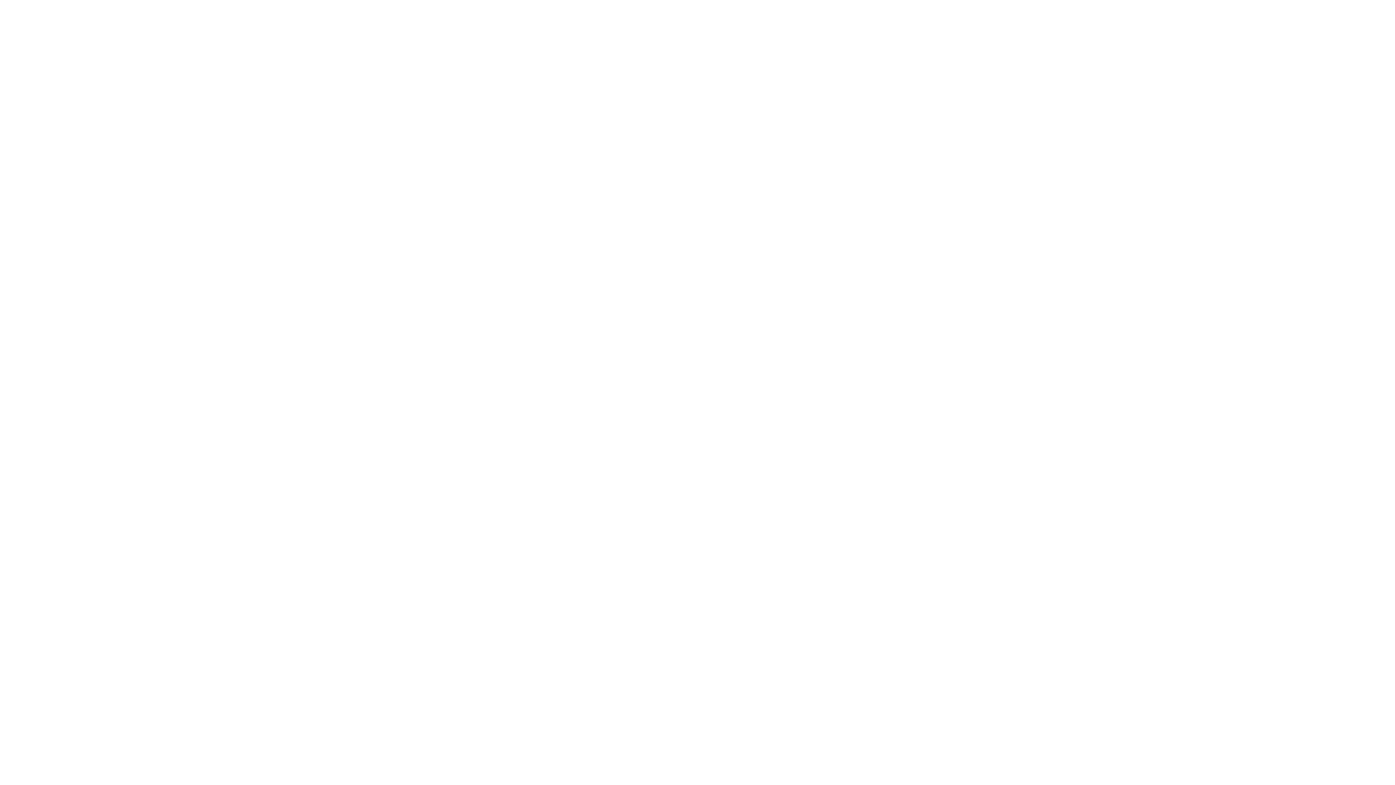
type input "2125556789"
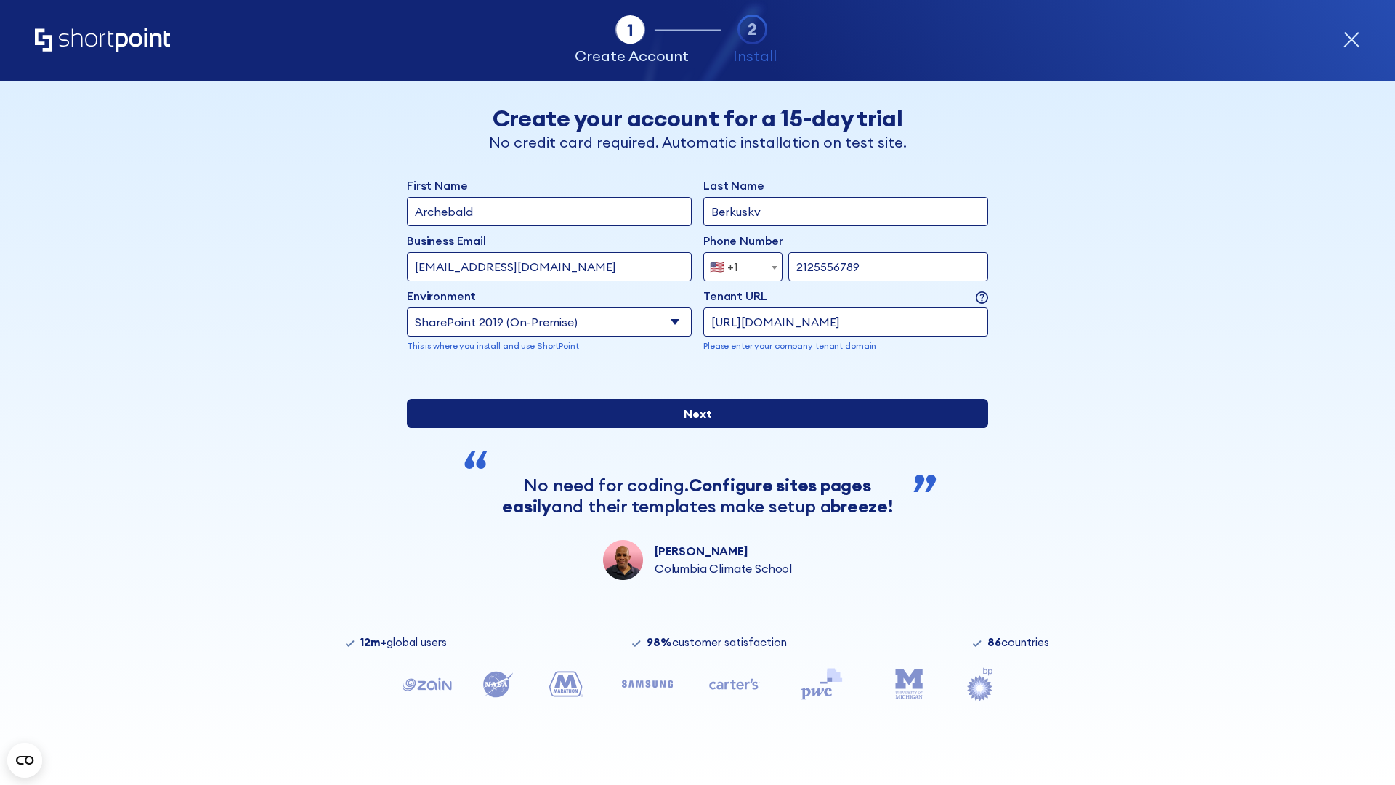
type input "https://intranet.sharepoint.de"
click at [692, 428] on input "Next" at bounding box center [697, 413] width 581 height 29
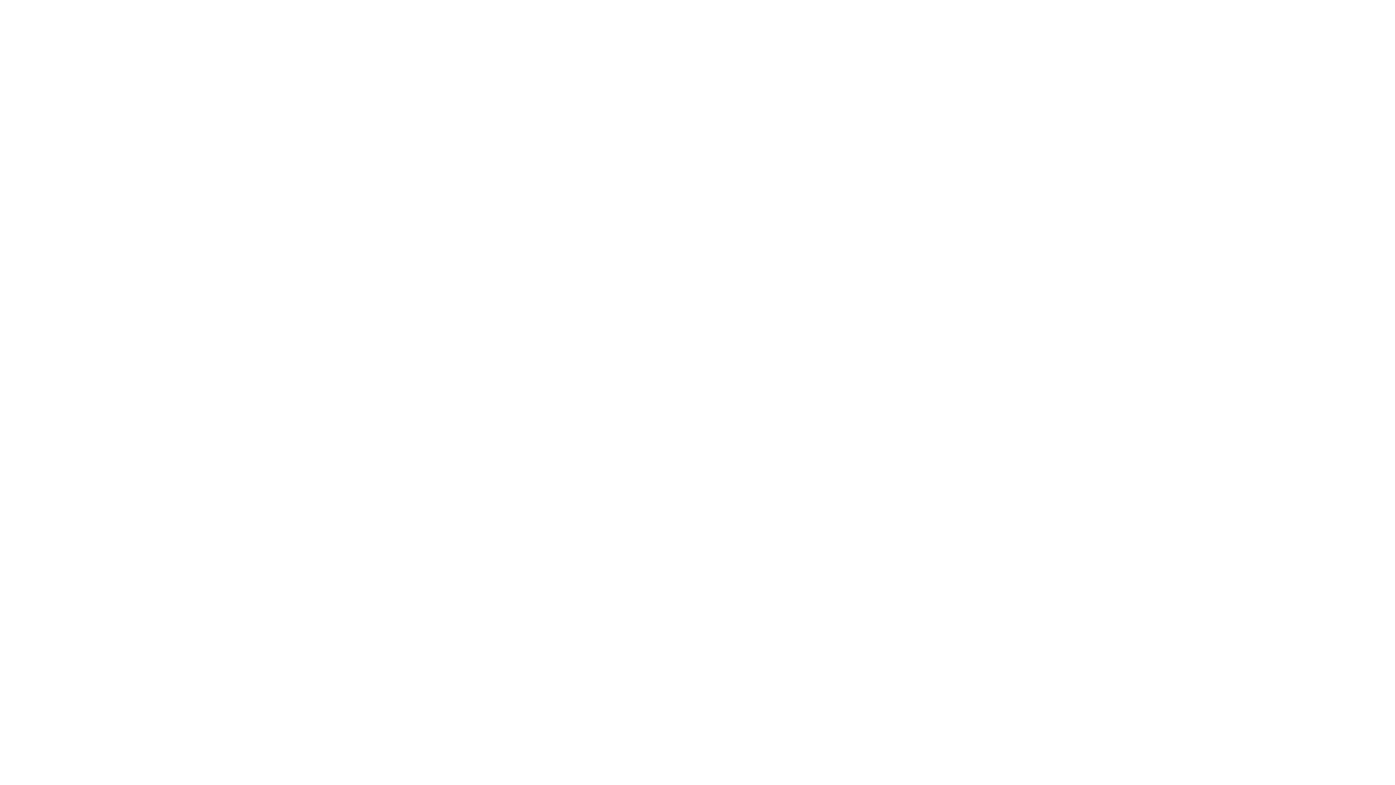
type input "Archebald"
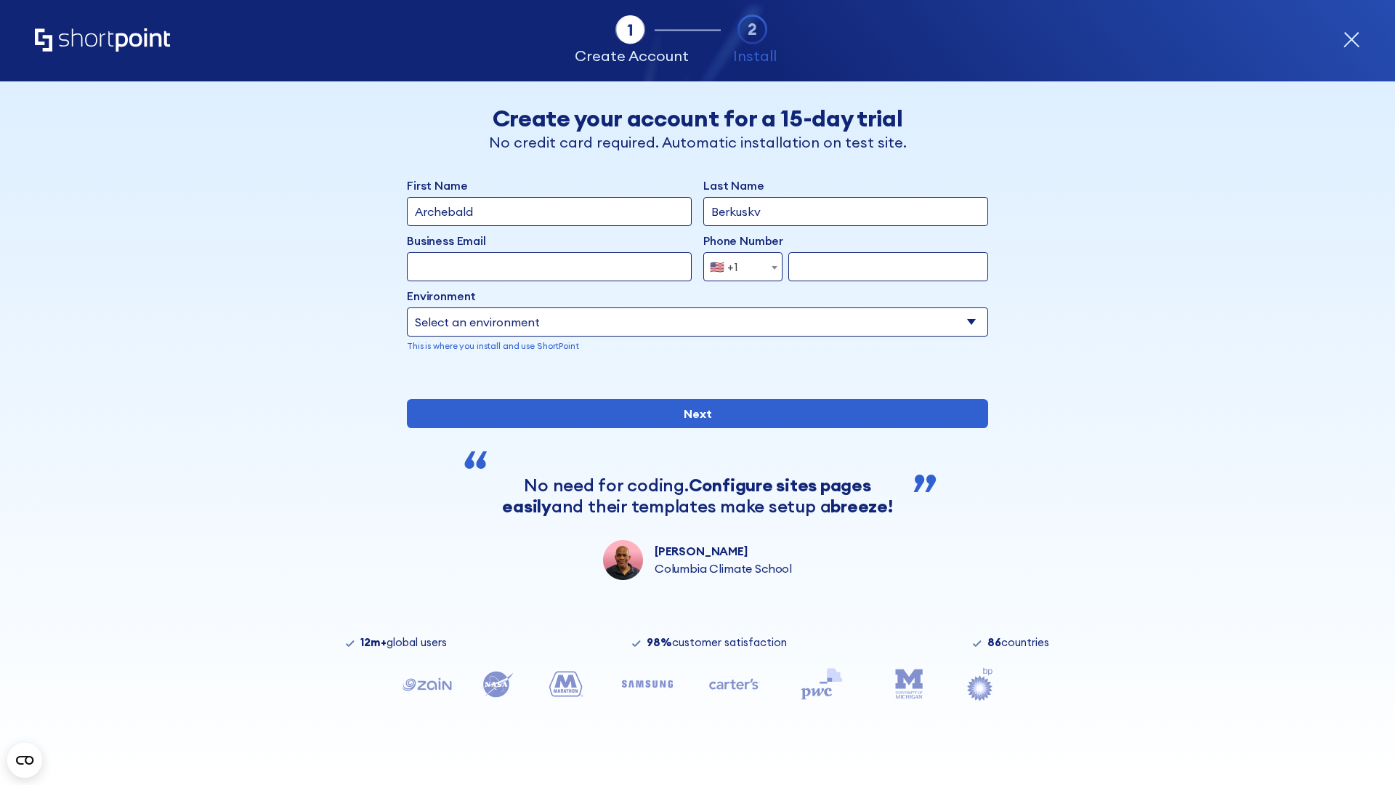
type input "Berkuskv"
type input "[EMAIL_ADDRESS][DOMAIN_NAME]"
type input "2125556789"
select select "SharePoint 2019 (On-Premise)"
type input "2125556789"
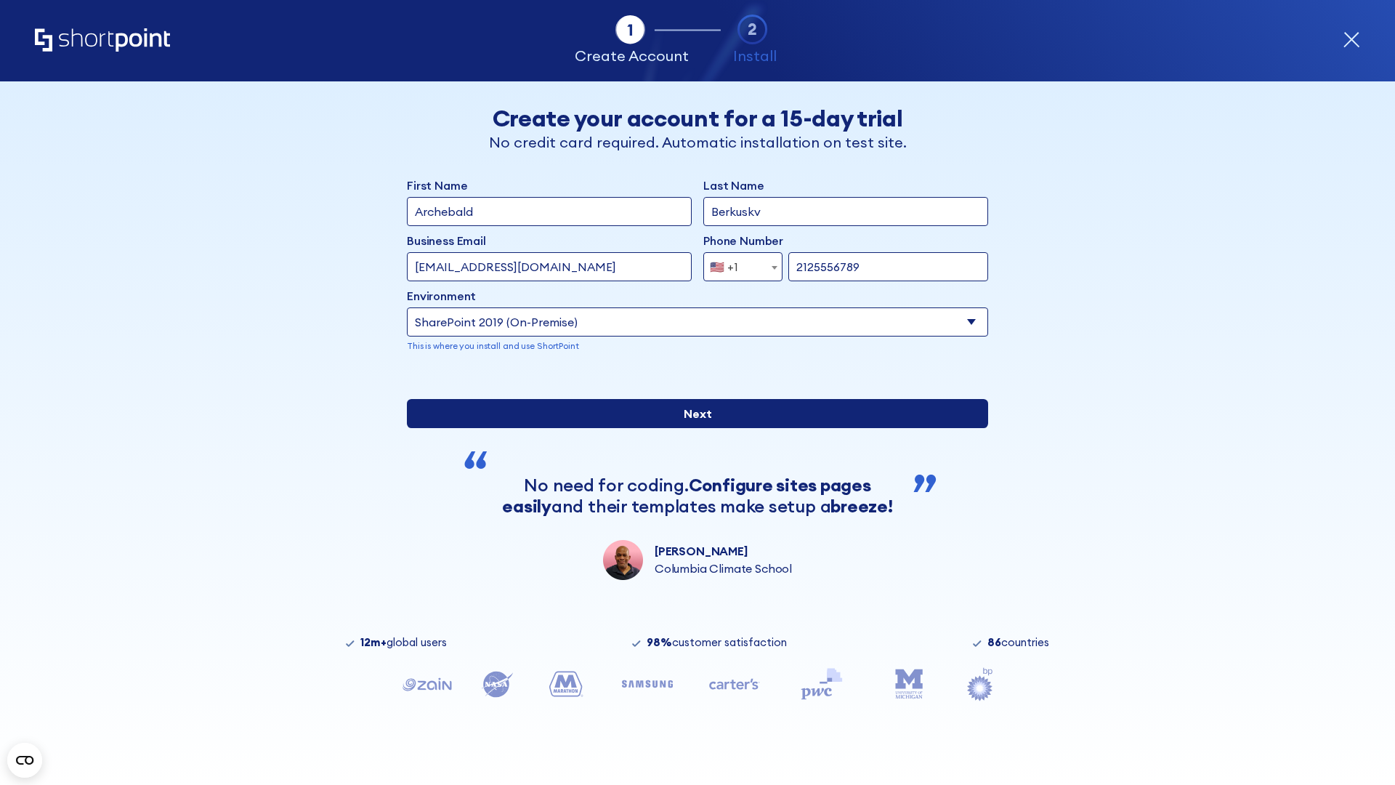
type input "https://secure.sharepoint.us"
click at [692, 482] on div "First Name Archebald Last Name Berkuskv Business Email Invalid Email Address te…" at bounding box center [697, 378] width 581 height 403
click at [692, 428] on input "Next" at bounding box center [697, 413] width 581 height 29
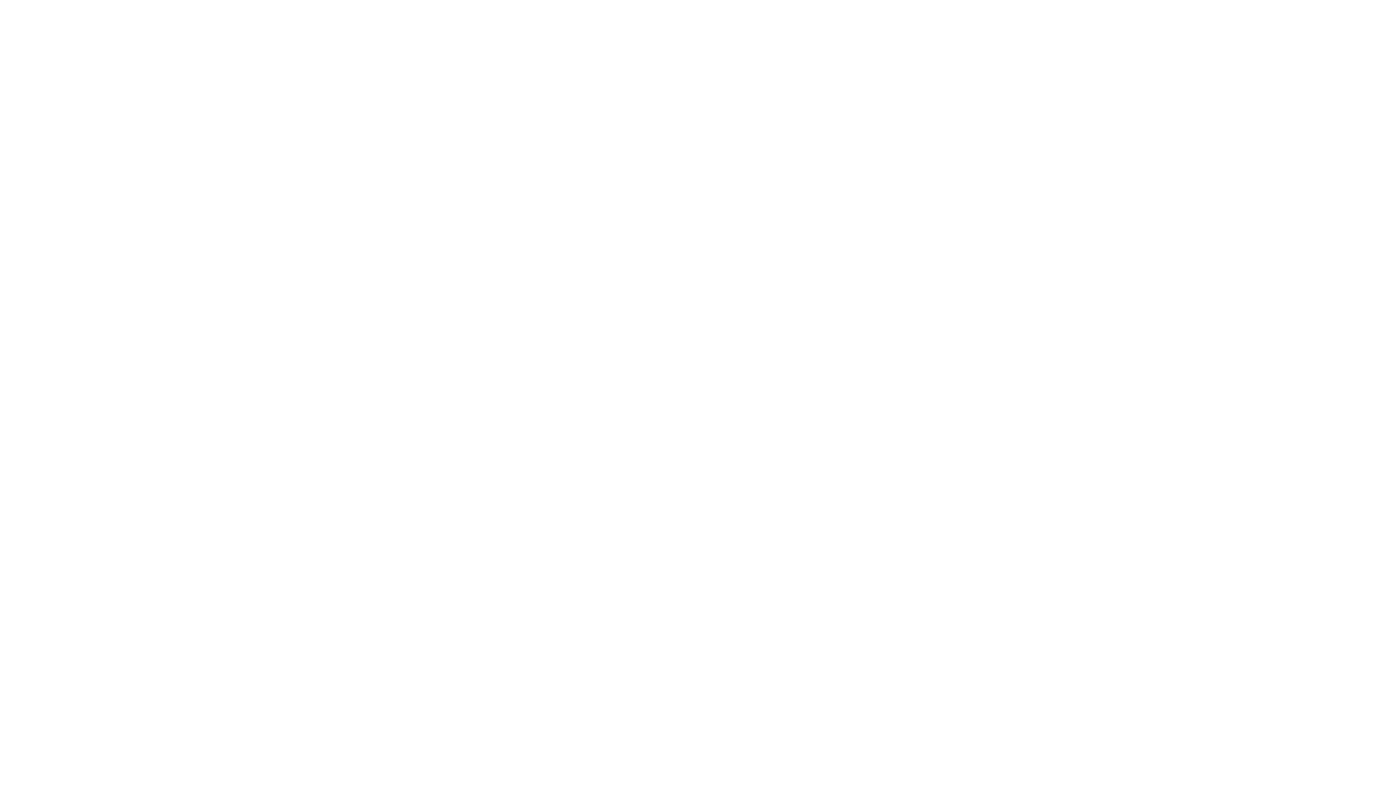
type input "Archebald"
type input "Berkuskv"
type input "[EMAIL_ADDRESS][DOMAIN_NAME]"
type input "2125556789"
select select "SharePoint 2019 (On-Premise)"
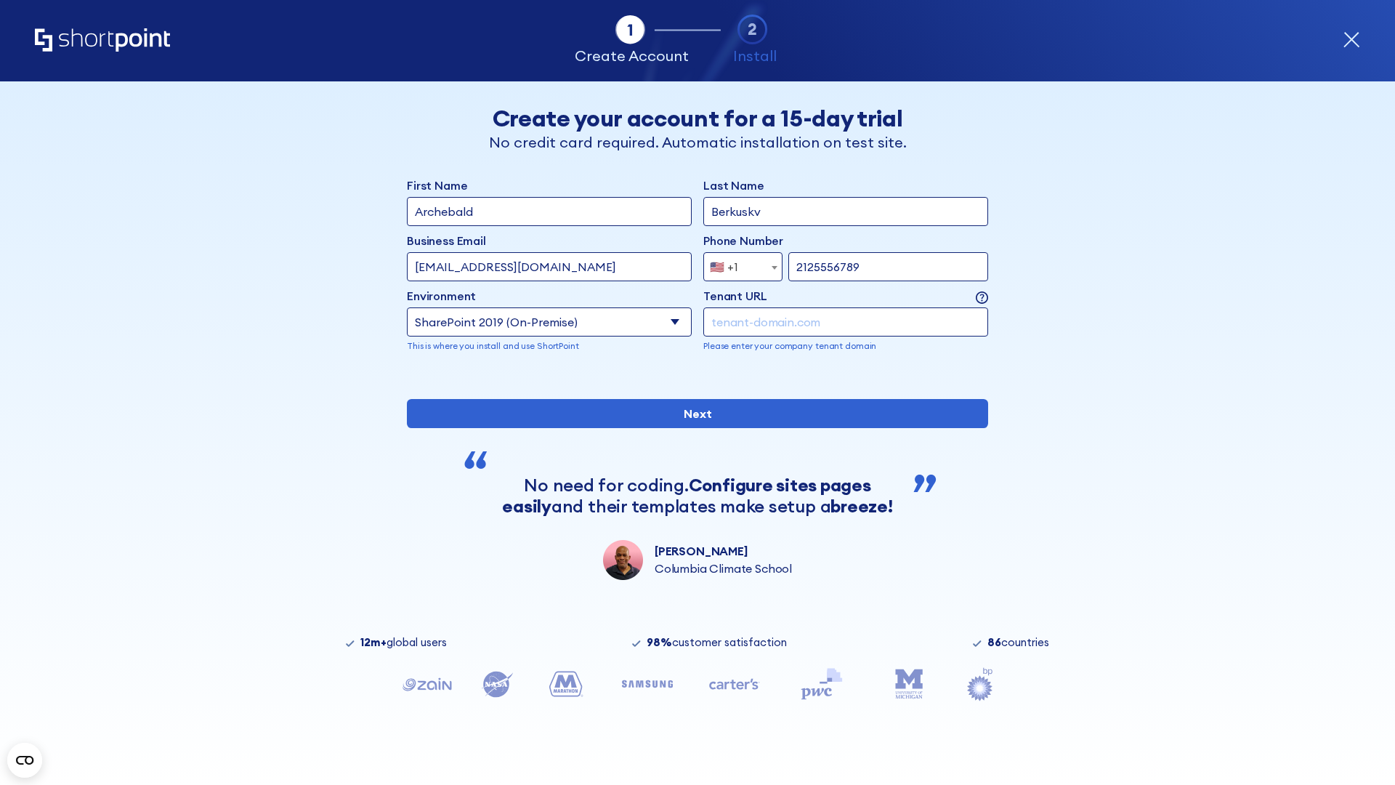
type input "2125556789"
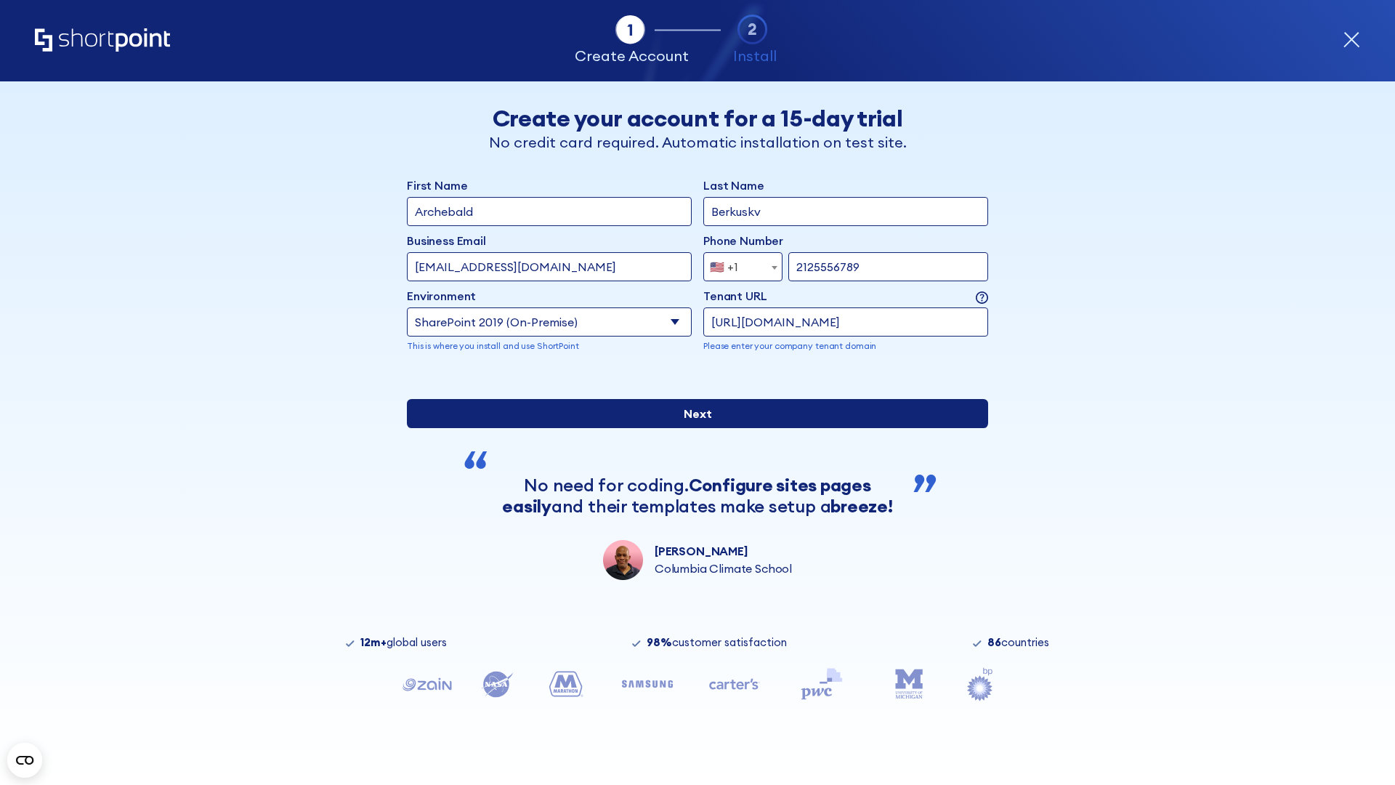
type input "https://alpha.sharepoint-mil.us"
click at [692, 500] on div "First Name Archebald Last Name Berkuskv Business Email Invalid Email Address [E…" at bounding box center [697, 378] width 581 height 403
click at [692, 428] on input "Next" at bounding box center [697, 413] width 581 height 29
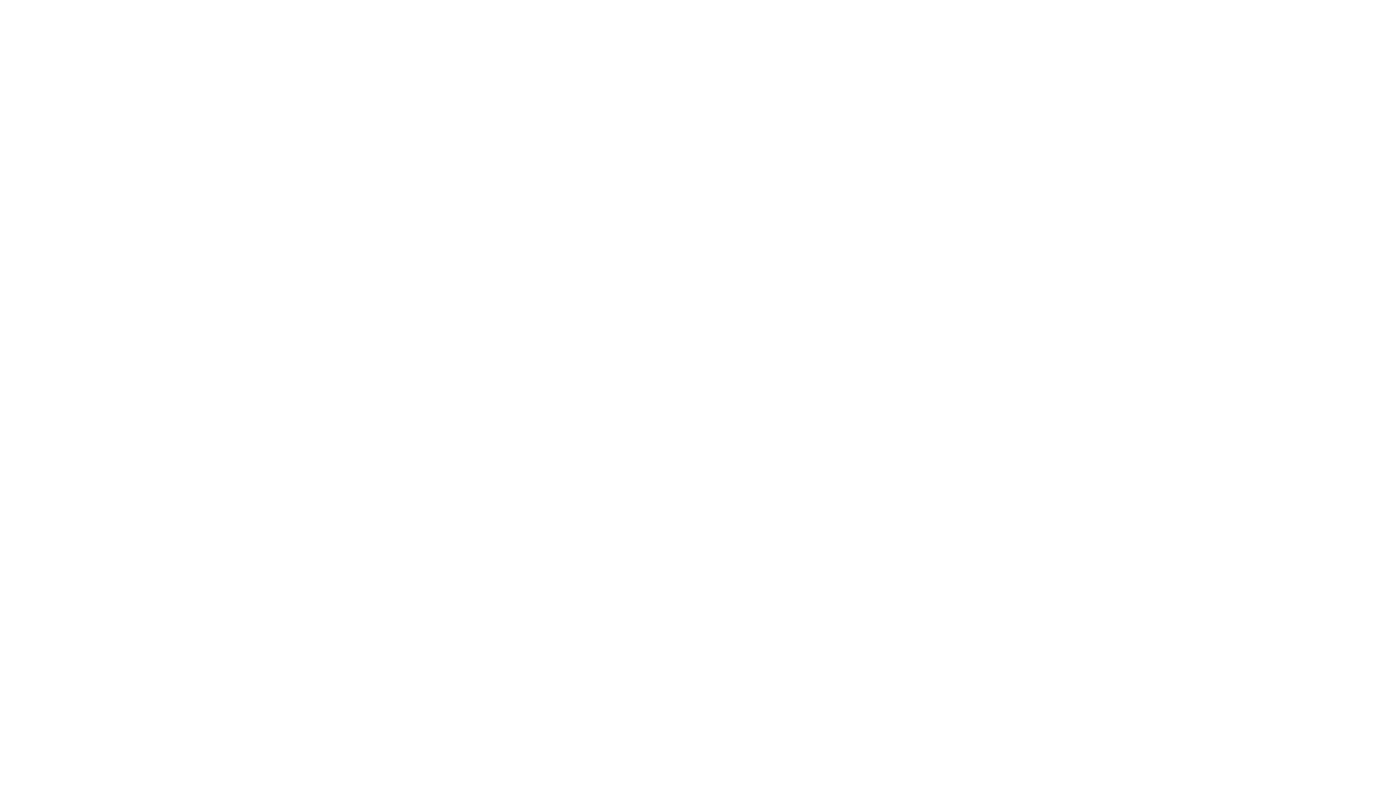
type input "Archebald"
type input "Berkuskv"
type input "[EMAIL_ADDRESS][DOMAIN_NAME]"
type input "2125556789"
select select "SharePoint 2019 (On-Premise)"
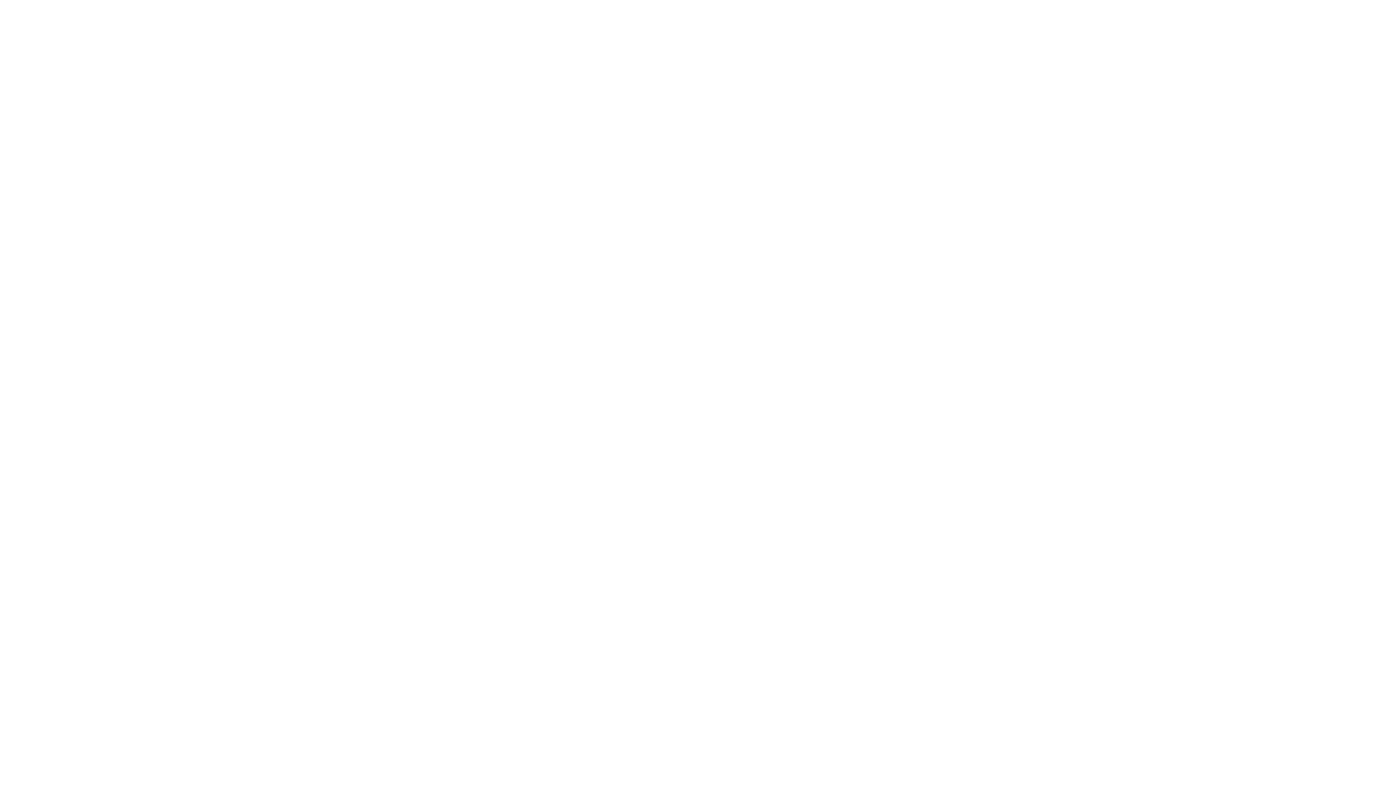
type input "2125556789"
type input "[URL][DOMAIN_NAME]"
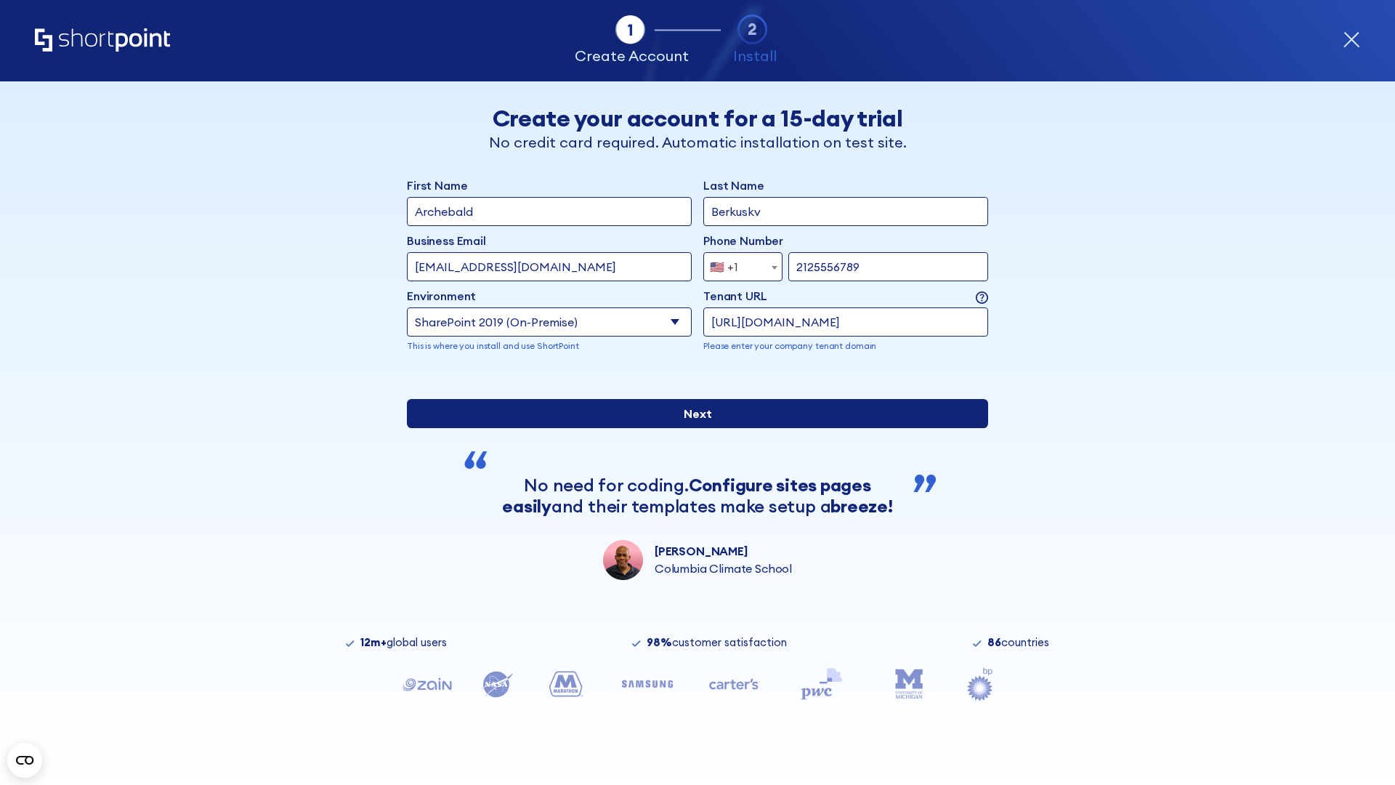
click at [692, 523] on div "First Name Archebald Last Name Berkuskv Business Email Invalid Email Address [E…" at bounding box center [697, 378] width 581 height 403
click at [692, 428] on input "Next" at bounding box center [697, 413] width 581 height 29
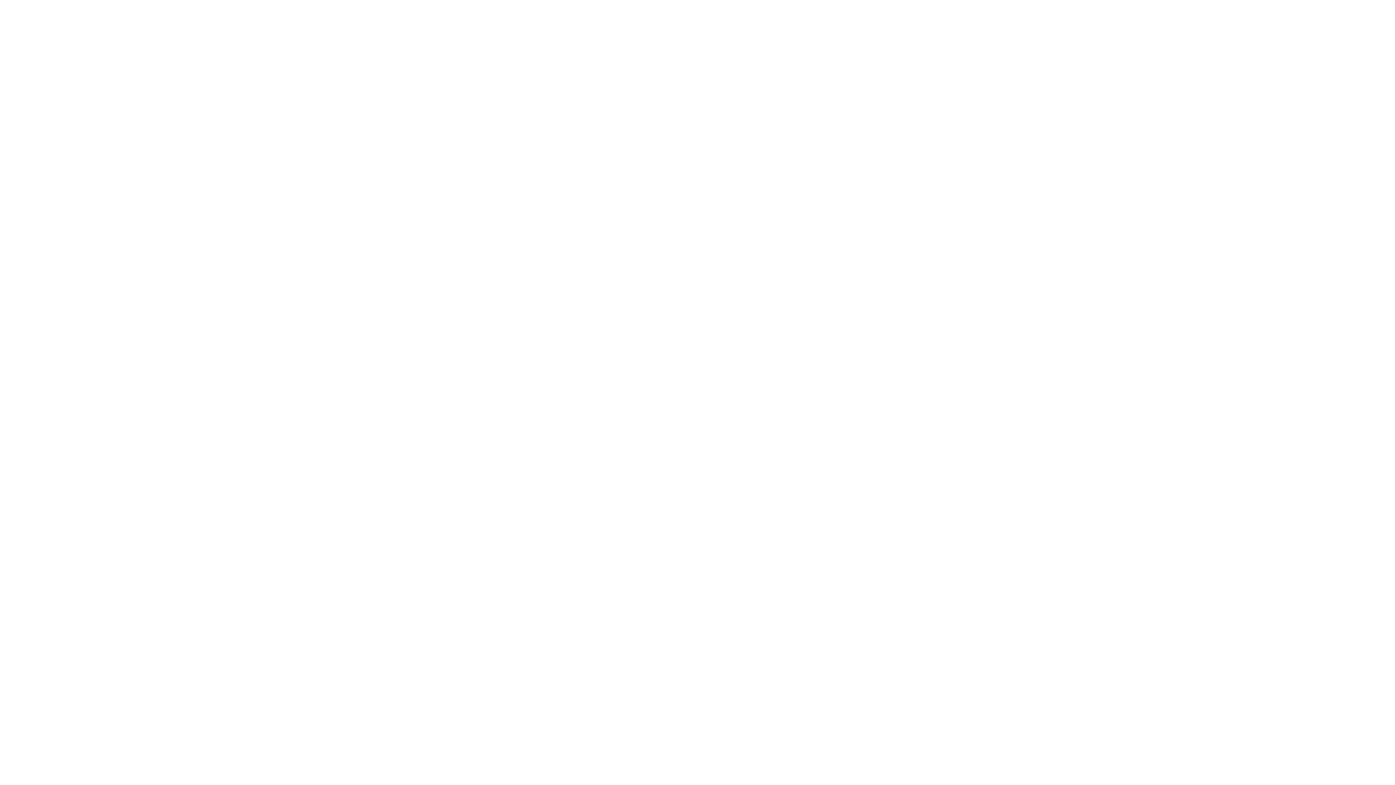
type input "Archebald"
type input "Berkuskv"
type input "[EMAIL_ADDRESS][DOMAIN_NAME]"
type input "2125556789"
select select "SharePoint 2016 (On-Premise)"
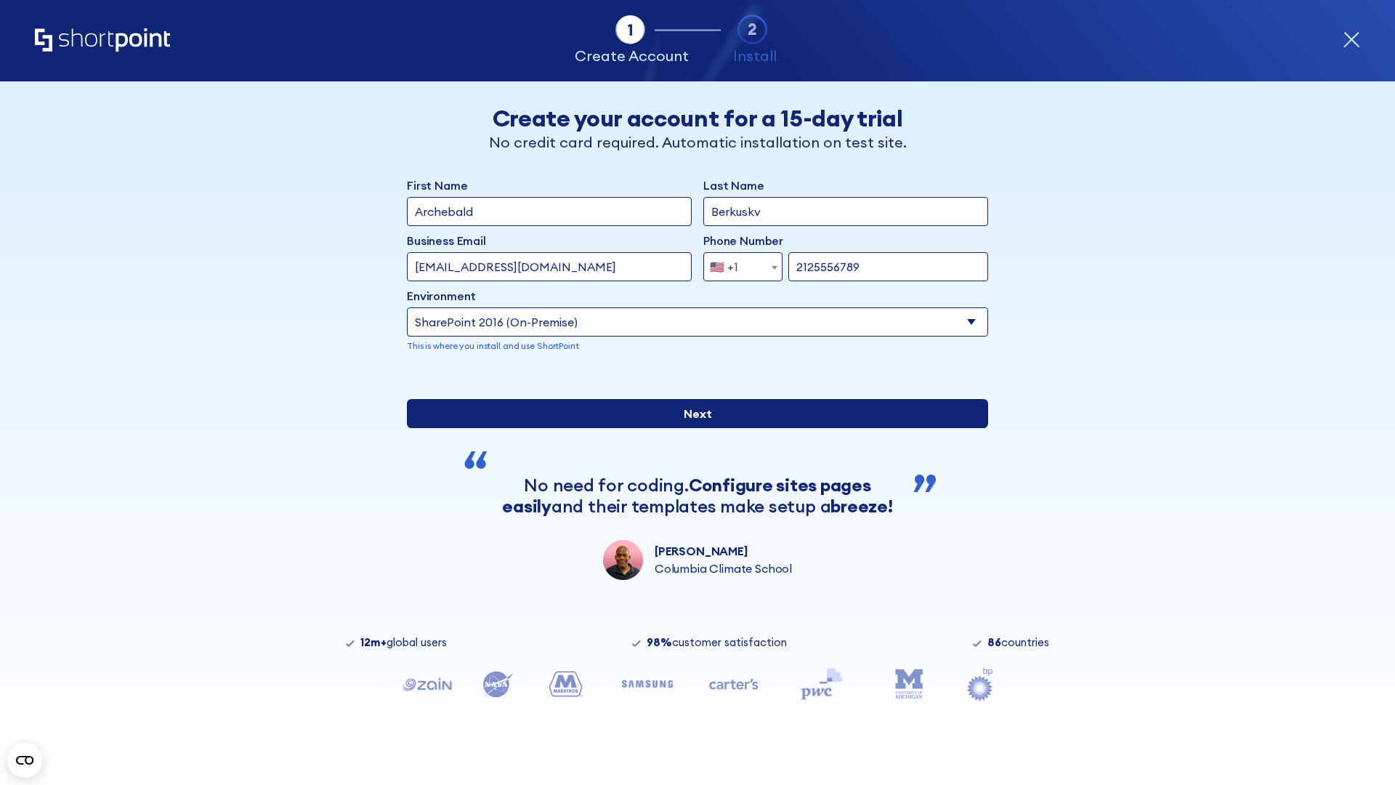
type input "2125556789"
click at [692, 502] on div "First Name Archebald Last Name Berkuskv Business Email Invalid Email Address te…" at bounding box center [697, 378] width 581 height 403
click at [692, 428] on input "Next" at bounding box center [697, 413] width 581 height 29
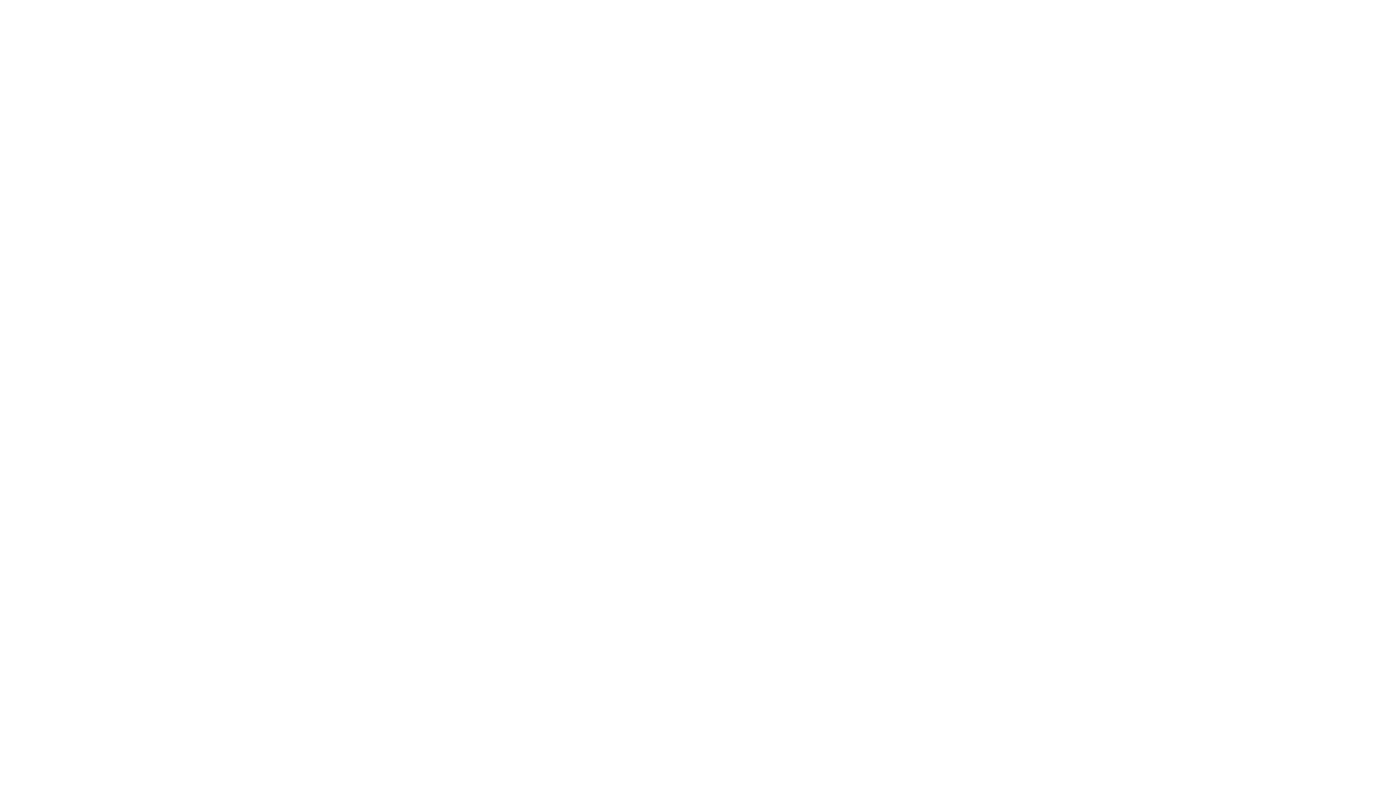
type input "Archebald"
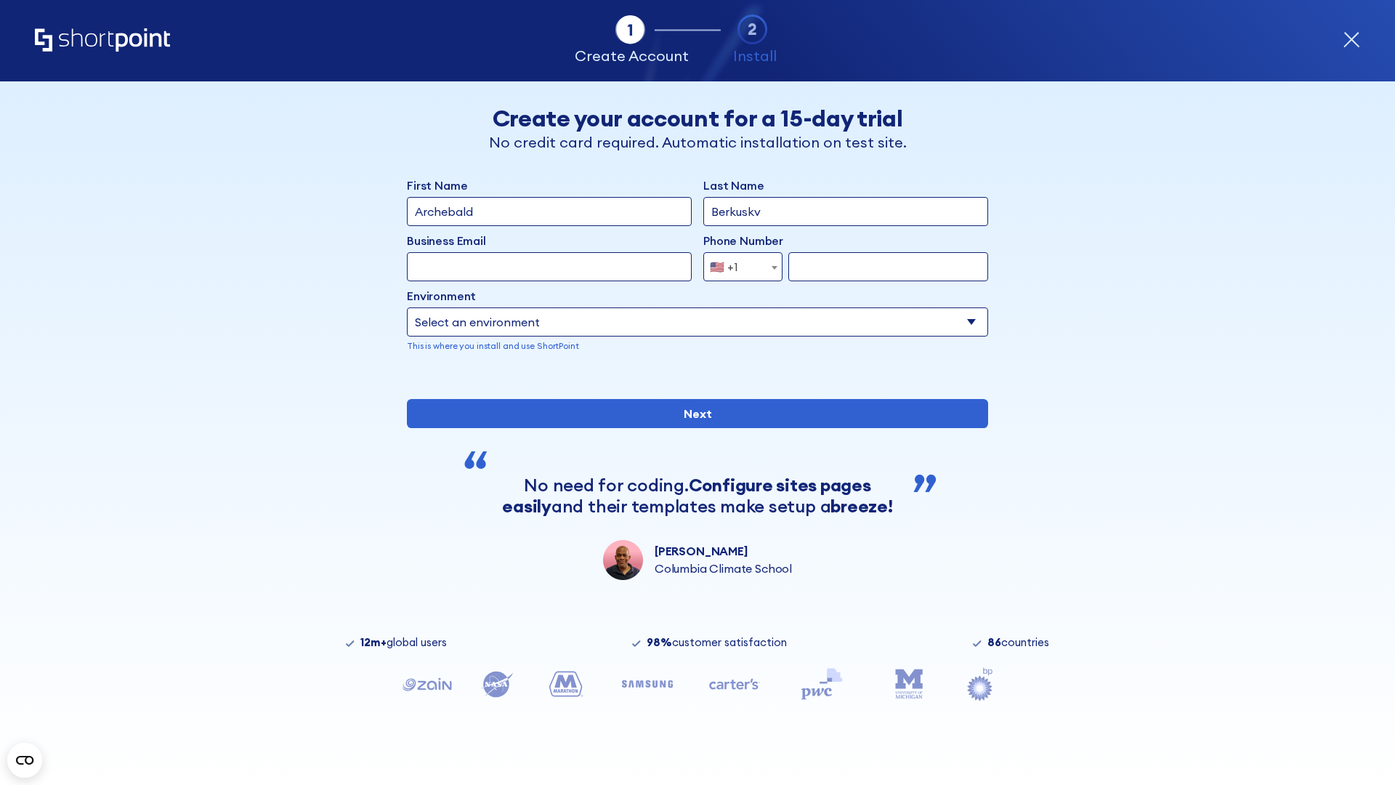
type input "Berkuskv"
type input "[EMAIL_ADDRESS][DOMAIN_NAME]"
type input "2125556789"
select select "SharePoint 2013 (On-Premise)"
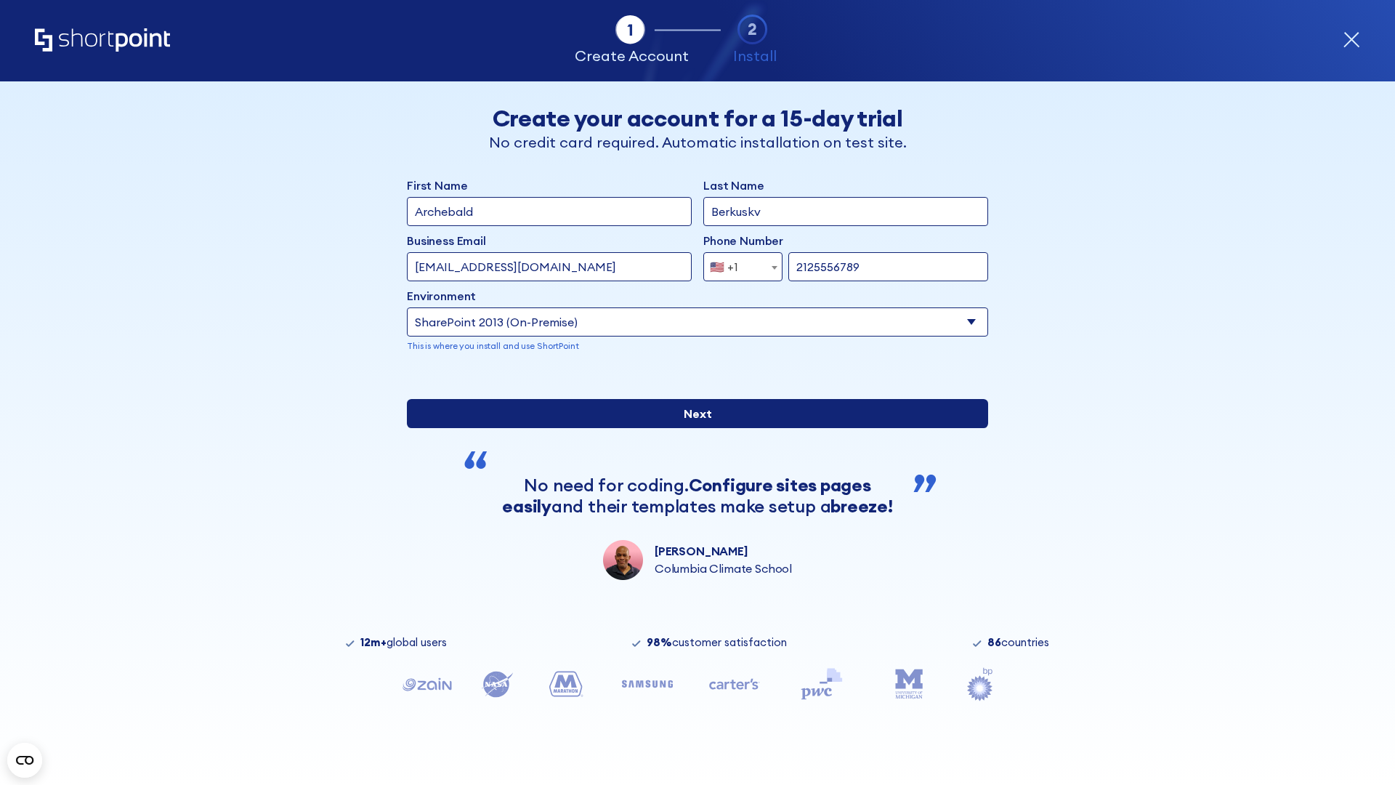
type input "2125556789"
click at [692, 500] on div "First Name Archebald Last Name Berkuskv Business Email Invalid Email Address [E…" at bounding box center [697, 378] width 581 height 403
click at [692, 428] on input "Next" at bounding box center [697, 413] width 581 height 29
